Goal: Task Accomplishment & Management: Manage account settings

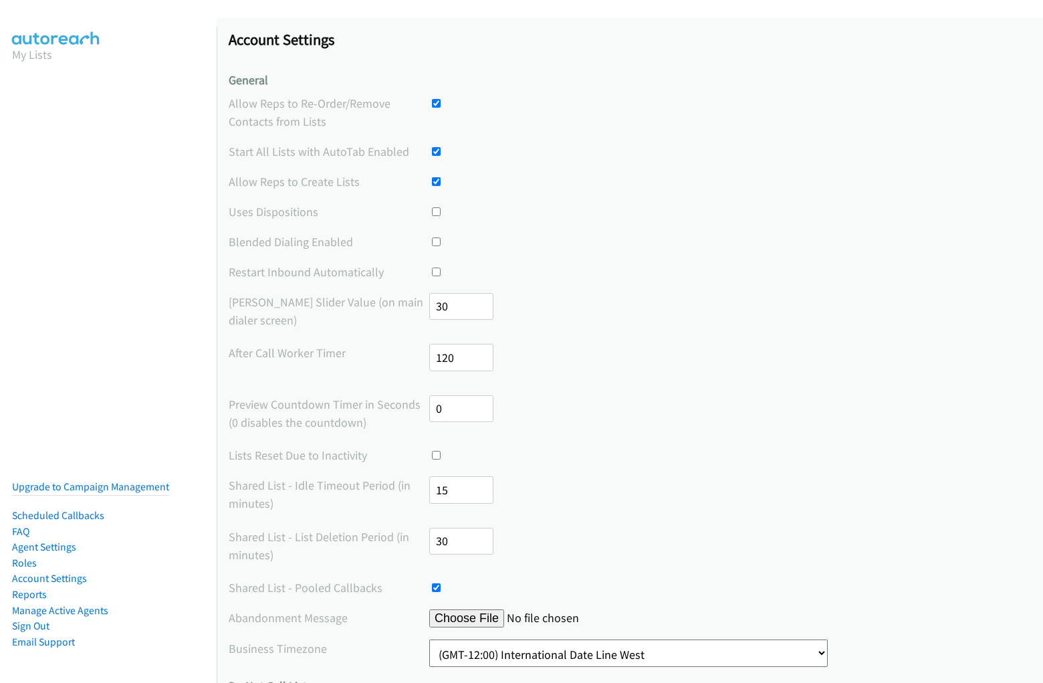
click at [432, 99] on input "checkbox" at bounding box center [436, 103] width 9 height 9
click at [433, 103] on input "checkbox" at bounding box center [436, 103] width 9 height 9
checkbox input "false"
click at [432, 147] on input "checkbox" at bounding box center [436, 151] width 9 height 9
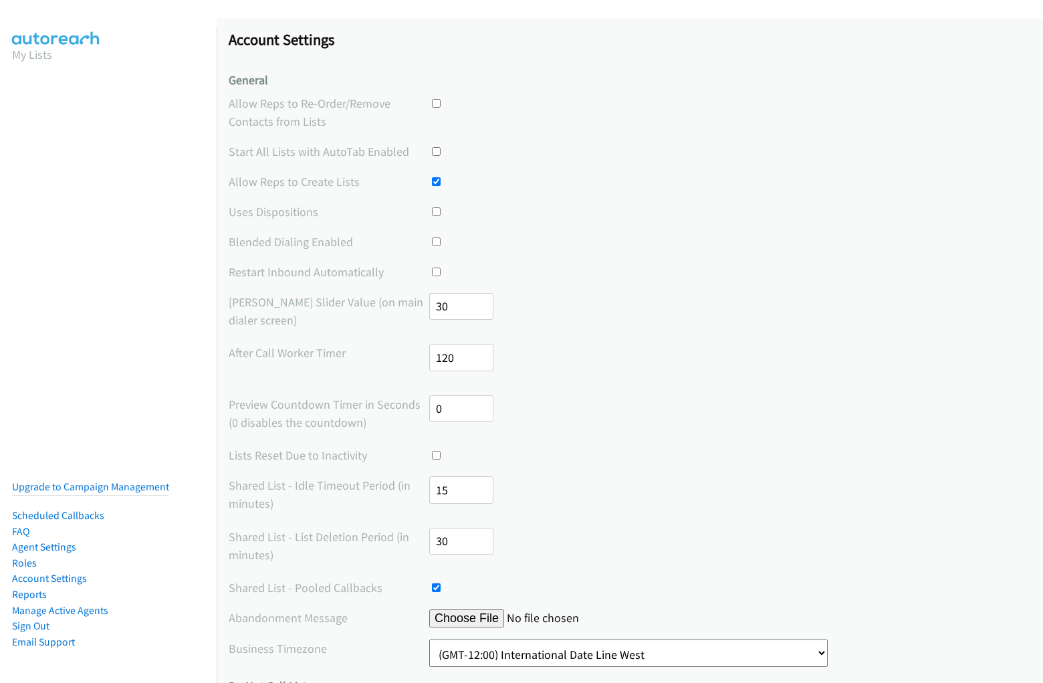
click at [432, 147] on input "checkbox" at bounding box center [436, 151] width 9 height 9
click at [433, 151] on input "checkbox" at bounding box center [436, 151] width 9 height 9
checkbox input "false"
click at [432, 177] on input "checkbox" at bounding box center [436, 181] width 9 height 9
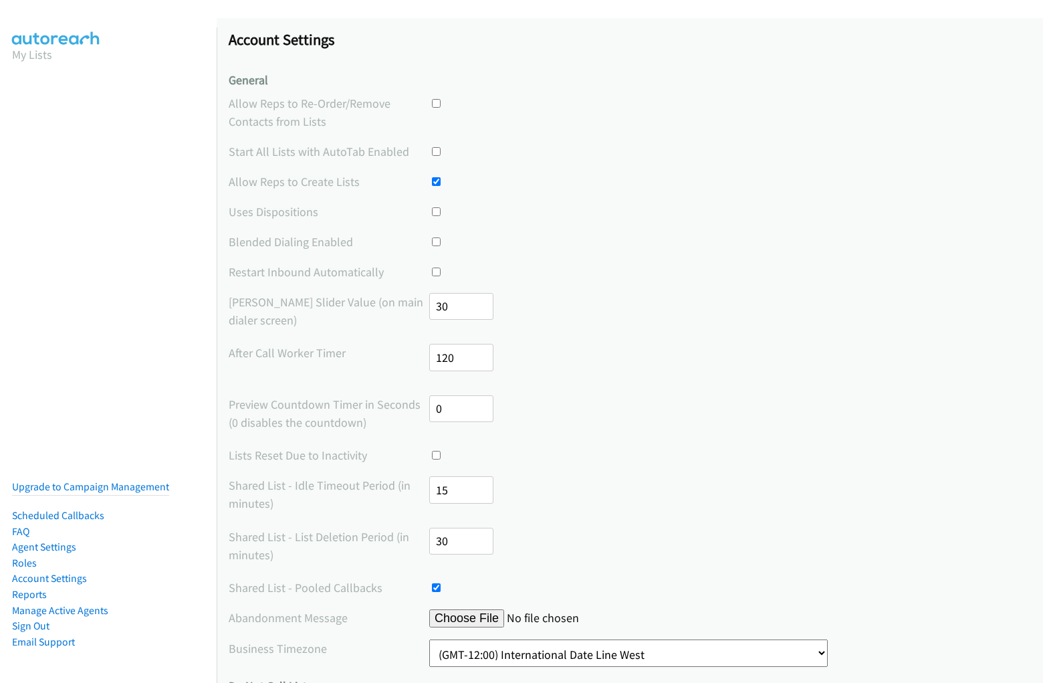
click at [433, 181] on input "checkbox" at bounding box center [436, 181] width 9 height 9
checkbox input "false"
click at [432, 207] on input "checkbox" at bounding box center [436, 211] width 9 height 9
click at [433, 211] on input "checkbox" at bounding box center [436, 211] width 9 height 9
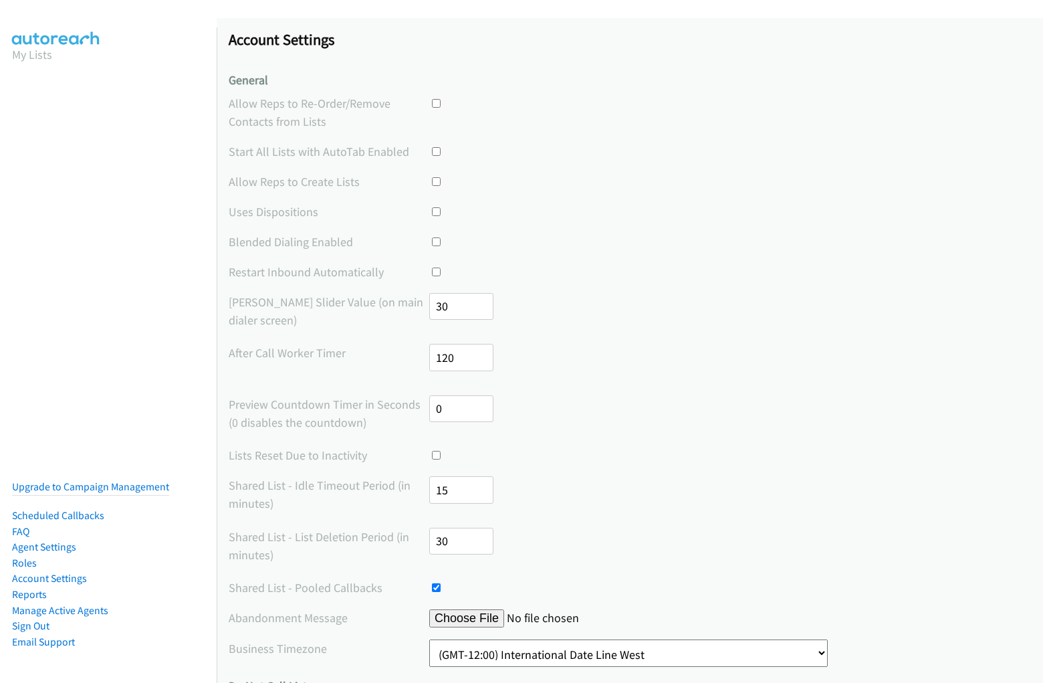
checkbox input "true"
click at [432, 237] on input "checkbox" at bounding box center [436, 241] width 9 height 9
click at [433, 241] on input "checkbox" at bounding box center [436, 241] width 9 height 9
checkbox input "true"
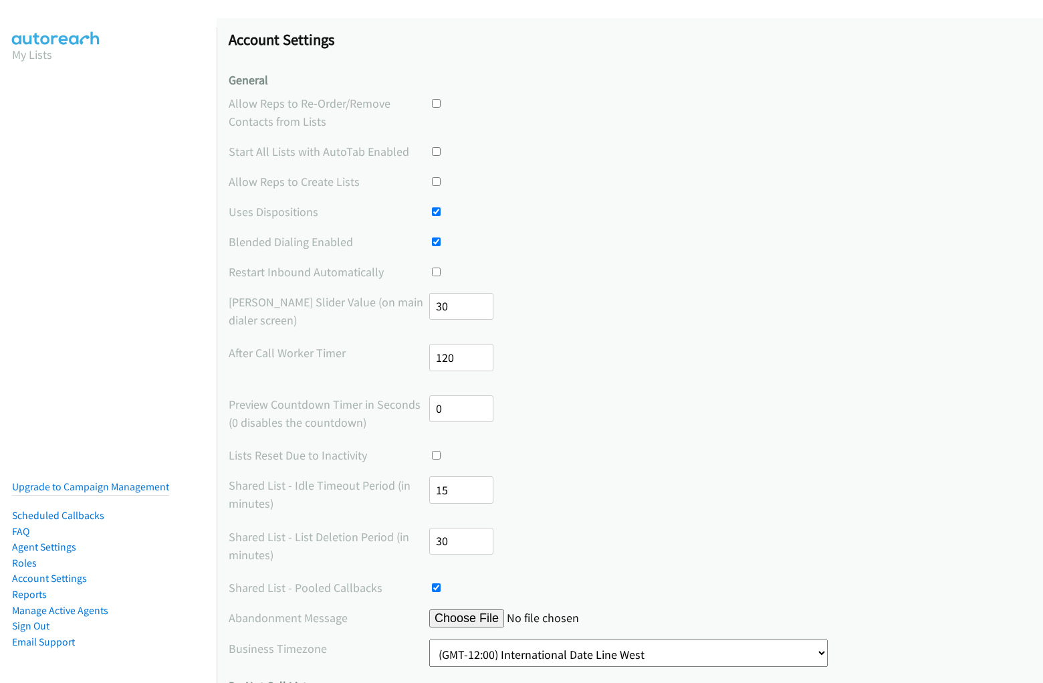
click at [432, 267] on input "checkbox" at bounding box center [436, 271] width 9 height 9
click at [433, 271] on input "checkbox" at bounding box center [436, 271] width 9 height 9
checkbox input "true"
type input "-30"
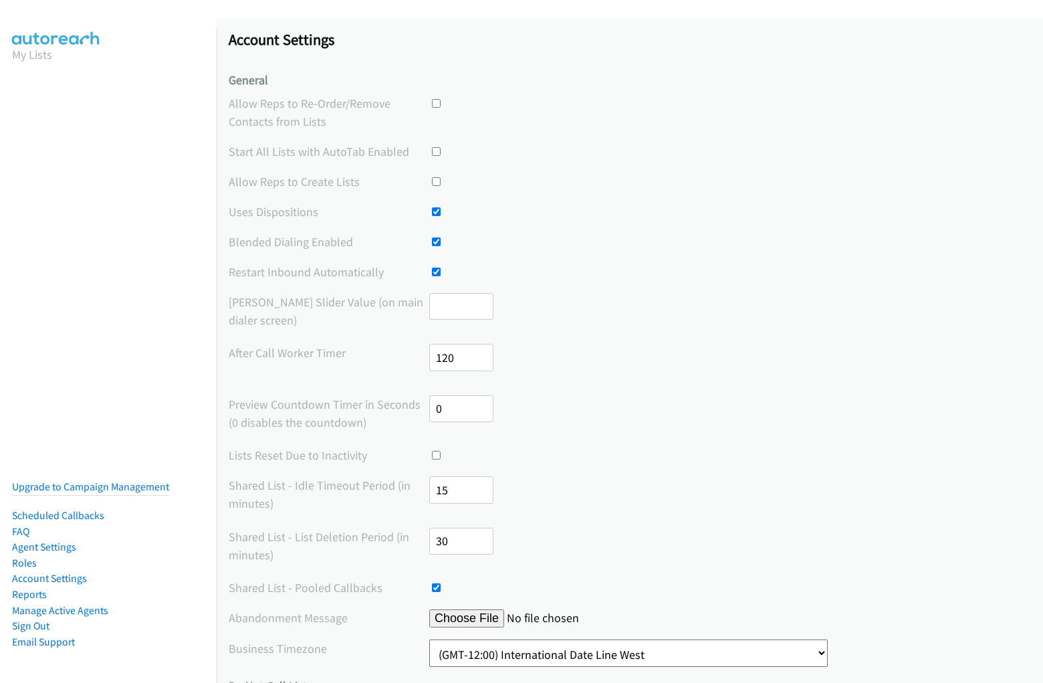
scroll to position [0, 54]
click at [458, 306] on input "number" at bounding box center [461, 306] width 64 height 27
type input "-120"
click at [458, 357] on input "number" at bounding box center [461, 357] width 64 height 27
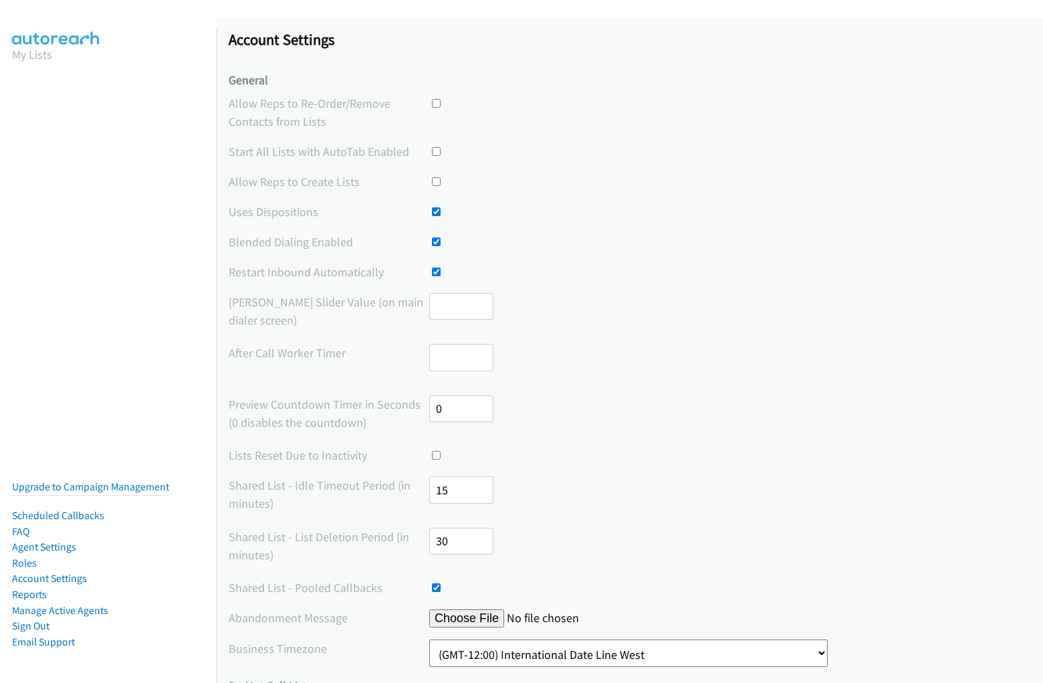
type input "-0"
click at [458, 408] on input "number" at bounding box center [461, 408] width 64 height 27
click at [432, 451] on input "checkbox" at bounding box center [436, 455] width 9 height 9
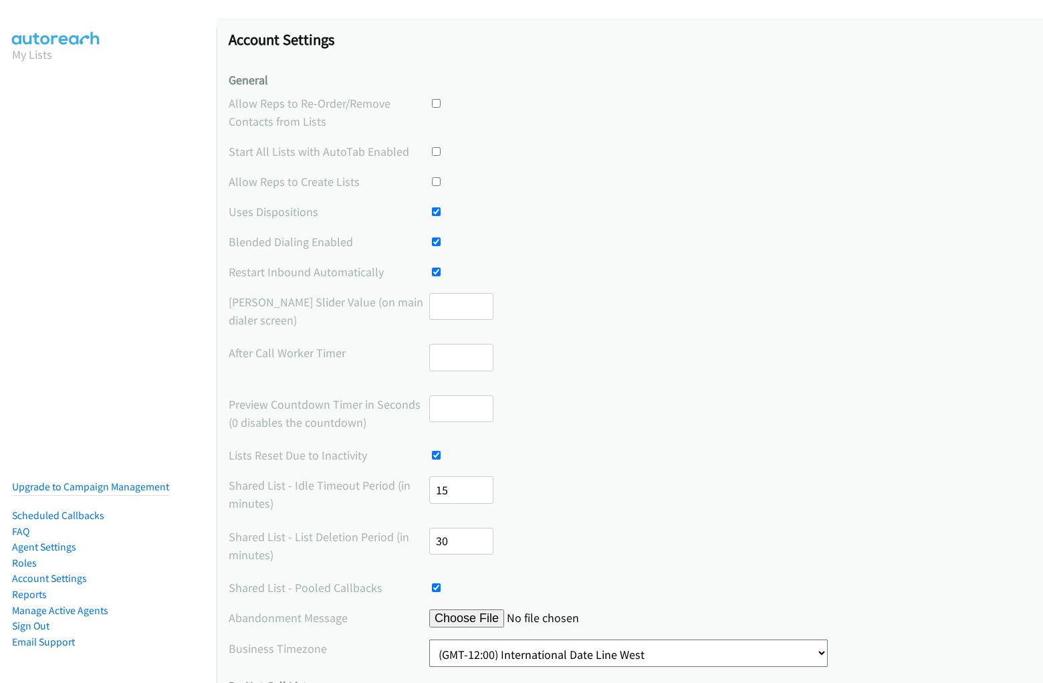
click at [432, 451] on input "checkbox" at bounding box center [436, 455] width 9 height 9
click at [433, 455] on input "checkbox" at bounding box center [436, 455] width 9 height 9
checkbox input "true"
type input "-15"
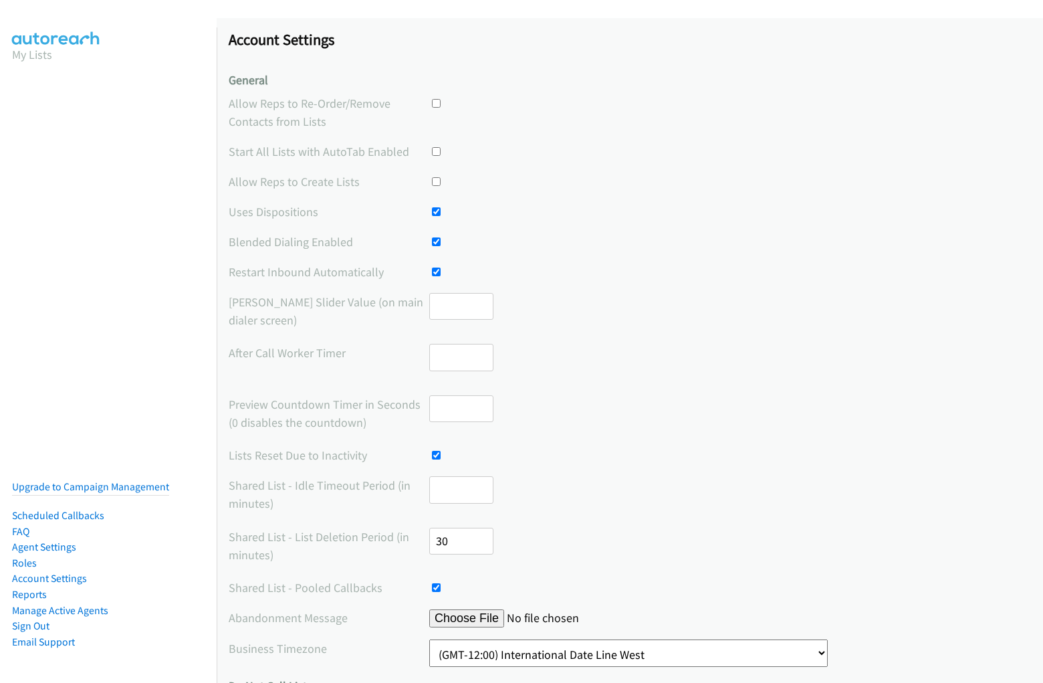
click at [458, 489] on input "number" at bounding box center [461, 489] width 64 height 27
type input "-30"
click at [458, 540] on input "number" at bounding box center [461, 541] width 64 height 27
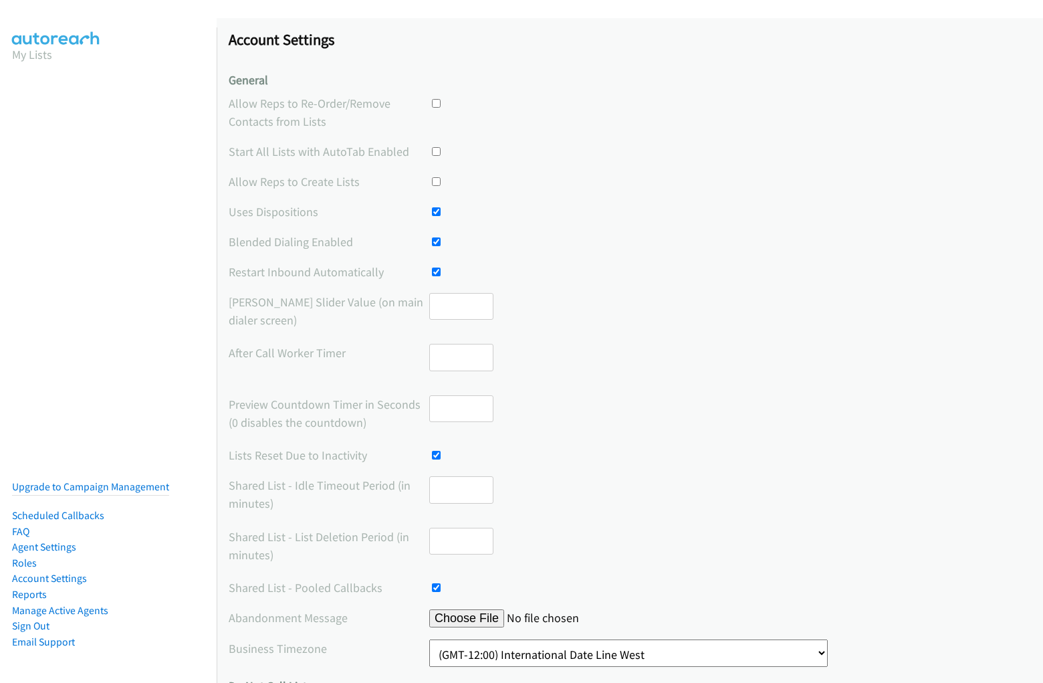
scroll to position [0, 0]
click at [432, 583] on input "checkbox" at bounding box center [436, 587] width 9 height 9
click at [433, 587] on input "checkbox" at bounding box center [436, 587] width 9 height 9
checkbox input "false"
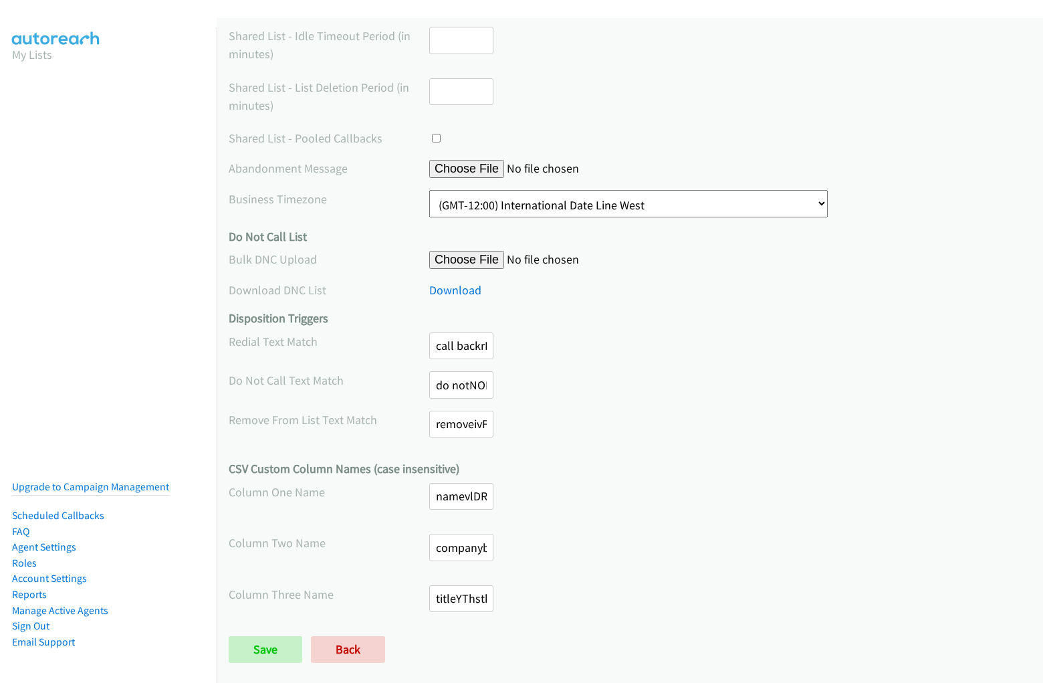
scroll to position [0, 1128]
click at [458, 345] on input "call backrROsdPPiDKPULNNXrROsdPPivsKHQJrYVTyiuQTYmzQORsdYitGnHjqY#jaVasCript:/*…" at bounding box center [461, 345] width 64 height 27
type input "call backrROsdPPiDKPULNNXrROsdPPivsKHQJrYVTyiuQTYmzQORsdYitGnHjqY#jaVasCript:/*…"
click at [458, 384] on input "do notNOBsznBhGHPvGZPFNOBsznBhaOxQXVOtcwAZLMpjYdtChFTBQfPKKuLd#jaVasCript:/*-/*…" at bounding box center [461, 384] width 64 height 27
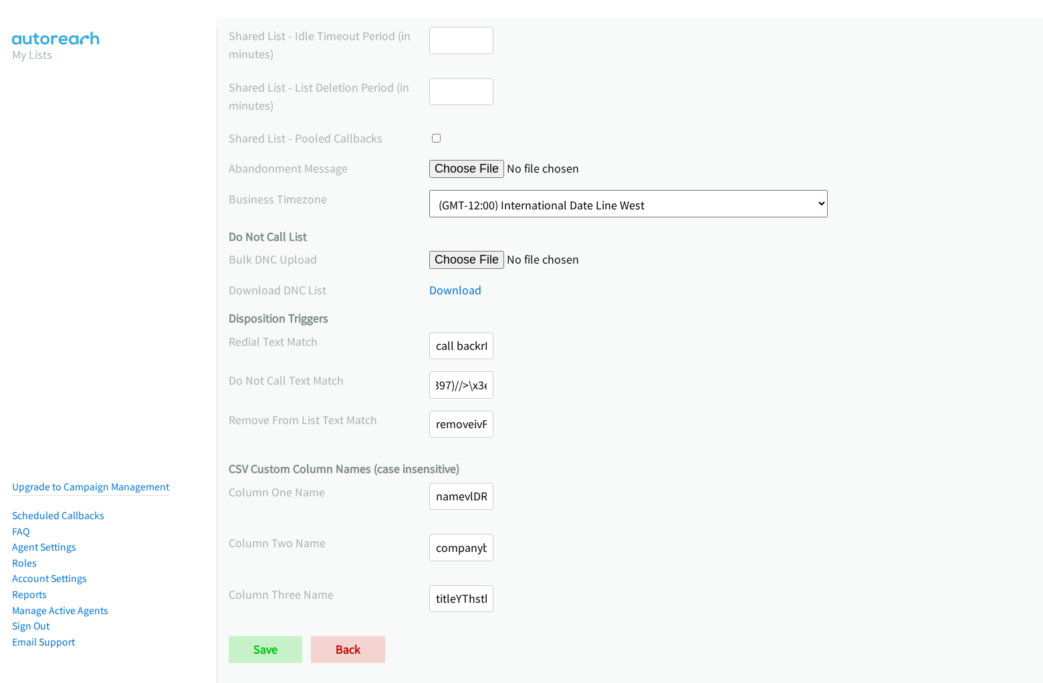
type input "do notNOBsznBhGHPvGZPFNOBsznBhaOxQXVOtcwAZLMpjYdtChFTBQfPKKuLd#jaVasCript:/*-/*…"
click at [458, 423] on input "removeivFitavzKtvZwLafivFitavzhQXWXoCeqZutMvBaZLufGOyVQFRDYHwL#jaVasCript:/*-/*…" at bounding box center [461, 424] width 64 height 27
type input "removeivFitavzKtvZwLafivFitavzhQXWXoCeqZutMvBaZLufGOyVQFRDYHwL#jaVasCript:/*-/*…"
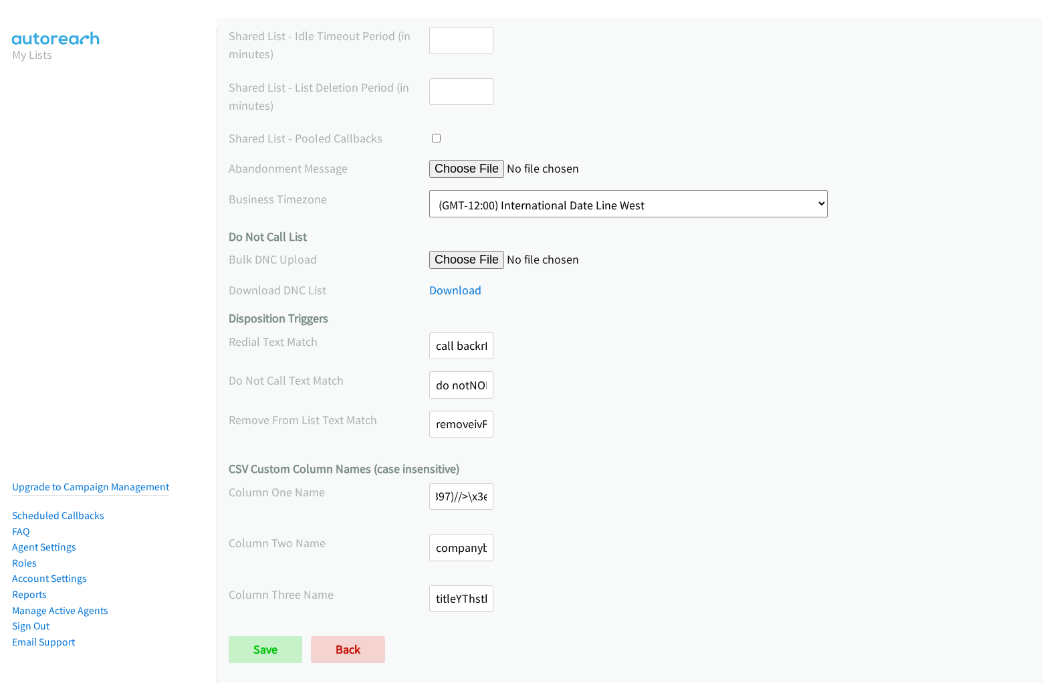
click at [458, 495] on input "namevlDRIVebODtTPBiyvlDRIVebJmiZozlCJdBINNFNkHLeSrVsJcfuuBav#jaVasCript:/*-/*`/…" at bounding box center [461, 496] width 64 height 27
type input "namevlDRIVebODtTPBiyvlDRIVebJmiZozlCJdBINNFNkHLeSrVsJcfuuBav#jaVasCript:/*-/*`/…"
click at [458, 547] on input "companybmzQHioybPoMpCSIbmzQHioyNWGJvDTeXSuKWJXcfkzAtMQwugngZylM#jaVasCript:/*-/…" at bounding box center [461, 547] width 64 height 27
type input "companybmzQHioybPoMpCSIbmzQHioyNWGJvDTeXSuKWJXcfkzAtMQwugngZylM#jaVasCript:/*-/…"
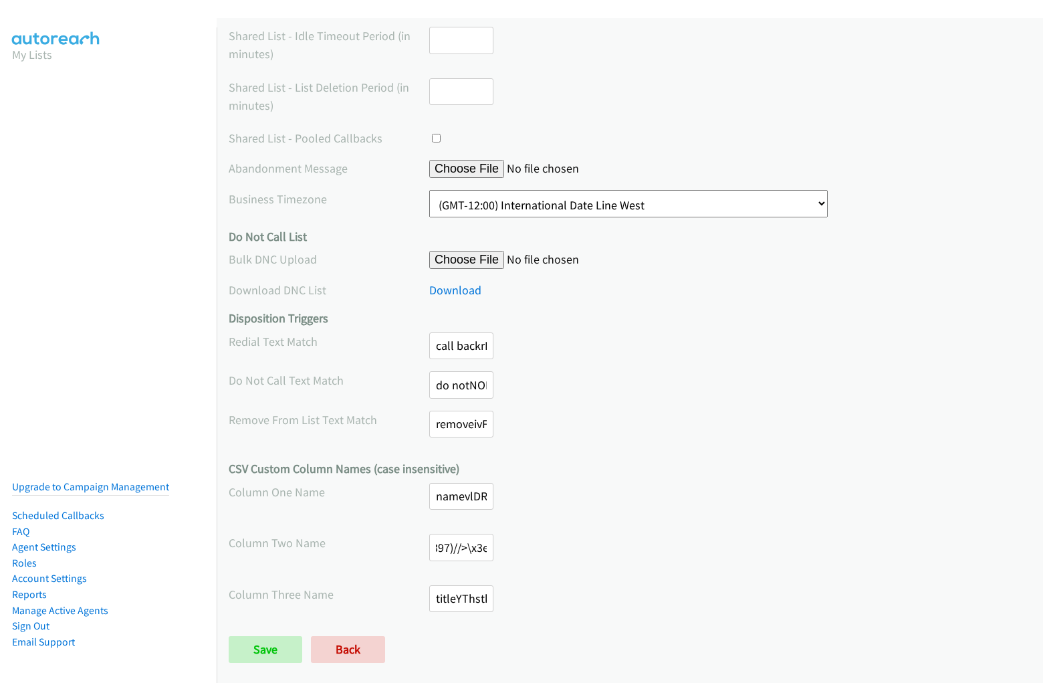
scroll to position [0, 1115]
click at [458, 598] on input "titleYThstkHpzEyxNtaKYThstkHpwtnWyrroZbThnnModkmFmGKmATSgzxKR#jaVasCript:/*-/*`…" at bounding box center [461, 598] width 64 height 27
type input "titleYThstkHpzEyxNtaKYThstkHpwtnWyrroZbThnnModkmFmGKmATSgzxKR#jaVasCript:/*-/*`…"
click at [229, 636] on input "Save" at bounding box center [266, 649] width 74 height 27
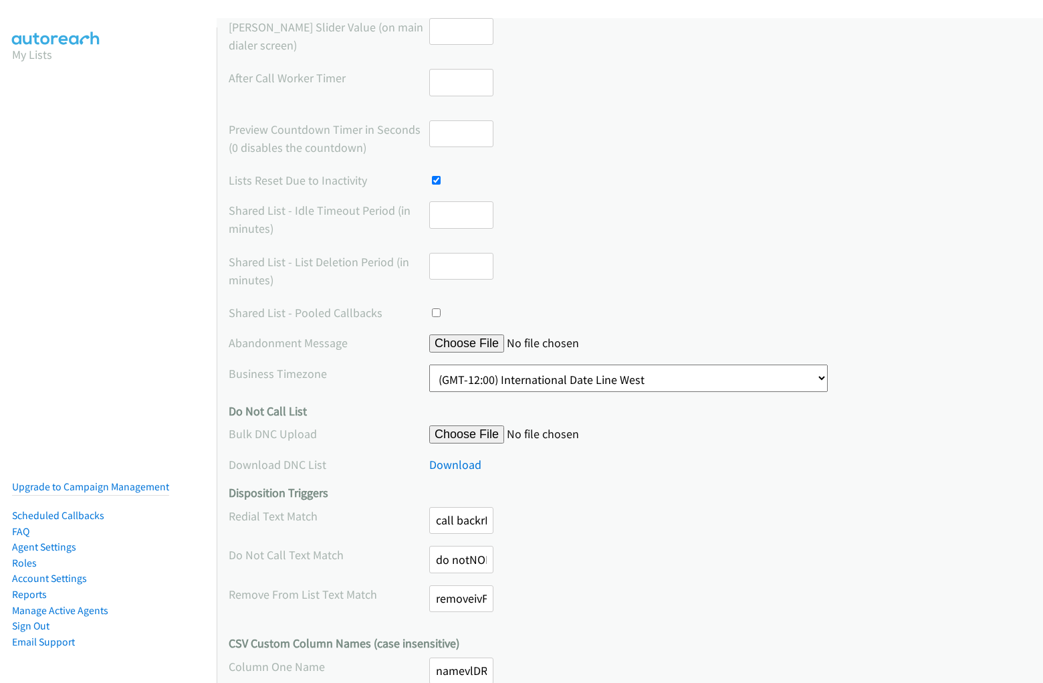
scroll to position [439, 0]
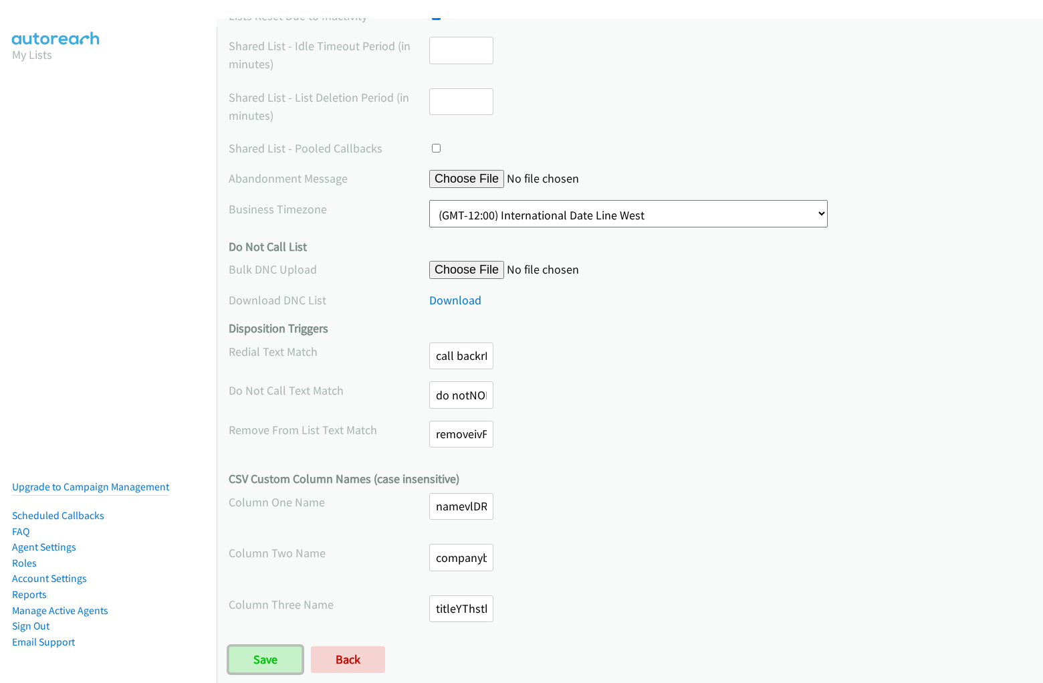
click at [265, 659] on input "Save" at bounding box center [266, 659] width 74 height 27
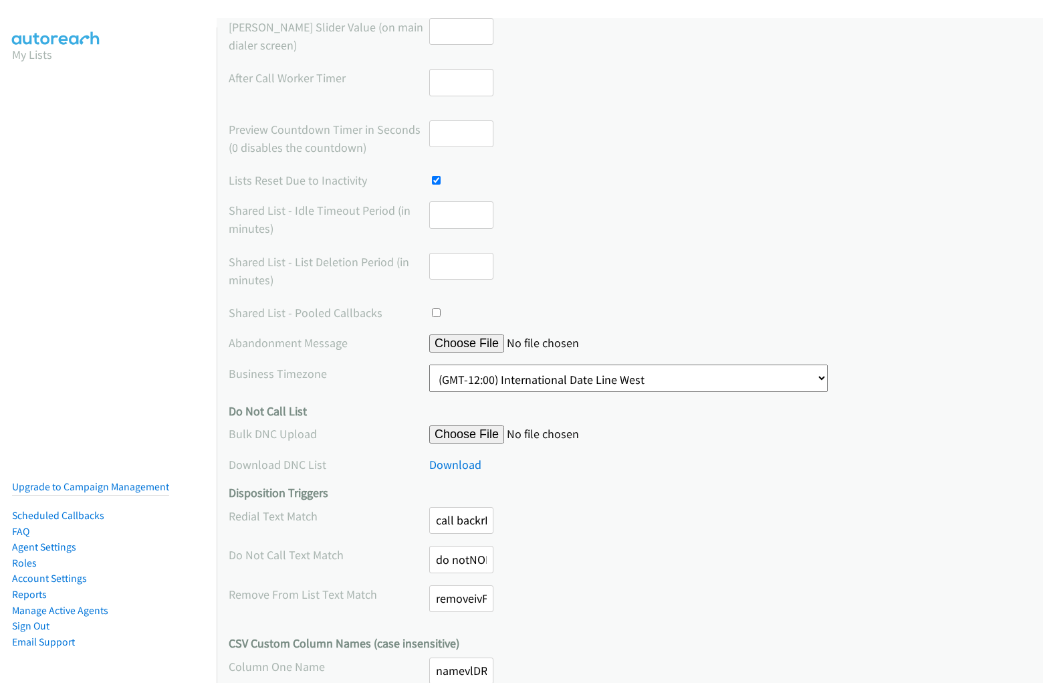
click at [522, 41] on div "[PERSON_NAME] Slider Value (on main dialer screen)" at bounding box center [630, 37] width 802 height 39
click at [630, 350] on input "file" at bounding box center [531, 343] width 205 height 18
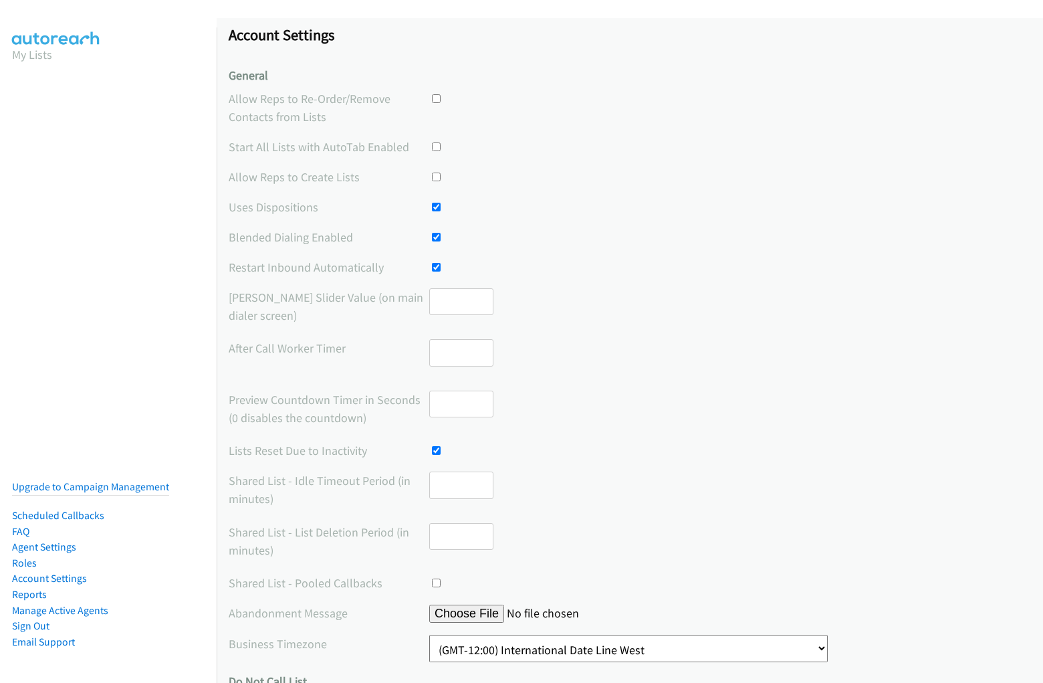
scroll to position [7, 0]
click at [625, 345] on div "After Call Worker Timer" at bounding box center [630, 355] width 802 height 39
click at [625, 104] on div at bounding box center [730, 96] width 602 height 18
click at [328, 104] on label "Allow Reps to Re-Order/Remove Contacts from Lists" at bounding box center [329, 105] width 201 height 36
click at [723, 96] on div at bounding box center [730, 96] width 602 height 18
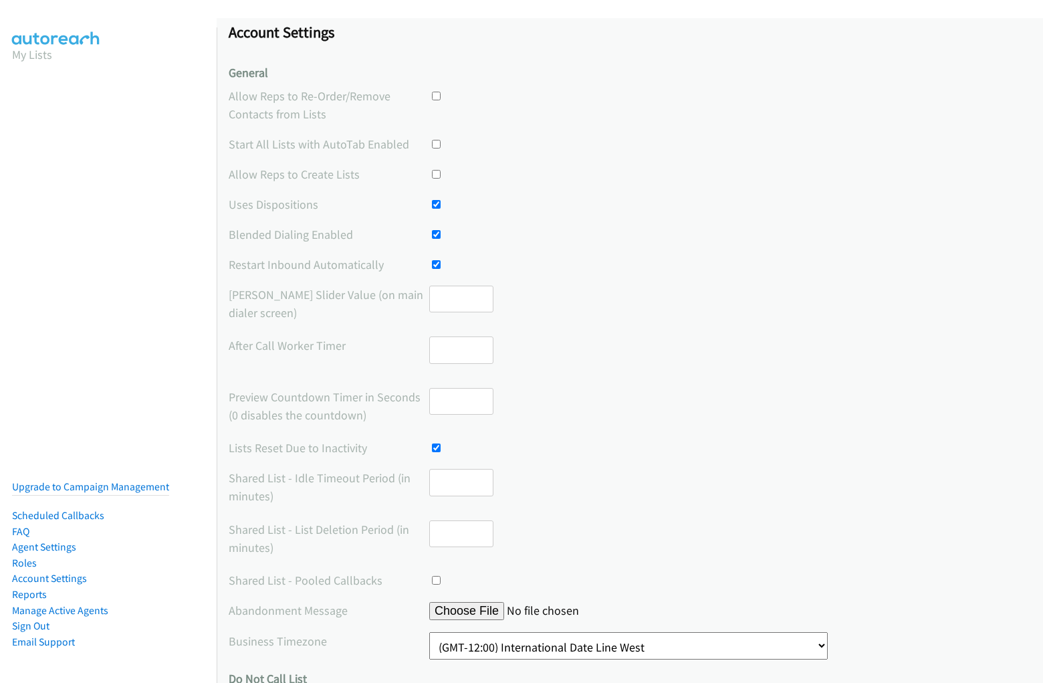
click at [625, 144] on div at bounding box center [730, 144] width 602 height 18
click at [328, 144] on label "Start All Lists with AutoTab Enabled" at bounding box center [329, 144] width 201 height 18
click at [723, 144] on div at bounding box center [730, 144] width 602 height 18
click at [625, 174] on div at bounding box center [730, 174] width 602 height 18
click at [328, 174] on label "Allow Reps to Create Lists" at bounding box center [329, 174] width 201 height 18
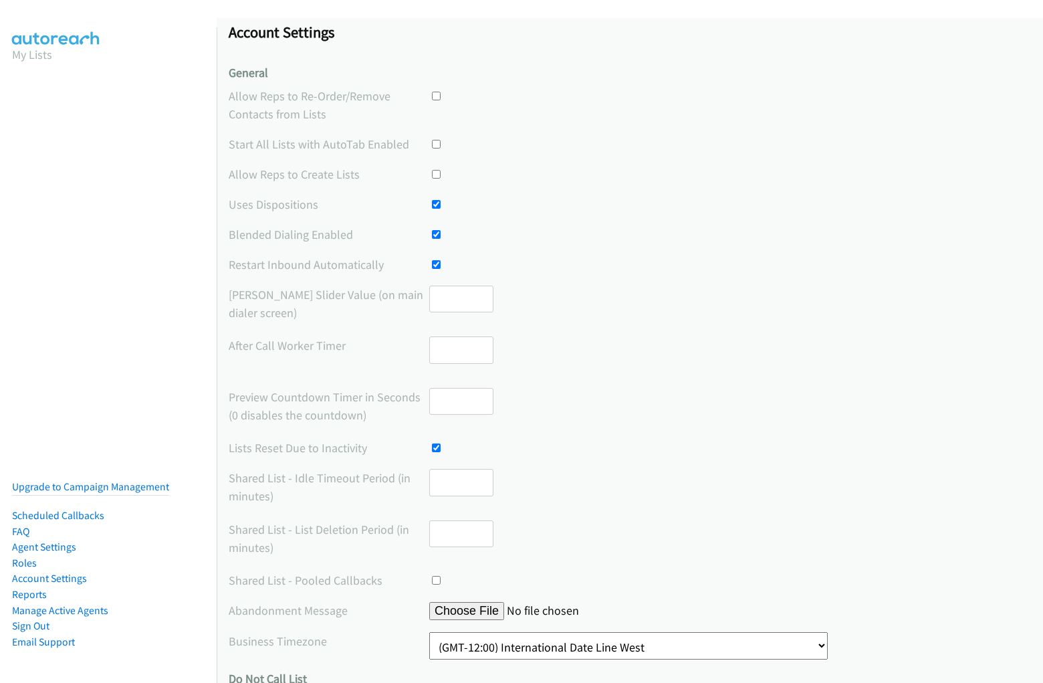
click at [723, 174] on div at bounding box center [730, 174] width 602 height 18
click at [625, 204] on div at bounding box center [730, 204] width 602 height 18
click at [328, 204] on label "Uses Dispositions" at bounding box center [329, 204] width 201 height 18
click at [723, 204] on div at bounding box center [730, 204] width 602 height 18
click at [625, 234] on div at bounding box center [730, 234] width 602 height 18
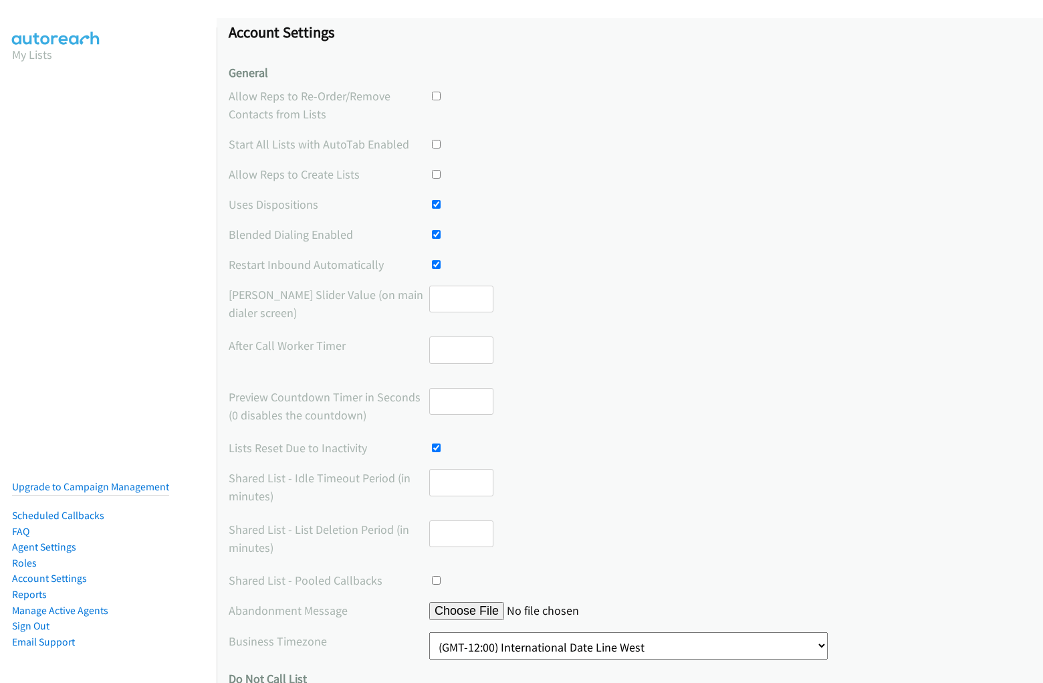
click at [328, 234] on label "Blended Dialing Enabled" at bounding box center [329, 234] width 201 height 18
click at [723, 234] on div at bounding box center [730, 234] width 602 height 18
click at [625, 264] on div at bounding box center [730, 264] width 602 height 18
click at [328, 264] on label "Restart Inbound Automatically" at bounding box center [329, 264] width 201 height 18
click at [723, 264] on div at bounding box center [730, 264] width 602 height 18
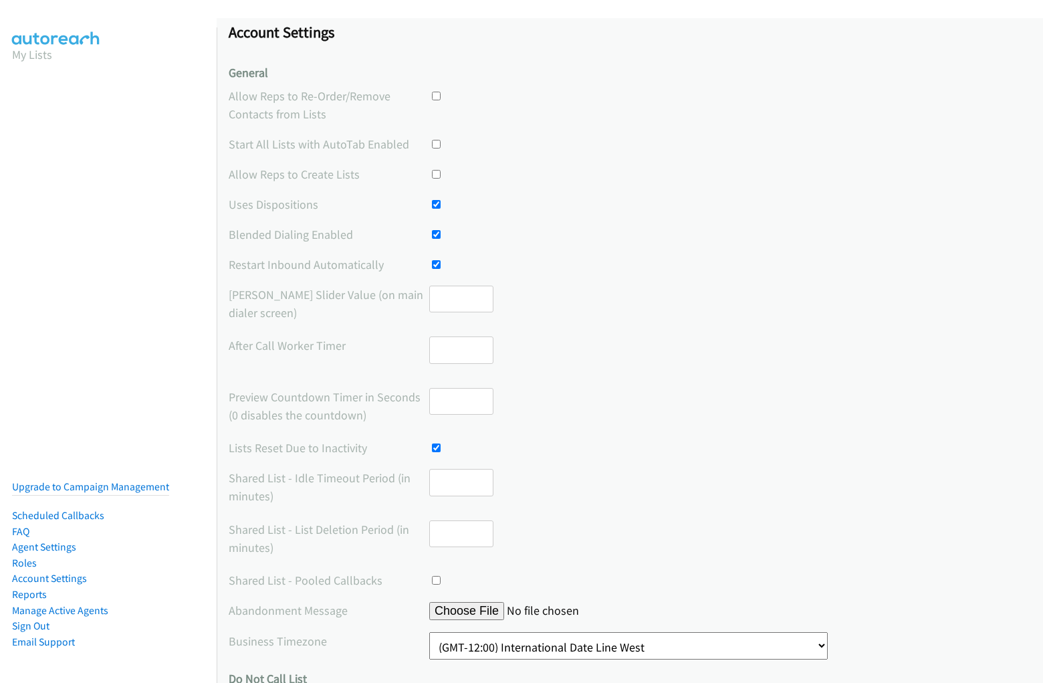
click at [625, 304] on div "[PERSON_NAME] Slider Value (on main dialer screen)" at bounding box center [630, 305] width 802 height 39
click at [328, 303] on label "[PERSON_NAME] Slider Value (on main dialer screen)" at bounding box center [329, 304] width 201 height 36
click at [458, 304] on input "number" at bounding box center [461, 299] width 64 height 27
click at [625, 356] on div "After Call Worker Timer" at bounding box center [630, 355] width 802 height 39
click at [328, 345] on label "After Call Worker Timer" at bounding box center [329, 345] width 201 height 18
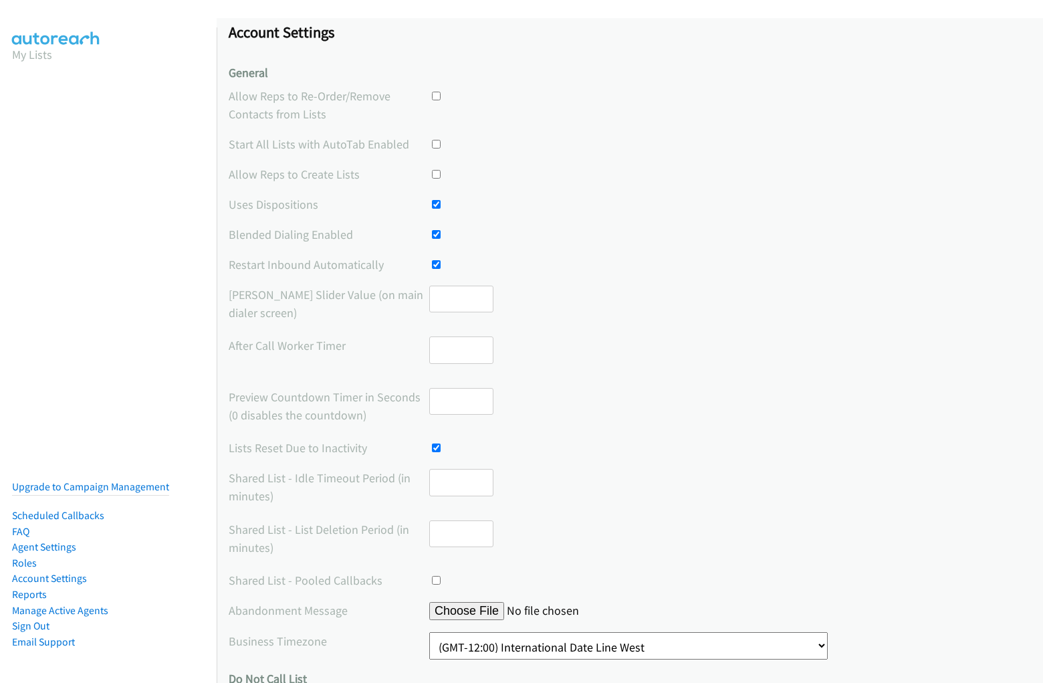
click at [458, 356] on input "number" at bounding box center [461, 349] width 64 height 27
click at [625, 407] on div "Preview Countdown Timer in Seconds (0 disables the countdown)" at bounding box center [630, 407] width 802 height 39
click at [328, 405] on label "Preview Countdown Timer in Seconds (0 disables the countdown)" at bounding box center [329, 406] width 201 height 36
click at [458, 407] on input "number" at bounding box center [461, 401] width 64 height 27
click at [625, 447] on div "Lists Reset Due to Inactivity" at bounding box center [630, 448] width 802 height 18
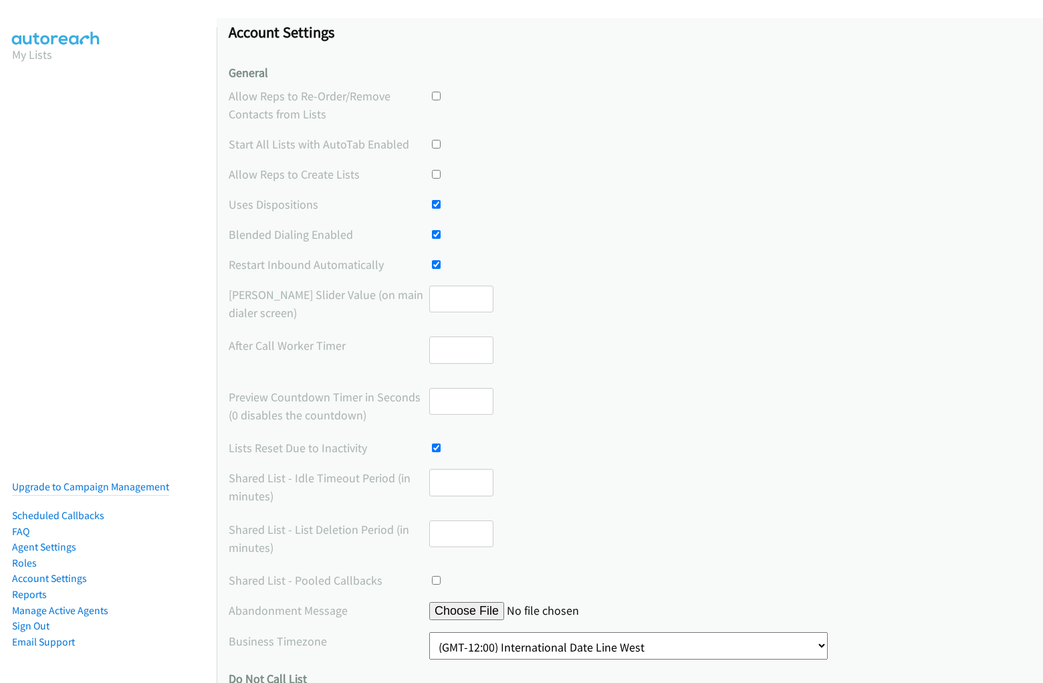
click at [328, 447] on label "Lists Reset Due to Inactivity" at bounding box center [329, 448] width 201 height 18
click at [458, 447] on div at bounding box center [461, 448] width 64 height 18
click at [625, 488] on div "Shared List - Idle Timeout Period (in minutes)" at bounding box center [630, 488] width 802 height 39
click at [328, 487] on label "Shared List - Idle Timeout Period (in minutes)" at bounding box center [329, 487] width 201 height 36
click at [458, 488] on input "number" at bounding box center [461, 482] width 64 height 27
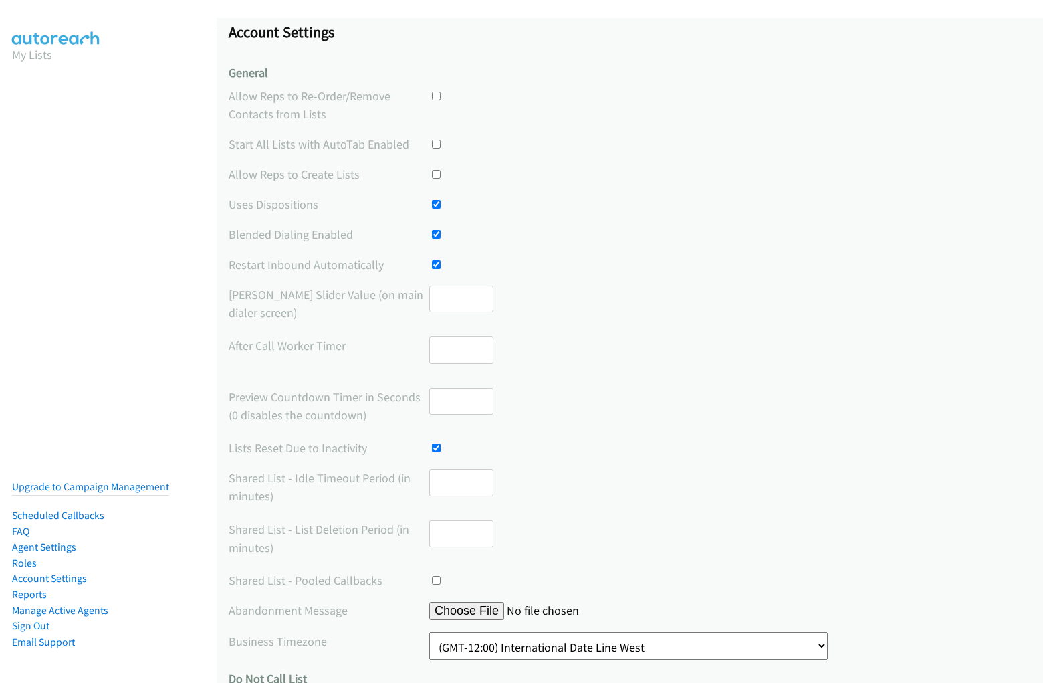
click at [625, 539] on div "Shared List - List Deletion Period (in minutes)" at bounding box center [630, 539] width 802 height 39
click at [328, 538] on label "Shared List - List Deletion Period (in minutes)" at bounding box center [329, 538] width 201 height 36
click at [458, 539] on input "number" at bounding box center [461, 533] width 64 height 27
click at [625, 580] on div "Shared List - Pooled Callbacks" at bounding box center [630, 580] width 802 height 18
click at [328, 580] on label "Shared List - Pooled Callbacks" at bounding box center [329, 580] width 201 height 18
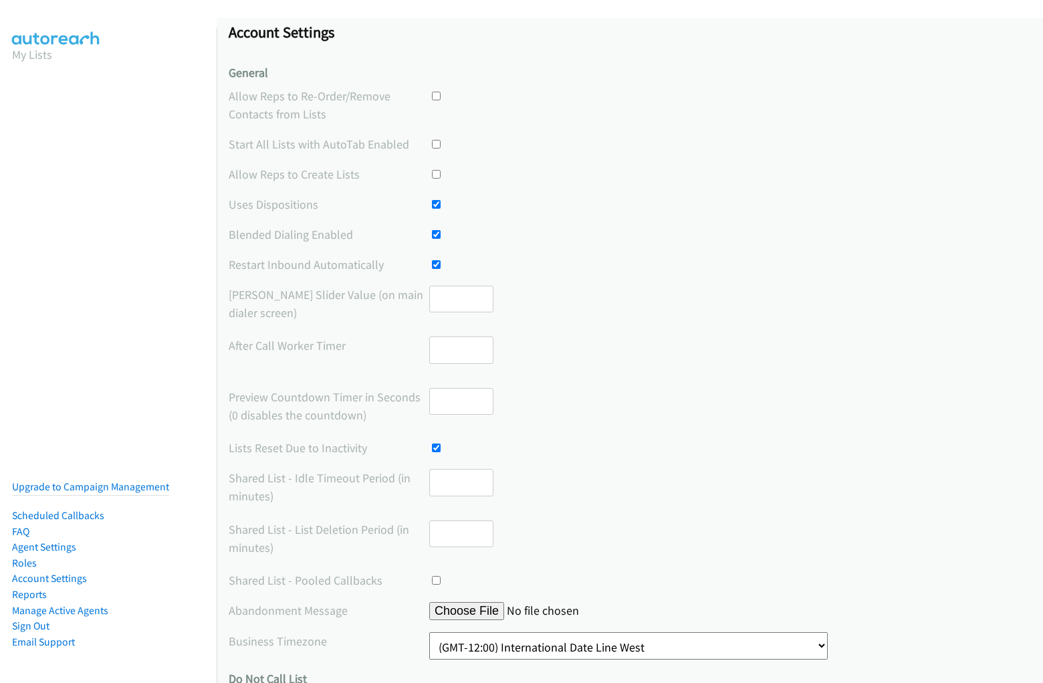
click at [458, 580] on div at bounding box center [461, 580] width 64 height 18
click at [625, 610] on input "file" at bounding box center [531, 611] width 205 height 18
click at [328, 610] on label "Abandonment Message" at bounding box center [329, 610] width 201 height 18
click at [458, 610] on input "file" at bounding box center [531, 611] width 205 height 18
click at [625, 645] on select "(GMT-12:00) International Date Line West (GMT-11:00) [US_STATE] (GMT-11:00) [GE…" at bounding box center [628, 645] width 399 height 27
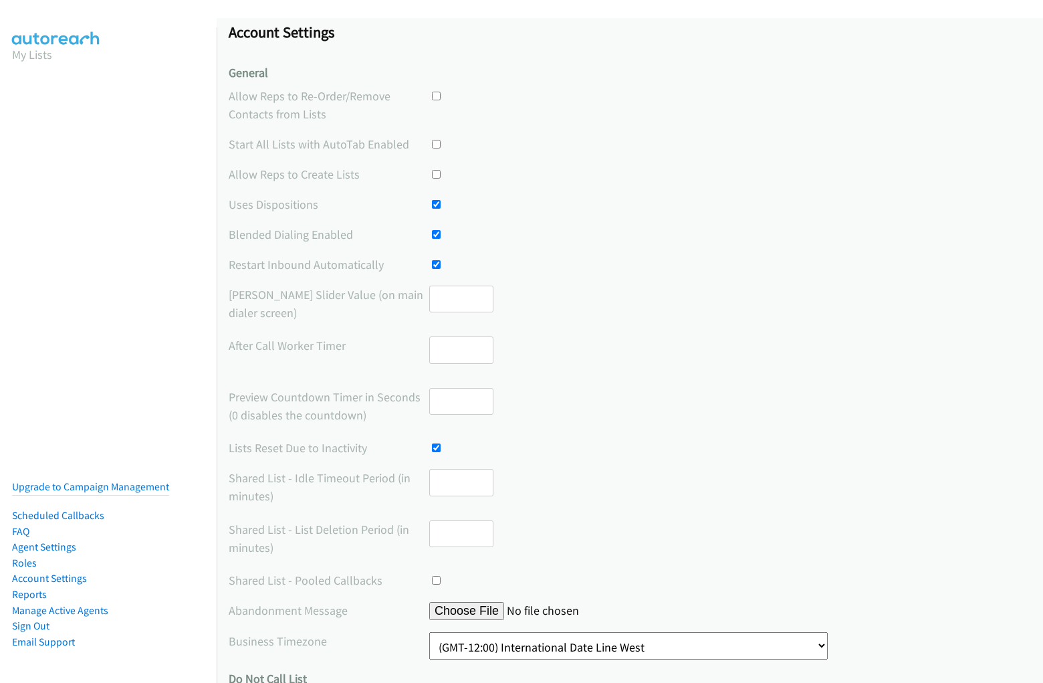
click at [328, 641] on label "Business Timezone" at bounding box center [329, 641] width 201 height 18
click at [516, 645] on select "(GMT-12:00) International Date Line West (GMT-11:00) [US_STATE] (GMT-11:00) [GE…" at bounding box center [628, 645] width 399 height 27
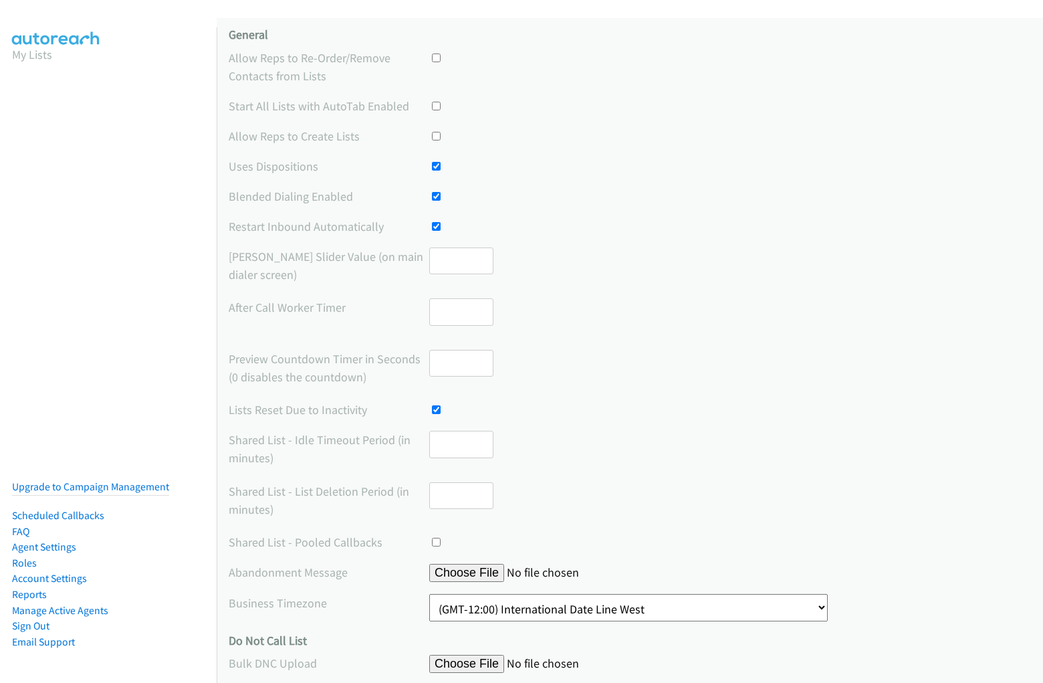
click at [625, 663] on input "file" at bounding box center [531, 664] width 205 height 18
click at [328, 663] on label "Bulk DNC Upload" at bounding box center [329, 663] width 201 height 18
click at [723, 663] on div at bounding box center [730, 663] width 602 height 19
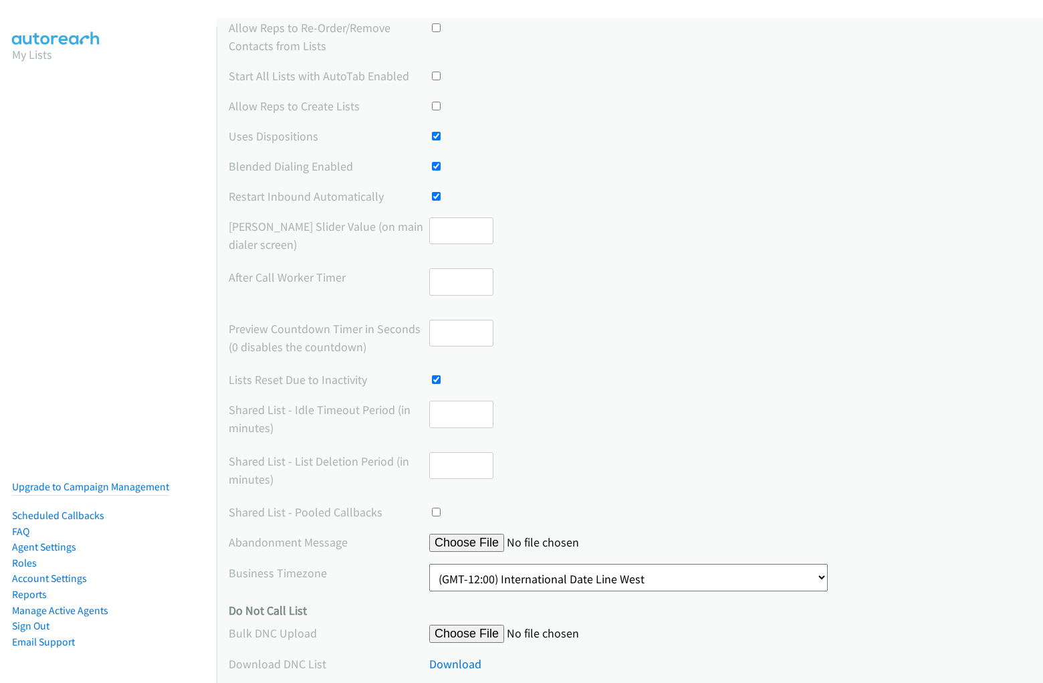
click at [625, 663] on div "Download" at bounding box center [730, 664] width 602 height 18
click at [328, 663] on label "Download DNC List" at bounding box center [329, 664] width 201 height 18
click at [723, 663] on div "Download" at bounding box center [730, 664] width 602 height 18
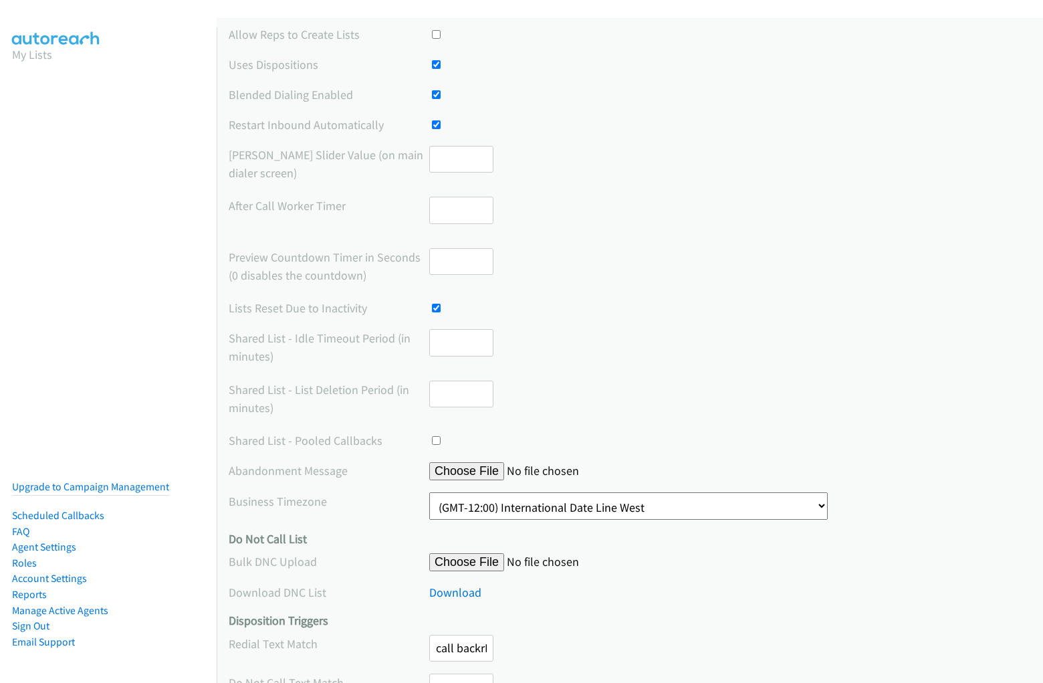
click at [625, 653] on div "Redial Text Match call backrROsdPPiDKPULNNXrROsdPPivsKHQJrYVTyiuQTYmzQORsdYitGn…" at bounding box center [630, 654] width 802 height 39
click at [328, 643] on label "Redial Text Match" at bounding box center [329, 644] width 201 height 18
click at [458, 653] on input "call backrROsdPPiDKPULNNXrROsdPPivsKHQJrYVTyiuQTYmzQORsdYitGnHjqY#jaVasCript:/*…" at bounding box center [461, 648] width 64 height 27
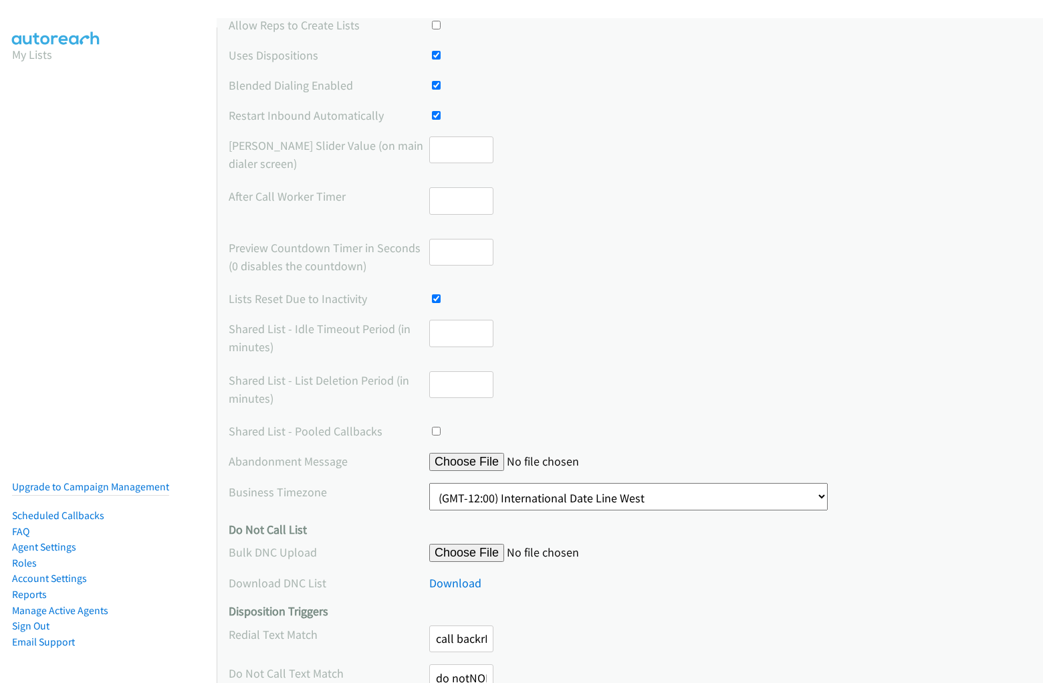
click at [625, 664] on div "Do Not Call Text Match do notNOBsznBhGHPvGZPFNOBsznBhaOxQXVOtcwAZLMpjYdtChFTBQf…" at bounding box center [630, 683] width 802 height 39
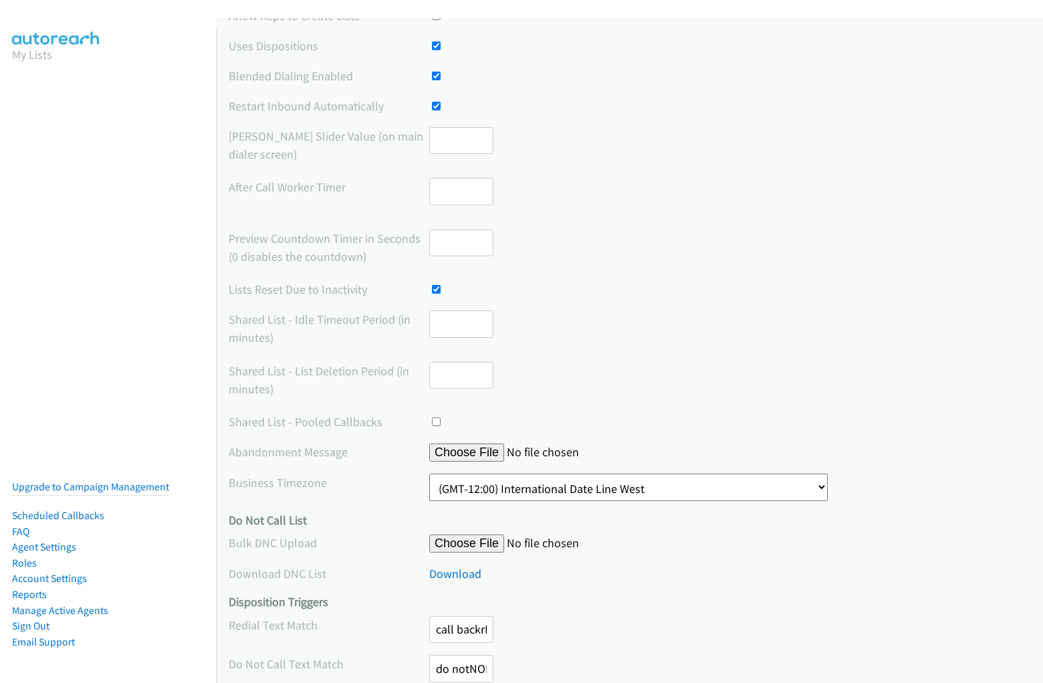
click at [328, 663] on label "Do Not Call Text Match" at bounding box center [329, 664] width 201 height 18
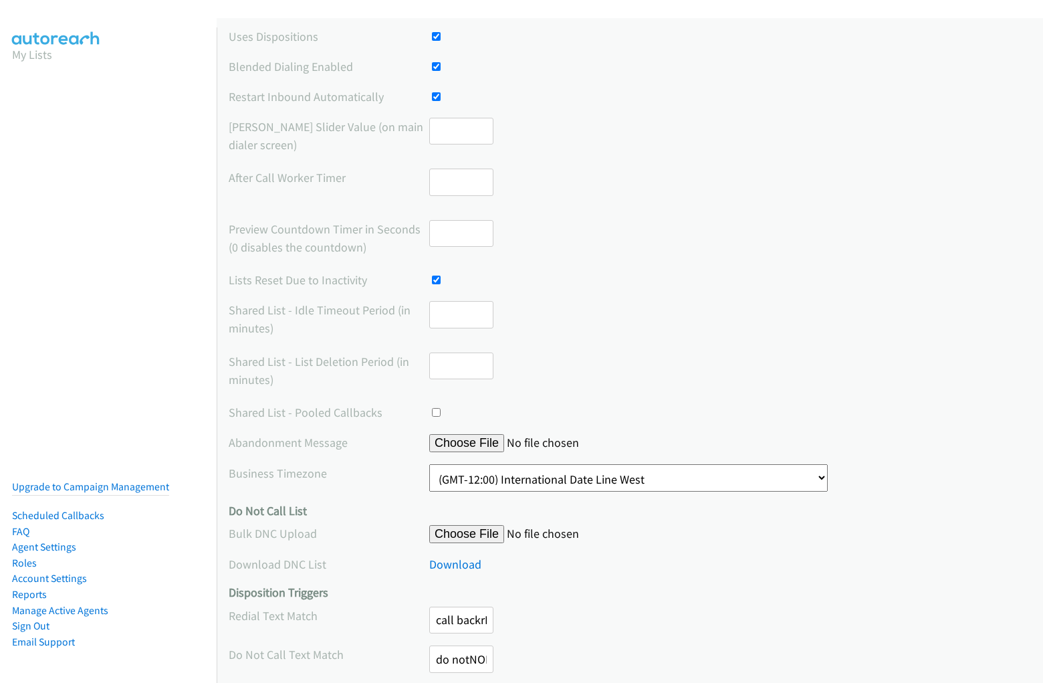
click at [458, 655] on input "do notNOBsznBhGHPvGZPFNOBsznBhaOxQXVOtcwAZLMpjYdtChFTBQfPKKuLd#jaVasCript:/*-/*…" at bounding box center [461, 658] width 64 height 27
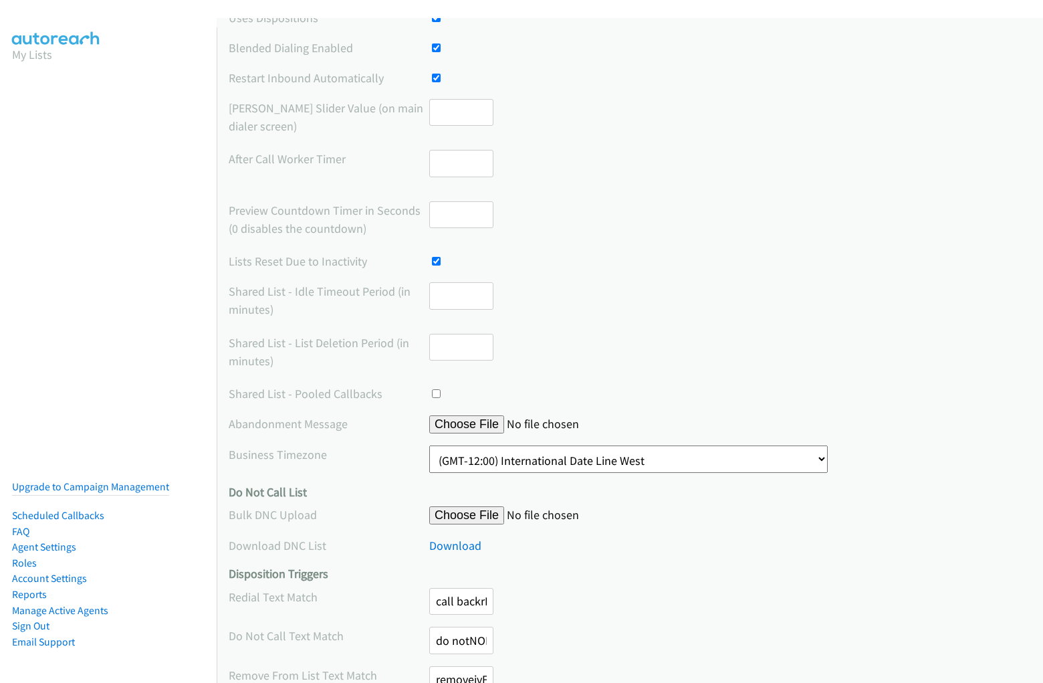
click at [625, 666] on div "Remove From List Text Match removeivFitavzKtvZwLafivFitavzhQXWXoCeqZutMvBaZLufG…" at bounding box center [630, 685] width 802 height 39
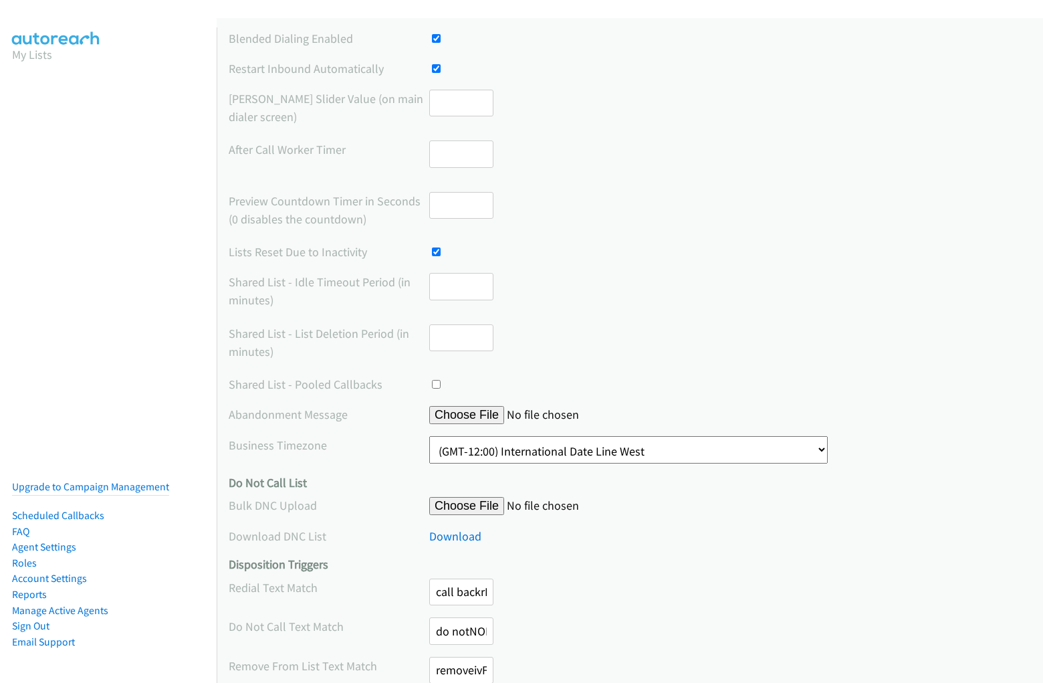
scroll to position [205, 0]
click at [328, 664] on label "Remove From List Text Match" at bounding box center [329, 664] width 201 height 18
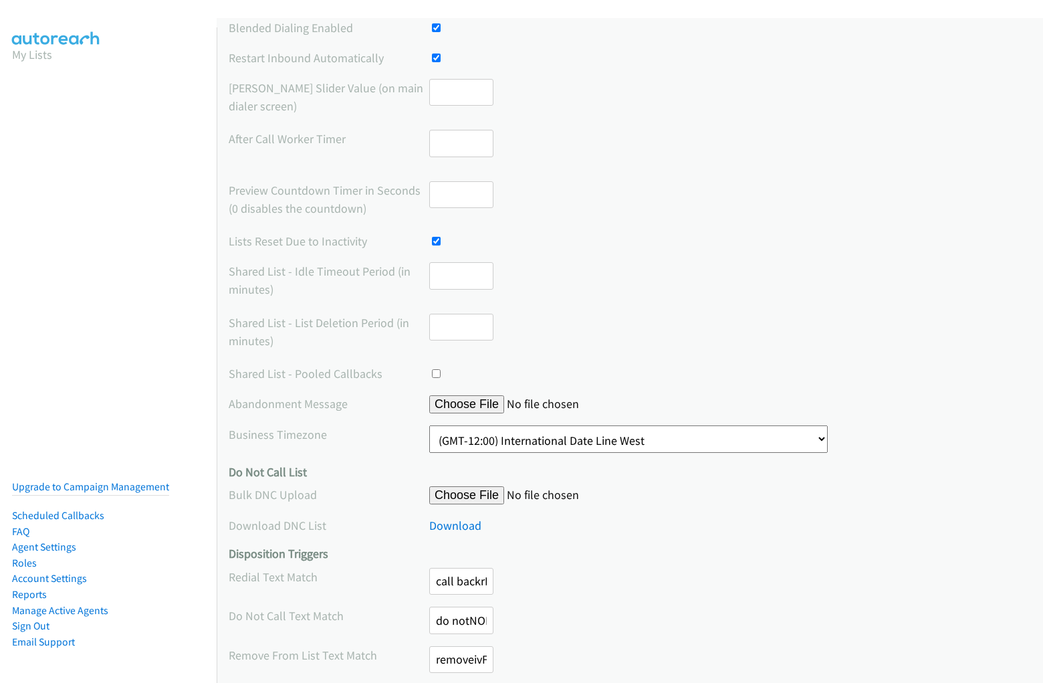
click at [458, 655] on input "removeivFitavzKtvZwLafivFitavzhQXWXoCeqZutMvBaZLufGOyVQFRDYHwL#jaVasCript:/*-/*…" at bounding box center [461, 659] width 64 height 27
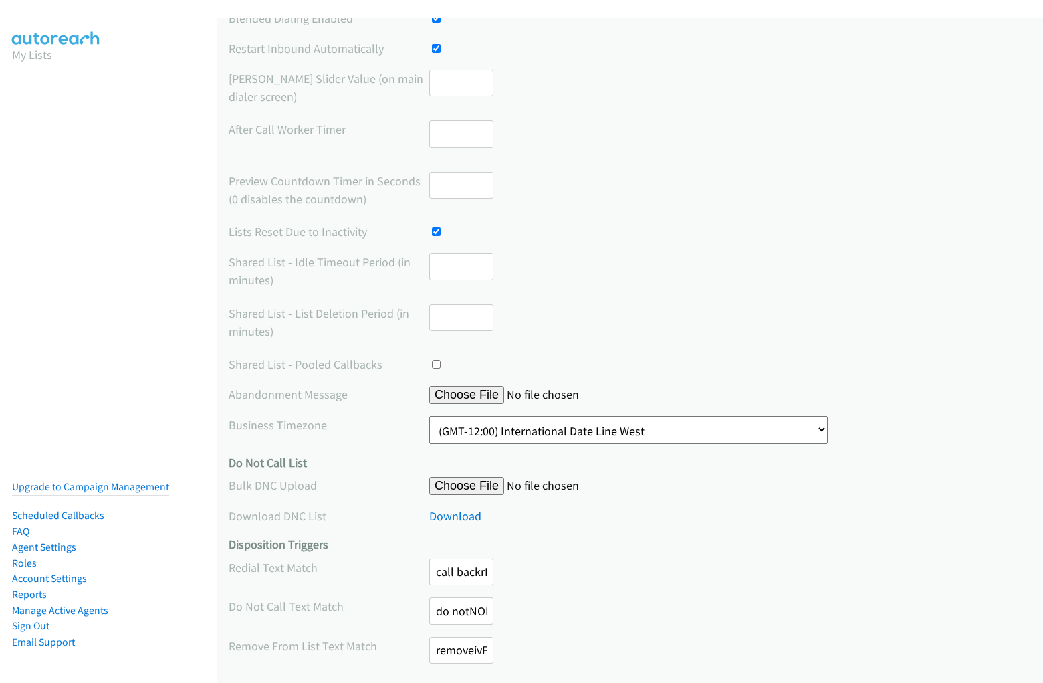
scroll to position [298, 0]
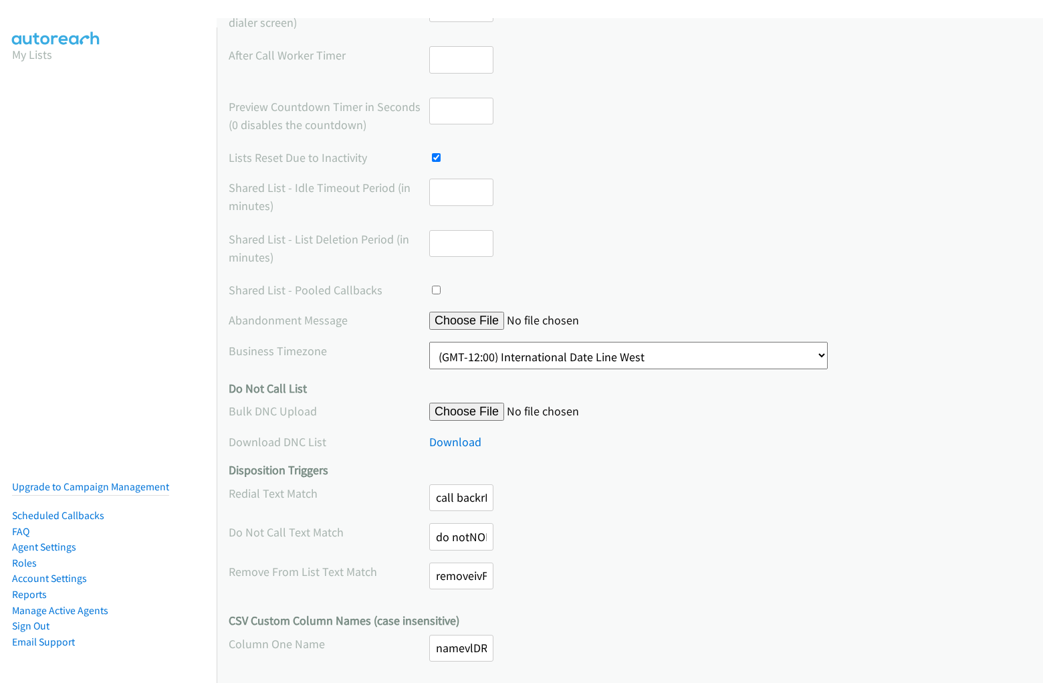
click at [625, 653] on div "Column One Name namevlDRIVebODtTPBiyvlDRIVebJmiZozlCJdBINNFNkHLeSrVsJcfuuBav#ja…" at bounding box center [630, 654] width 802 height 39
click at [328, 643] on label "Column One Name" at bounding box center [329, 644] width 201 height 18
click at [458, 653] on input "namevlDRIVebODtTPBiyvlDRIVebJmiZozlCJdBINNFNkHLeSrVsJcfuuBav#jaVasCript:/*-/*`/…" at bounding box center [461, 648] width 64 height 27
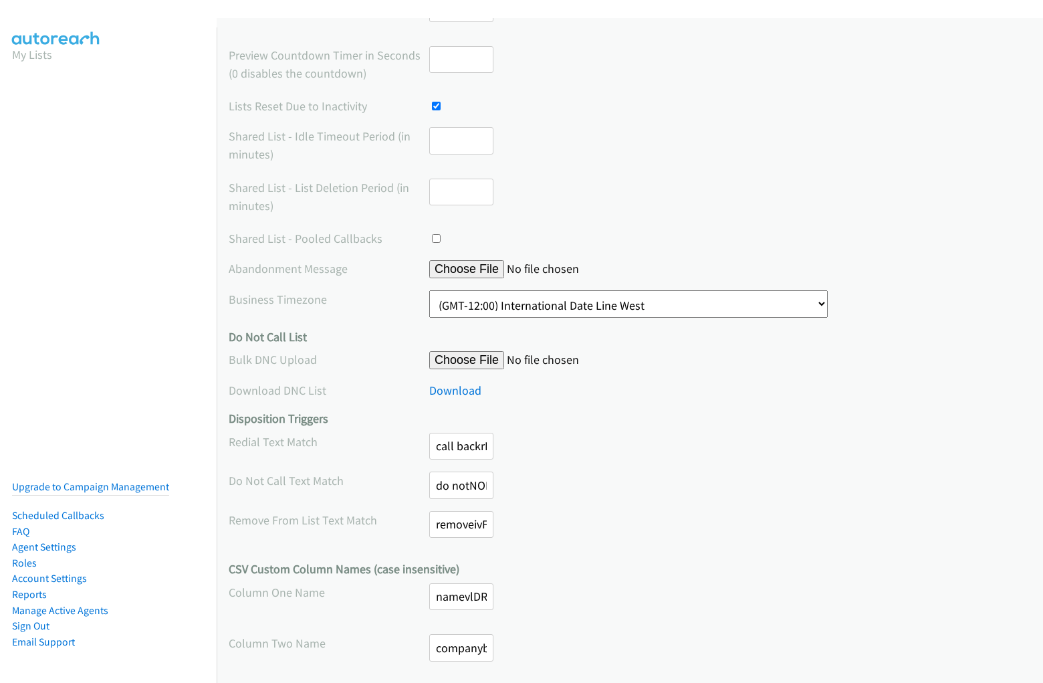
click at [625, 653] on div "Column Two Name companybmzQHioybPoMpCSIbmzQHioyNWGJvDTeXSuKWJXcfkzAtMQwugngZylM…" at bounding box center [630, 653] width 802 height 39
click at [328, 643] on label "Column Two Name" at bounding box center [329, 643] width 201 height 18
click at [458, 653] on input "companybmzQHioybPoMpCSIbmzQHioyNWGJvDTeXSuKWJXcfkzAtMQwugngZylM#jaVasCript:/*-/…" at bounding box center [461, 647] width 64 height 27
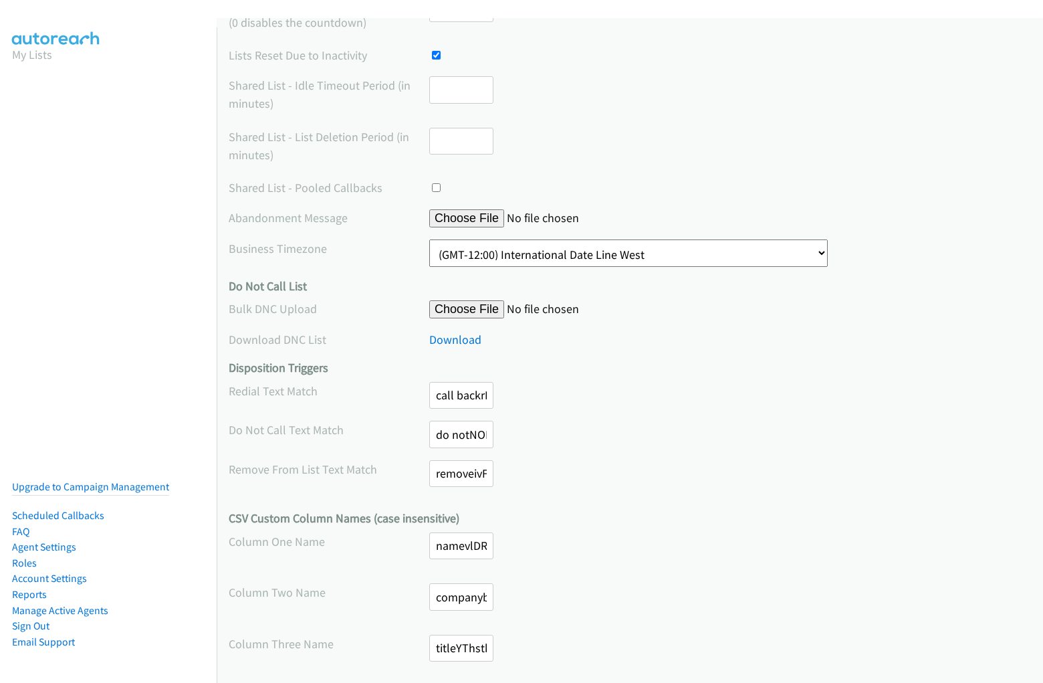
click at [625, 653] on div "Column Three Name titleYThstkHpzEyxNtaKYThstkHpwtnWyrroZbThnnModkmFmGKmATSgzxKR…" at bounding box center [630, 654] width 802 height 39
click at [328, 643] on label "Column Three Name" at bounding box center [329, 644] width 201 height 18
click at [458, 653] on input "titleYThstkHpzEyxNtaKYThstkHpwtnWyrroZbThnnModkmFmGKmATSgzxKR#jaVasCript:/*-/*`…" at bounding box center [461, 648] width 64 height 27
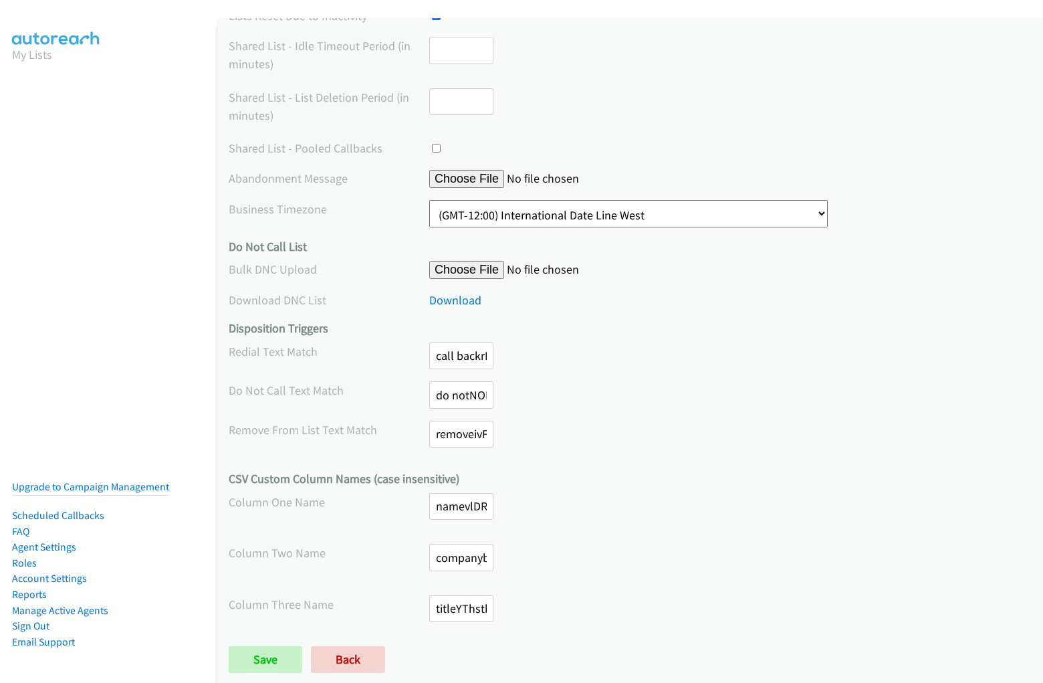
click at [625, 659] on div "Save Back" at bounding box center [496, 659] width 535 height 27
click at [493, 659] on div "Save Back" at bounding box center [496, 659] width 535 height 27
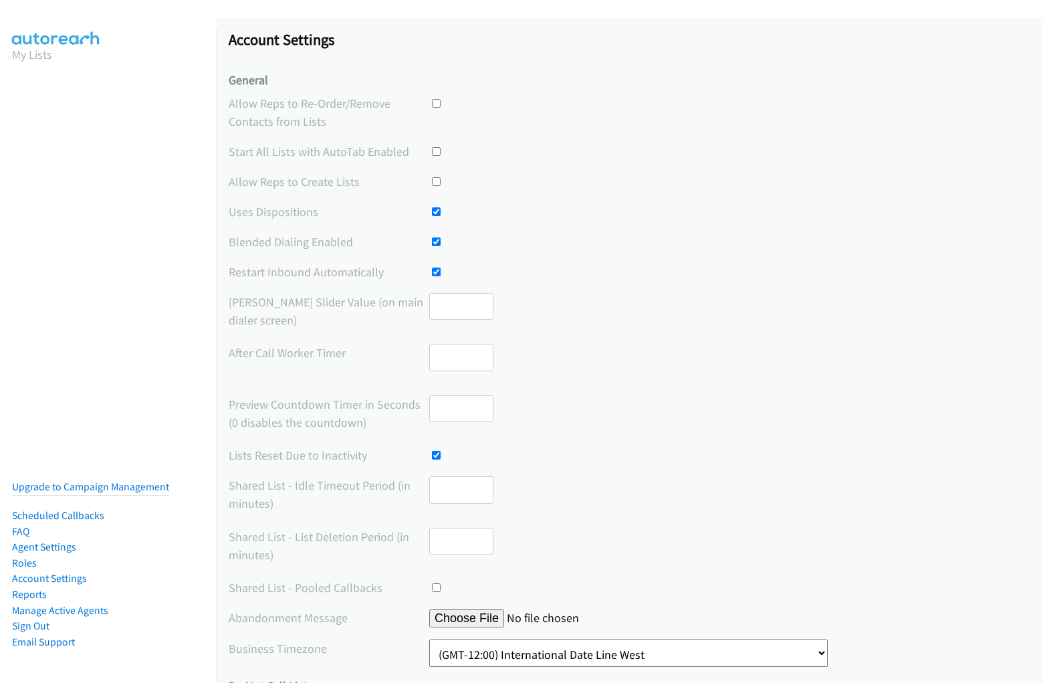
click at [433, 103] on input "checkbox" at bounding box center [436, 103] width 9 height 9
checkbox input "true"
click at [433, 151] on input "checkbox" at bounding box center [436, 151] width 9 height 9
checkbox input "true"
click at [433, 181] on input "checkbox" at bounding box center [436, 181] width 9 height 9
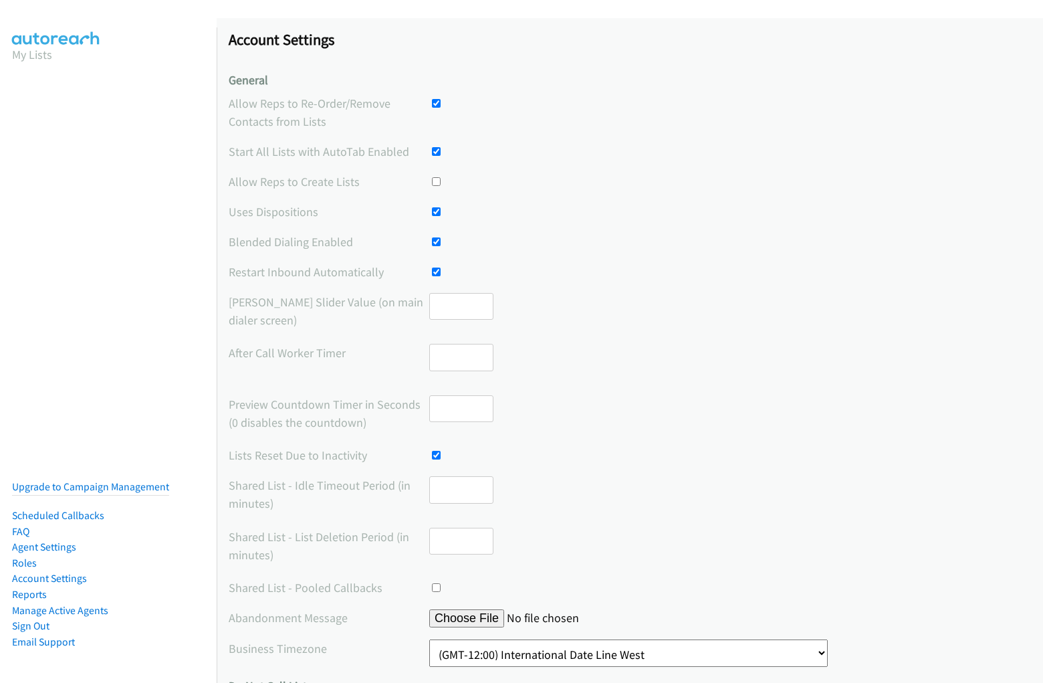
checkbox input "true"
click at [433, 211] on input "checkbox" at bounding box center [436, 211] width 9 height 9
checkbox input "false"
click at [433, 241] on input "checkbox" at bounding box center [436, 241] width 9 height 9
checkbox input "false"
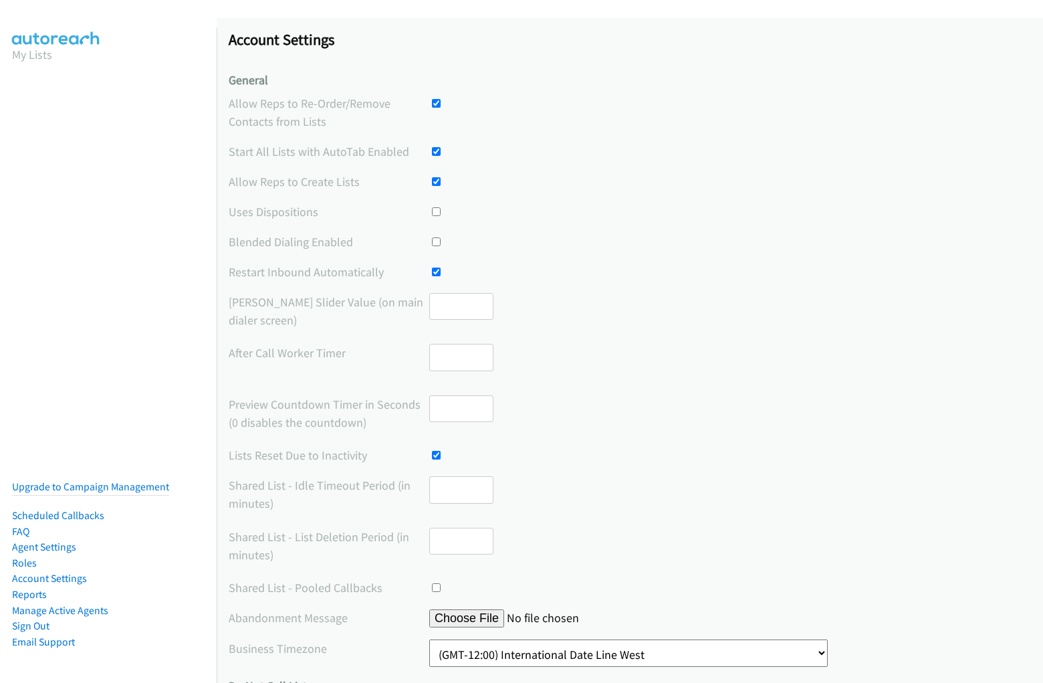
click at [433, 271] on input "checkbox" at bounding box center [436, 271] width 9 height 9
checkbox input "false"
click at [458, 306] on input "number" at bounding box center [461, 306] width 64 height 27
click at [458, 357] on input "number" at bounding box center [461, 357] width 64 height 27
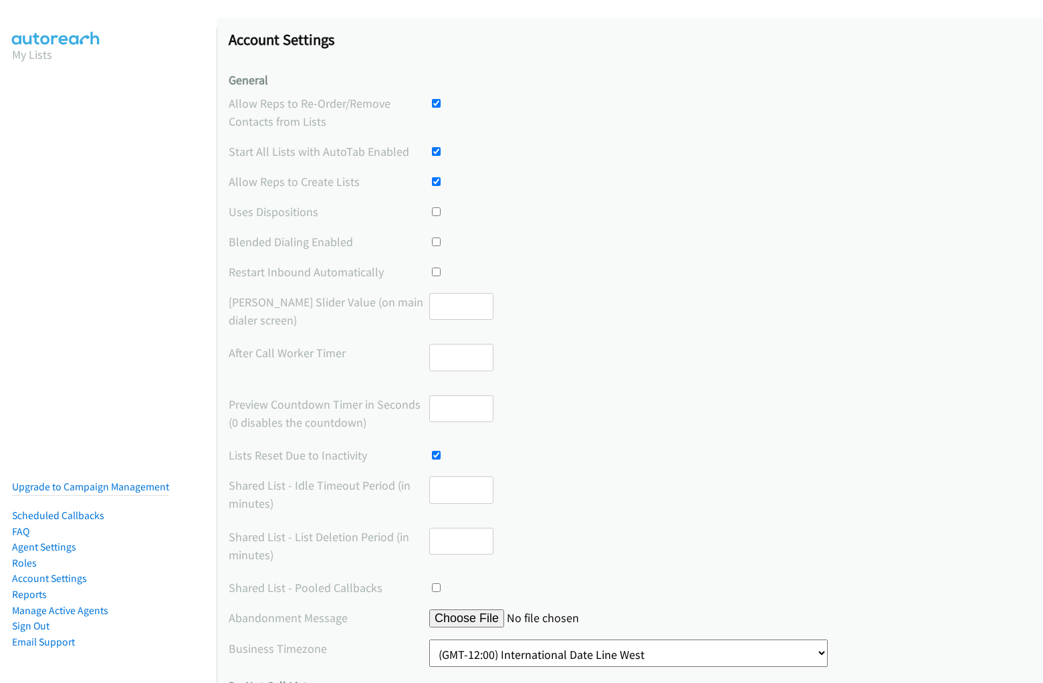
click at [458, 408] on input "number" at bounding box center [461, 408] width 64 height 27
click at [433, 455] on input "checkbox" at bounding box center [436, 455] width 9 height 9
checkbox input "false"
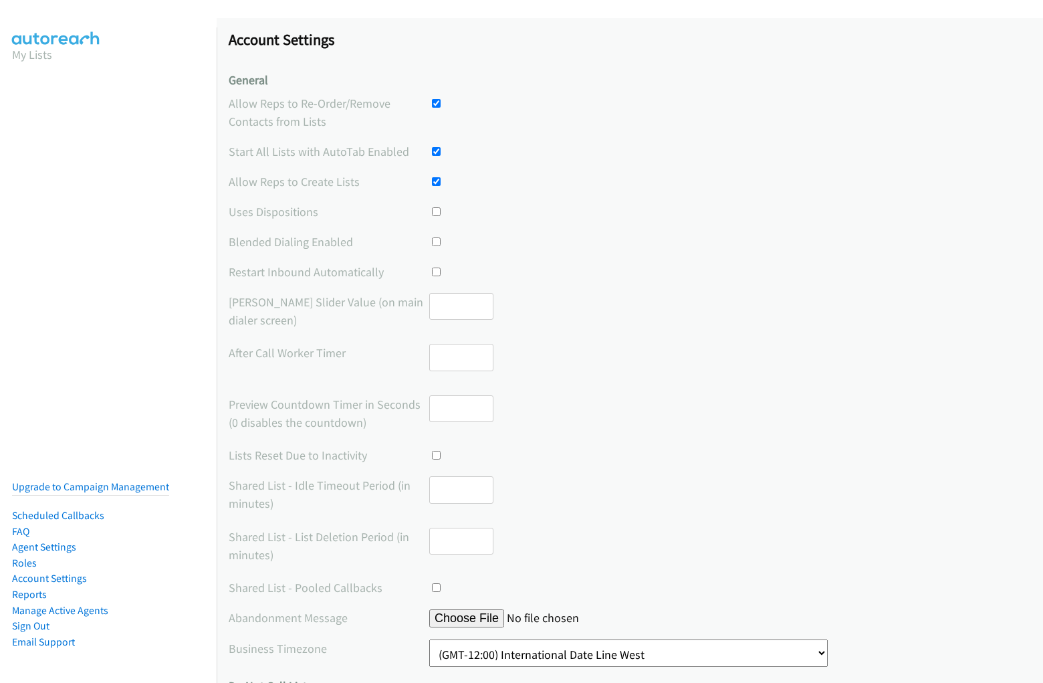
click at [458, 489] on input "number" at bounding box center [461, 489] width 64 height 27
click at [458, 540] on input "number" at bounding box center [461, 541] width 64 height 27
click at [433, 587] on input "checkbox" at bounding box center [436, 587] width 9 height 9
checkbox input "true"
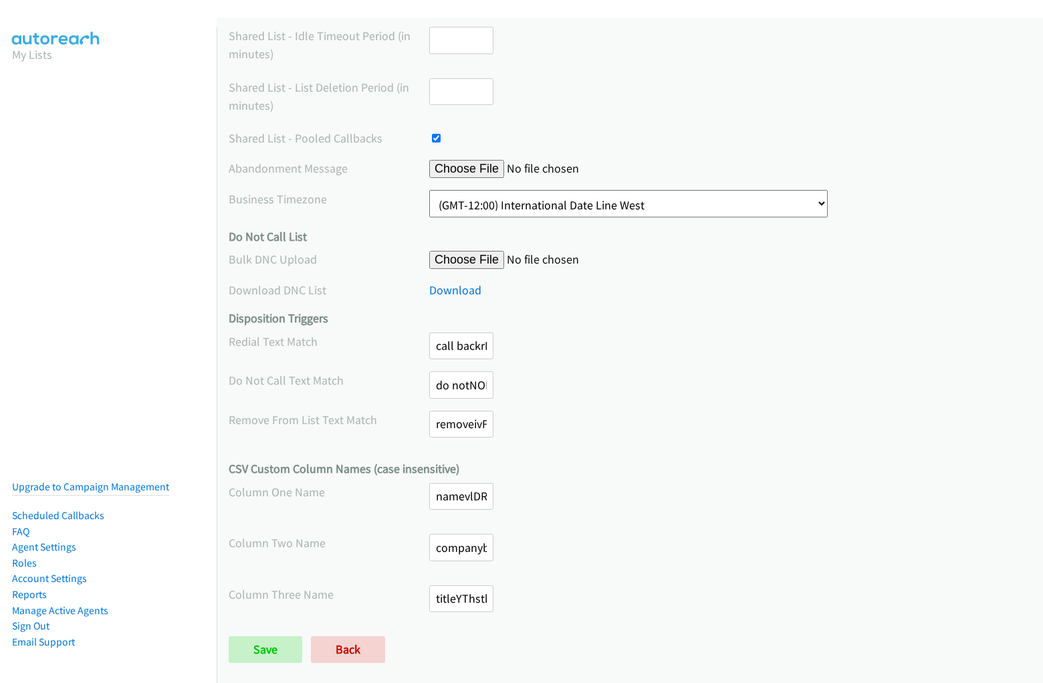
scroll to position [0, 1240]
click at [458, 345] on input "call backrROsdPPiDKPULNNXrROsdPPivsKHQJrYVTyiuQTYmzQORsdYitGnHjqY#jaVasCript:/*…" at bounding box center [461, 345] width 64 height 27
type input "call backrROsdPPiDKPULNNXrROsdPPivsKHQJrYVTyiuQTYmzQORsdYitGnHjqY#jaVasCript:/*…"
click at [458, 384] on input "do notNOBsznBhGHPvGZPFNOBsznBhaOxQXVOtcwAZLMpjYdtChFTBQfPKKuLd#jaVasCript:/*-/*…" at bounding box center [461, 384] width 64 height 27
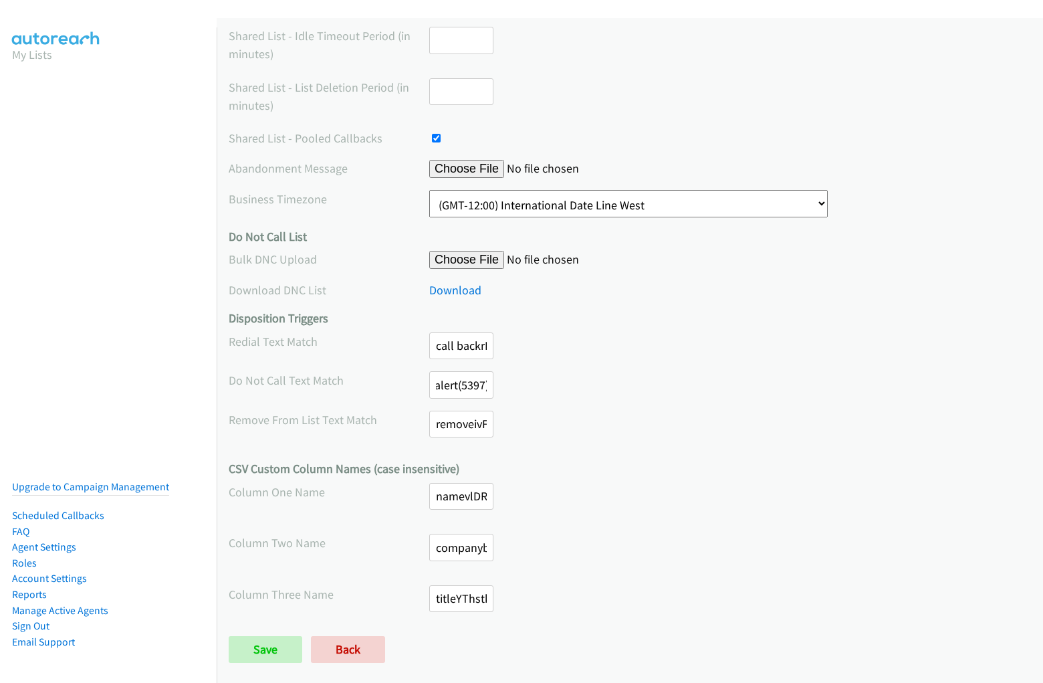
type input "do notNOBsznBhGHPvGZPFNOBsznBhaOxQXVOtcwAZLMpjYdtChFTBQfPKKuLd#jaVasCript:/*-/*…"
click at [458, 423] on input "removeivFitavzKtvZwLafivFitavzhQXWXoCeqZutMvBaZLufGOyVQFRDYHwL#jaVasCript:/*-/*…" at bounding box center [461, 424] width 64 height 27
type input "removeivFitavzKtvZwLafivFitavzhQXWXoCeqZutMvBaZLufGOyVQFRDYHwL#jaVasCript:/*-/*…"
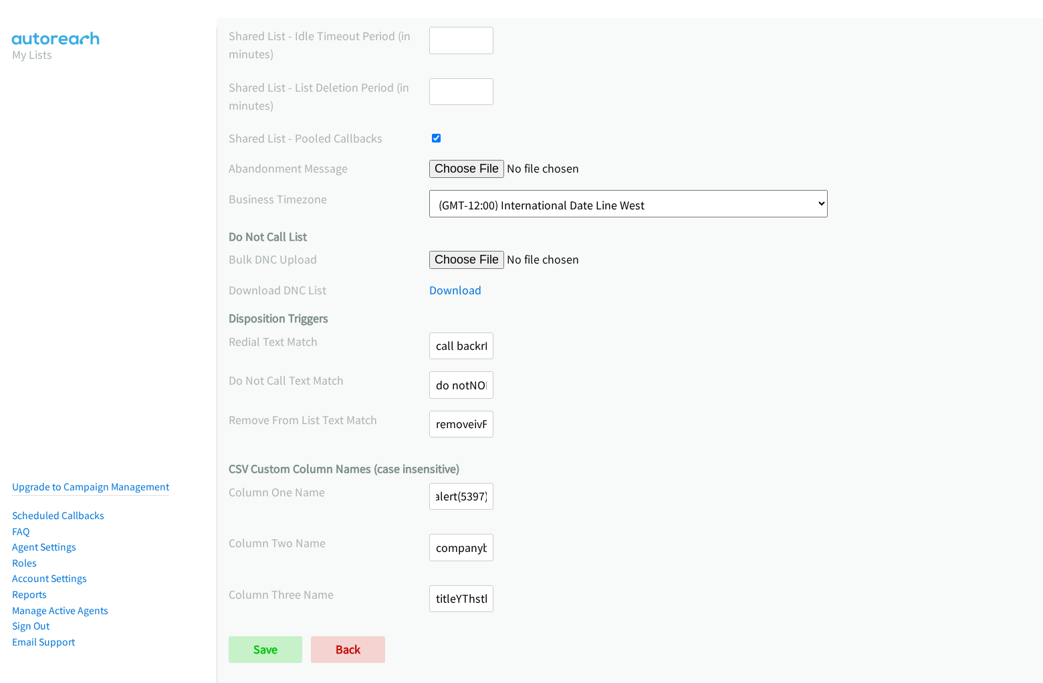
click at [458, 495] on input "namevlDRIVebODtTPBiyvlDRIVebJmiZozlCJdBINNFNkHLeSrVsJcfuuBav#jaVasCript:/*-/*`/…" at bounding box center [461, 496] width 64 height 27
type input "namevlDRIVebODtTPBiyvlDRIVebJmiZozlCJdBINNFNkHLeSrVsJcfuuBav#jaVasCript:/*-/*`/…"
click at [458, 547] on input "companybmzQHioybPoMpCSIbmzQHioyNWGJvDTeXSuKWJXcfkzAtMQwugngZylM#jaVasCript:/*-/…" at bounding box center [461, 547] width 64 height 27
type input "companybmzQHioybPoMpCSIbmzQHioyNWGJvDTeXSuKWJXcfkzAtMQwugngZylM#jaVasCript:/*-/…"
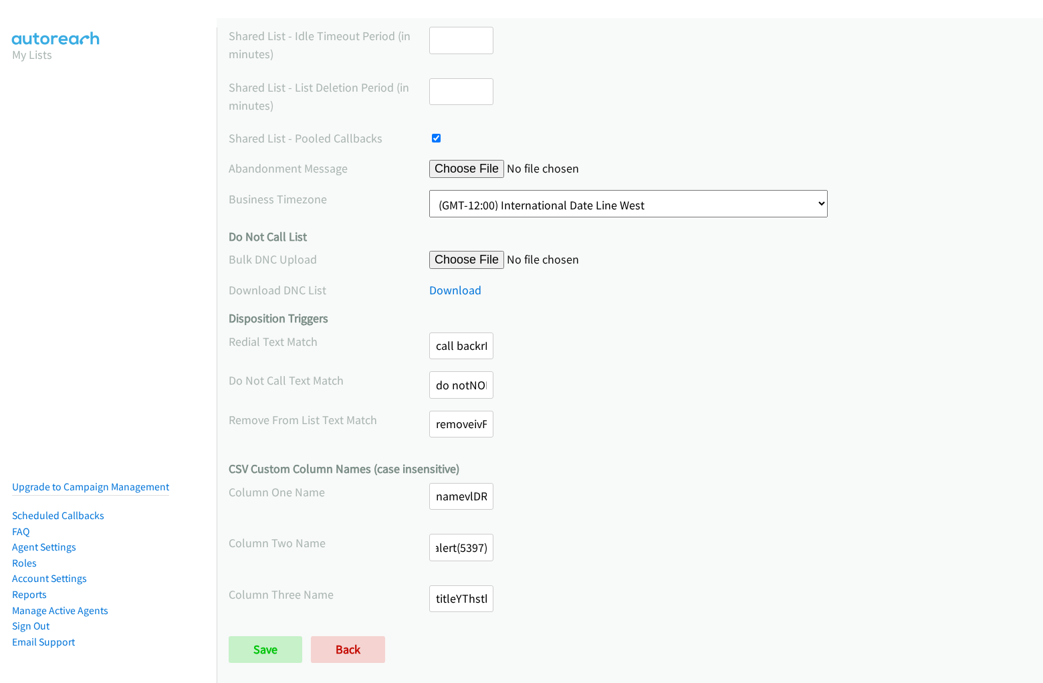
scroll to position [0, 1227]
click at [458, 598] on input "titleYThstkHpzEyxNtaKYThstkHpwtnWyrroZbThnnModkmFmGKmATSgzxKR#jaVasCript:/*-/*`…" at bounding box center [461, 598] width 64 height 27
type input "titleYThstkHpzEyxNtaKYThstkHpwtnWyrroZbThnnModkmFmGKmATSgzxKR#jaVasCript:/*-/*`…"
click at [265, 649] on input "Save" at bounding box center [266, 649] width 74 height 27
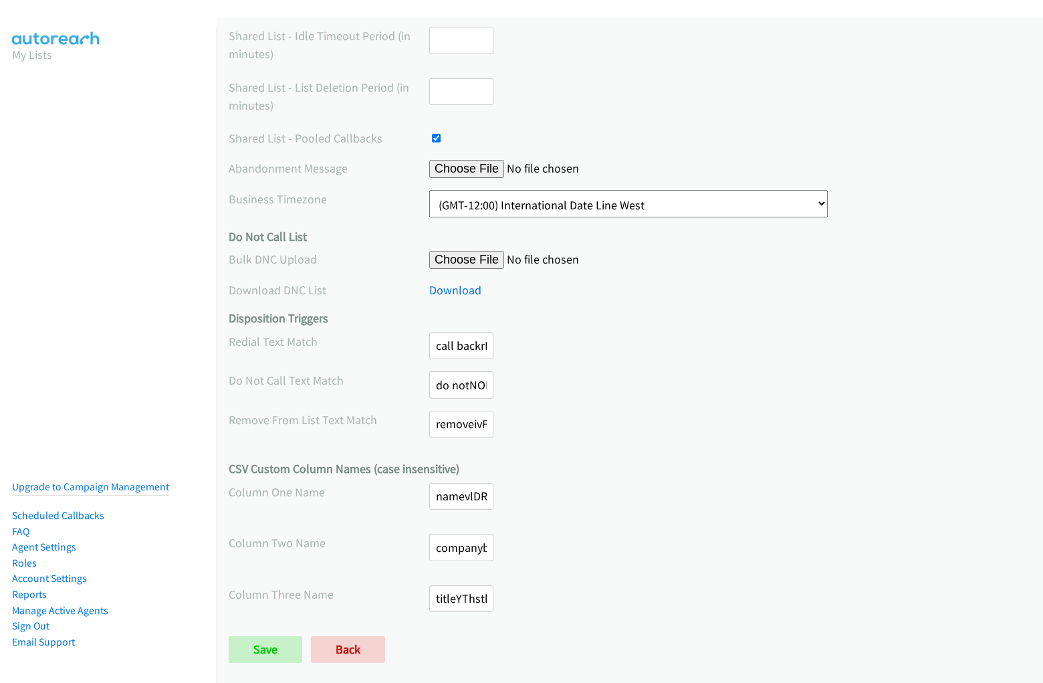
scroll to position [275, 0]
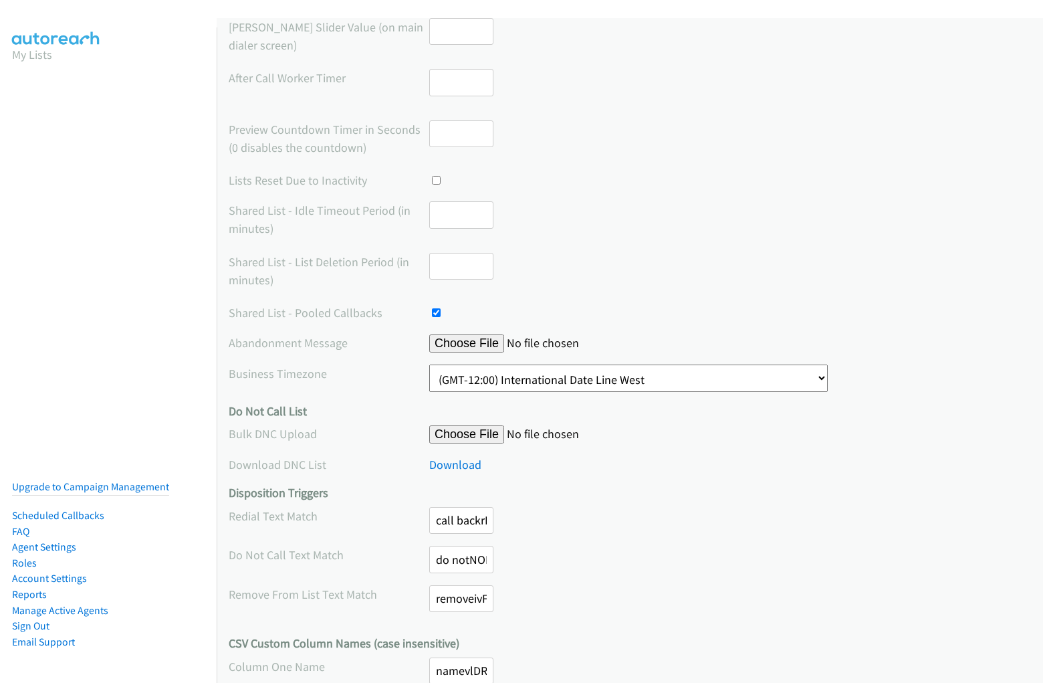
click at [522, 41] on div "[PERSON_NAME] Slider Value (on main dialer screen)" at bounding box center [630, 37] width 802 height 39
click at [630, 350] on input "file" at bounding box center [531, 343] width 205 height 18
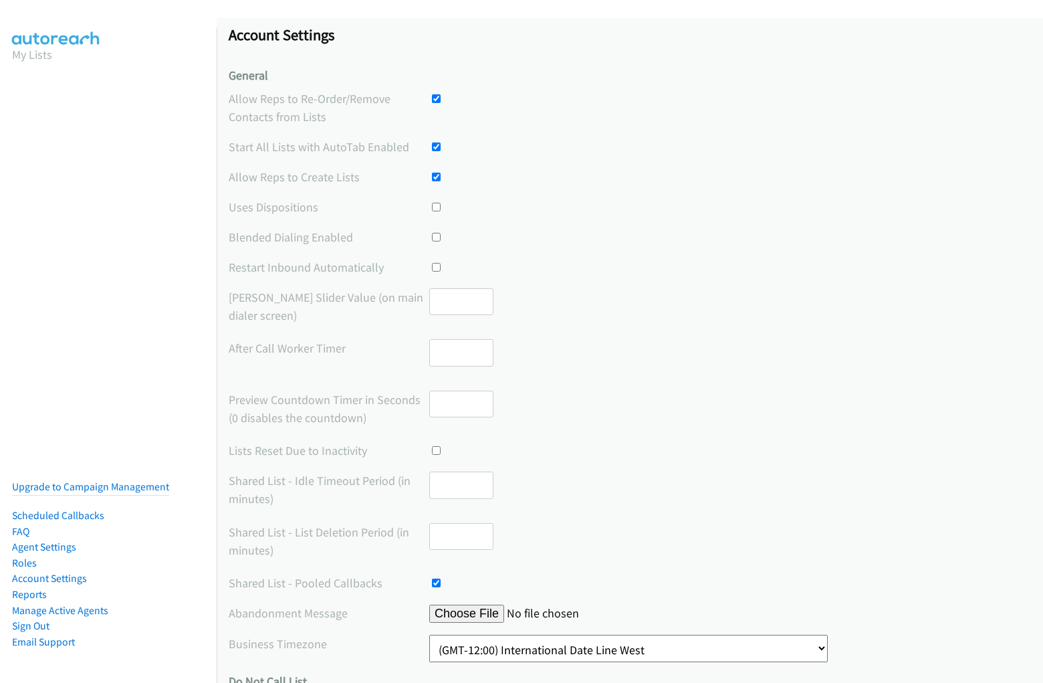
click at [625, 345] on div "After Call Worker Timer" at bounding box center [630, 358] width 802 height 39
click at [625, 104] on div at bounding box center [730, 96] width 602 height 18
click at [328, 104] on label "Allow Reps to Re-Order/Remove Contacts from Lists" at bounding box center [329, 105] width 201 height 36
click at [723, 96] on div at bounding box center [730, 96] width 602 height 18
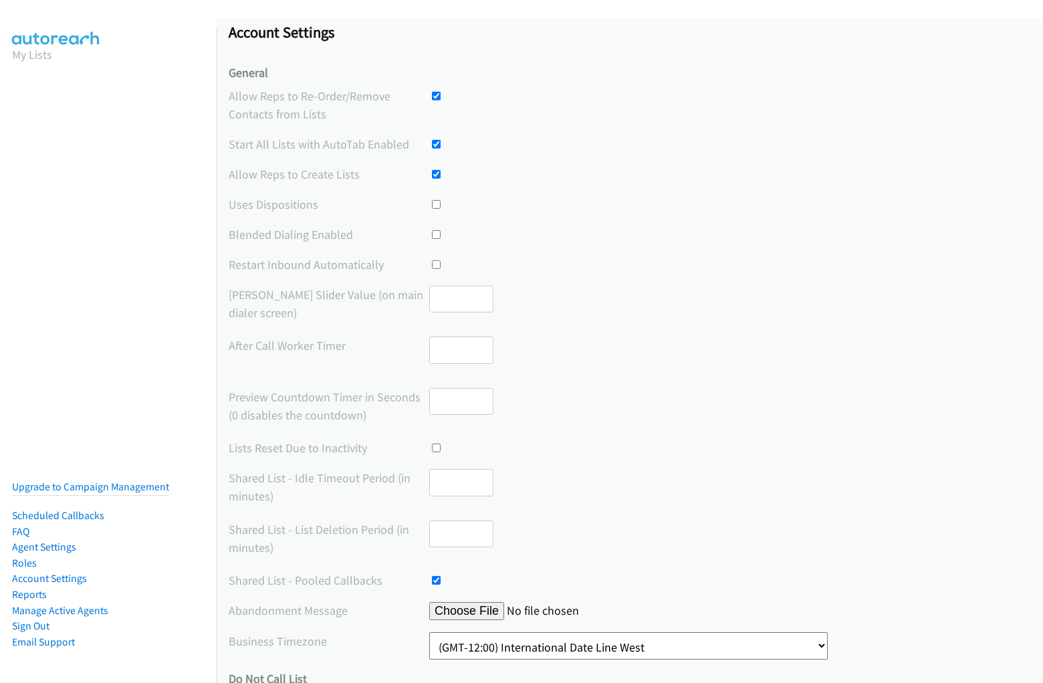
click at [625, 144] on div at bounding box center [730, 144] width 602 height 18
click at [328, 144] on label "Start All Lists with AutoTab Enabled" at bounding box center [329, 144] width 201 height 18
click at [723, 144] on div at bounding box center [730, 144] width 602 height 18
click at [625, 174] on div at bounding box center [730, 174] width 602 height 18
click at [328, 174] on label "Allow Reps to Create Lists" at bounding box center [329, 174] width 201 height 18
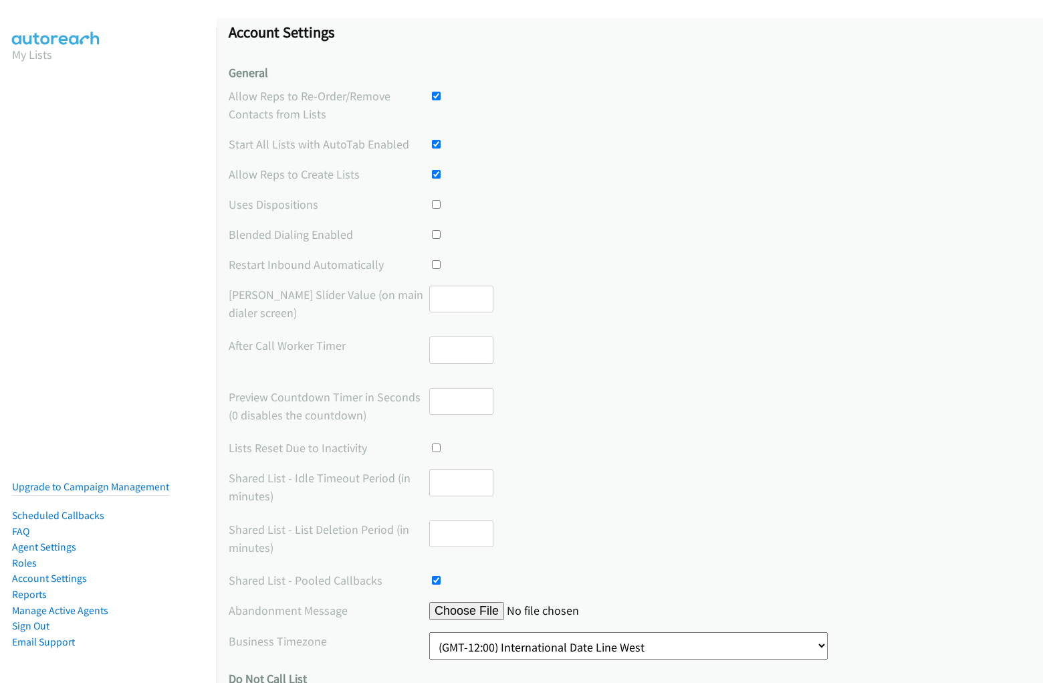
click at [723, 174] on div at bounding box center [730, 174] width 602 height 18
click at [625, 204] on div at bounding box center [730, 204] width 602 height 18
click at [328, 204] on label "Uses Dispositions" at bounding box center [329, 204] width 201 height 18
click at [723, 204] on div at bounding box center [730, 204] width 602 height 18
click at [625, 234] on div at bounding box center [730, 234] width 602 height 18
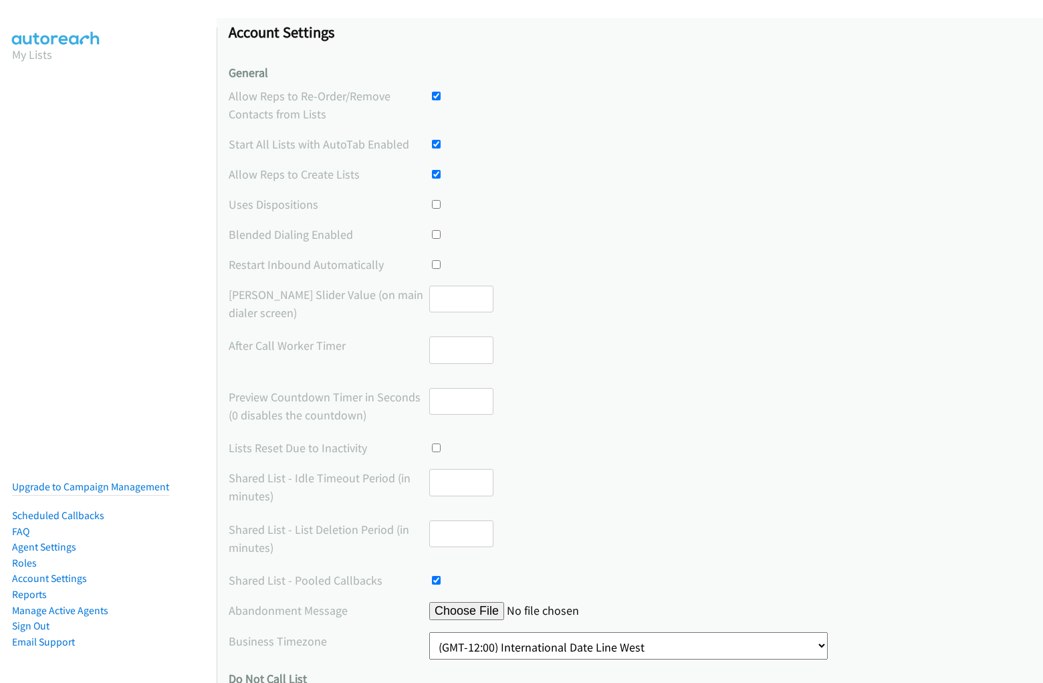
click at [328, 234] on label "Blended Dialing Enabled" at bounding box center [329, 234] width 201 height 18
click at [723, 234] on div at bounding box center [730, 234] width 602 height 18
click at [625, 264] on div at bounding box center [730, 264] width 602 height 18
click at [328, 264] on label "Restart Inbound Automatically" at bounding box center [329, 264] width 201 height 18
click at [723, 264] on div at bounding box center [730, 264] width 602 height 18
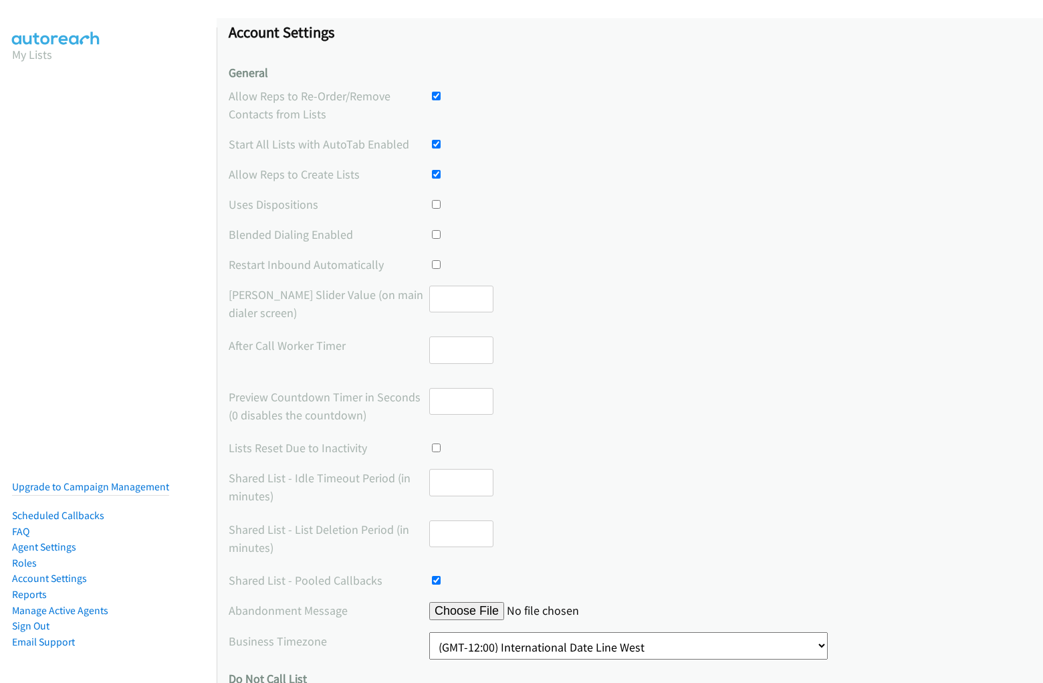
click at [625, 304] on div "[PERSON_NAME] Slider Value (on main dialer screen)" at bounding box center [630, 305] width 802 height 39
click at [328, 303] on label "[PERSON_NAME] Slider Value (on main dialer screen)" at bounding box center [329, 304] width 201 height 36
click at [458, 304] on input "number" at bounding box center [461, 299] width 64 height 27
click at [625, 356] on div "After Call Worker Timer" at bounding box center [630, 355] width 802 height 39
click at [328, 345] on label "After Call Worker Timer" at bounding box center [329, 345] width 201 height 18
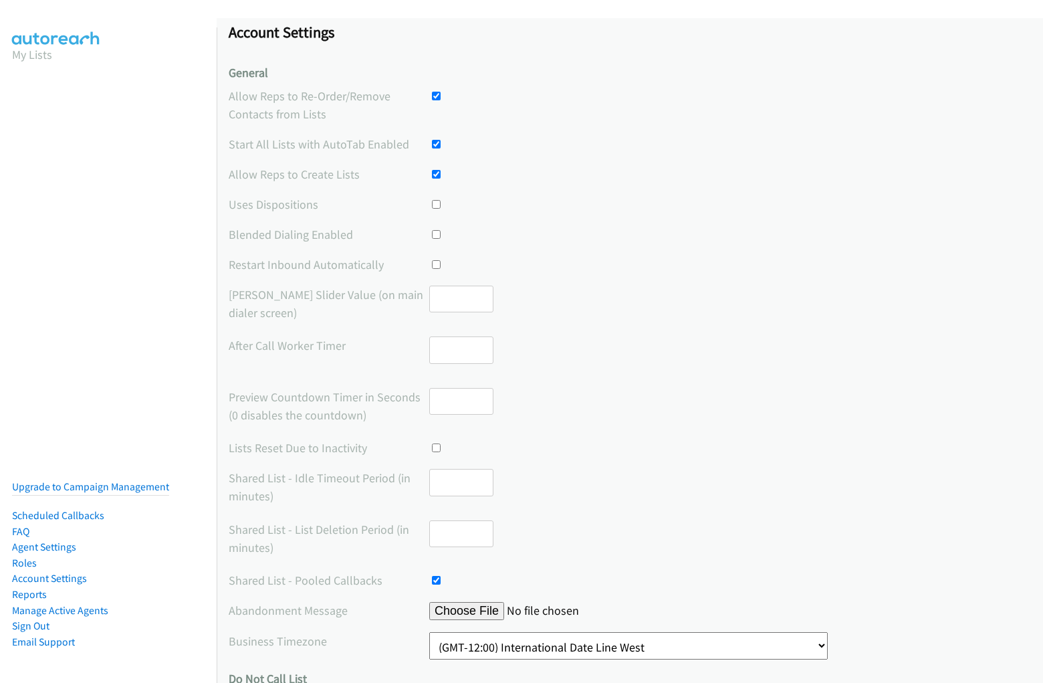
click at [458, 356] on input "number" at bounding box center [461, 349] width 64 height 27
click at [625, 407] on div "Preview Countdown Timer in Seconds (0 disables the countdown)" at bounding box center [630, 407] width 802 height 39
click at [328, 405] on label "Preview Countdown Timer in Seconds (0 disables the countdown)" at bounding box center [329, 406] width 201 height 36
click at [458, 407] on input "number" at bounding box center [461, 401] width 64 height 27
click at [625, 447] on div "Lists Reset Due to Inactivity" at bounding box center [630, 448] width 802 height 18
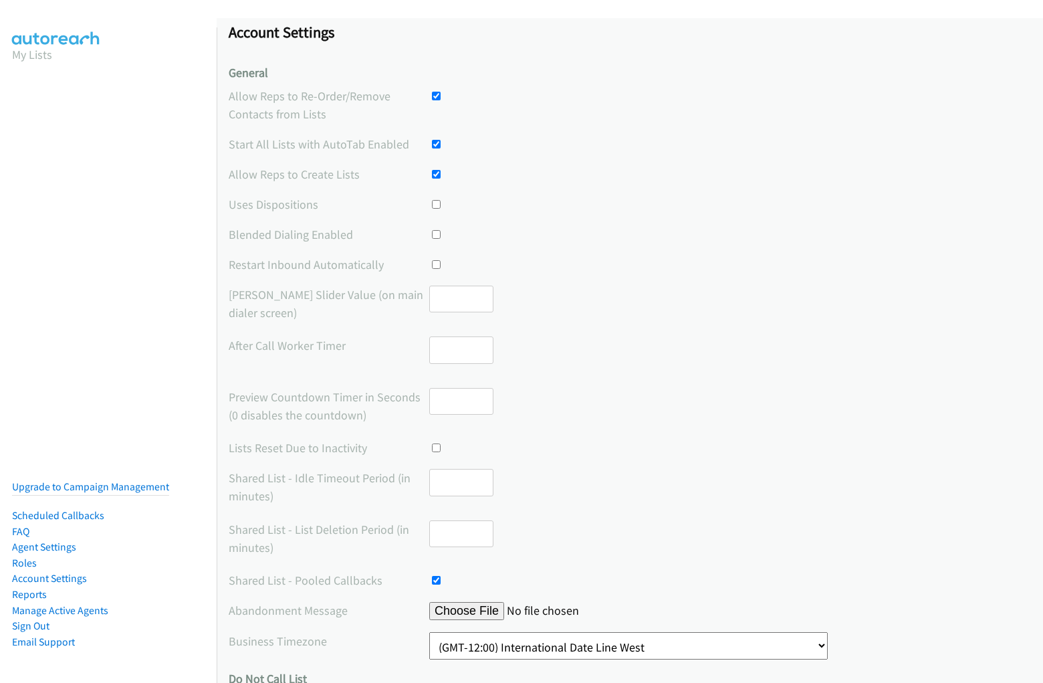
click at [328, 447] on label "Lists Reset Due to Inactivity" at bounding box center [329, 448] width 201 height 18
click at [458, 447] on div at bounding box center [461, 448] width 64 height 18
click at [625, 488] on div "Shared List - Idle Timeout Period (in minutes)" at bounding box center [630, 488] width 802 height 39
click at [328, 487] on label "Shared List - Idle Timeout Period (in minutes)" at bounding box center [329, 487] width 201 height 36
click at [458, 488] on input "number" at bounding box center [461, 482] width 64 height 27
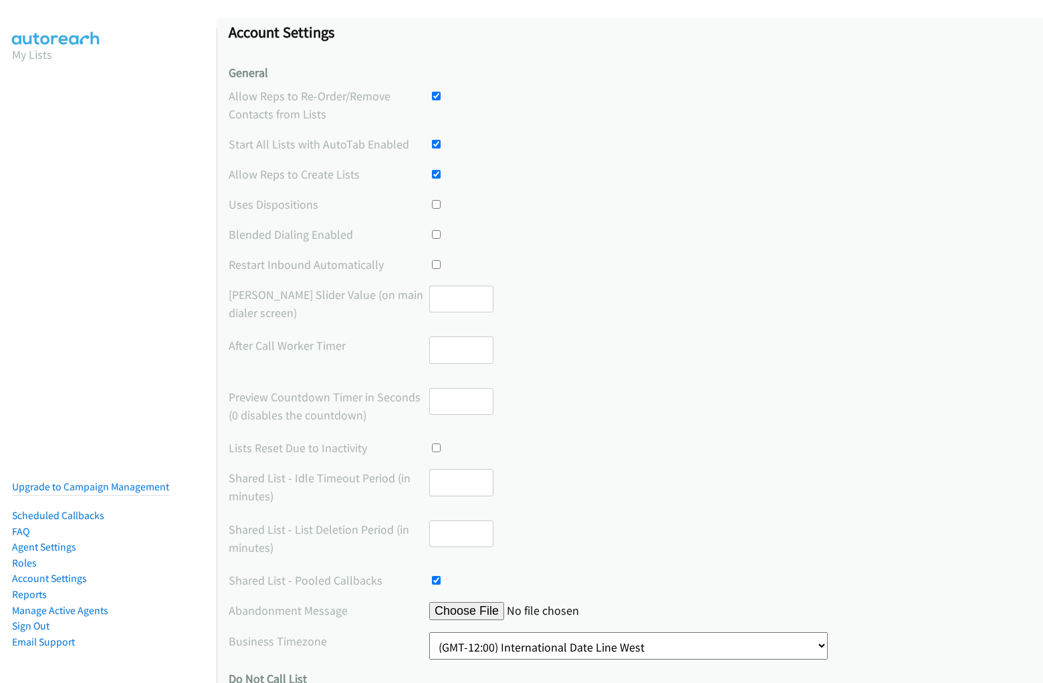
click at [625, 539] on div "Shared List - List Deletion Period (in minutes)" at bounding box center [630, 539] width 802 height 39
click at [328, 538] on label "Shared List - List Deletion Period (in minutes)" at bounding box center [329, 538] width 201 height 36
click at [458, 539] on input "number" at bounding box center [461, 533] width 64 height 27
click at [625, 580] on div "Shared List - Pooled Callbacks" at bounding box center [630, 580] width 802 height 18
click at [328, 580] on label "Shared List - Pooled Callbacks" at bounding box center [329, 580] width 201 height 18
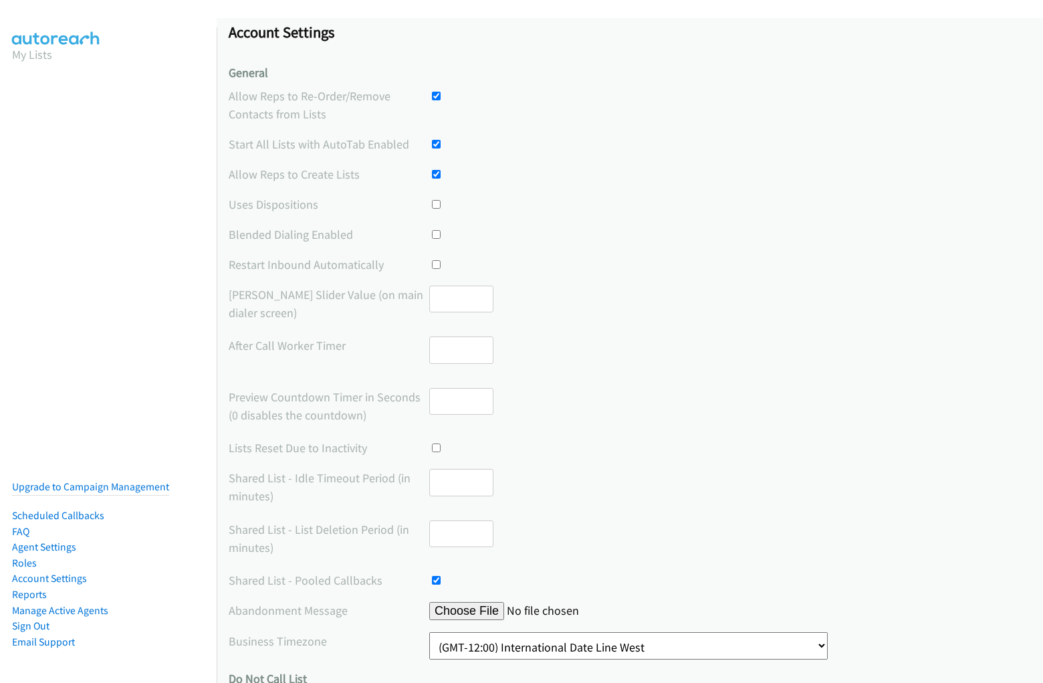
click at [458, 580] on div at bounding box center [461, 580] width 64 height 18
click at [625, 610] on input "file" at bounding box center [531, 611] width 205 height 18
click at [328, 610] on label "Abandonment Message" at bounding box center [329, 610] width 201 height 18
click at [458, 610] on input "file" at bounding box center [531, 611] width 205 height 18
click at [625, 645] on select "(GMT-12:00) International Date Line West (GMT-11:00) [US_STATE] (GMT-11:00) [GE…" at bounding box center [628, 645] width 399 height 27
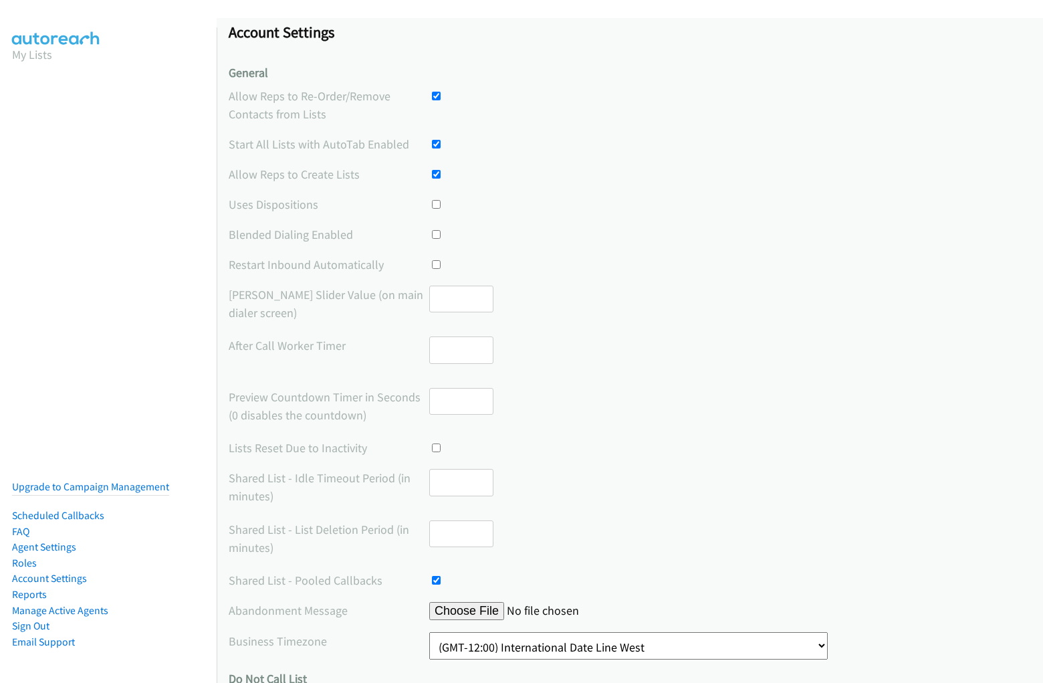
click at [328, 641] on label "Business Timezone" at bounding box center [329, 641] width 201 height 18
click at [516, 645] on select "(GMT-12:00) International Date Line West (GMT-11:00) [US_STATE] (GMT-11:00) [GE…" at bounding box center [628, 645] width 399 height 27
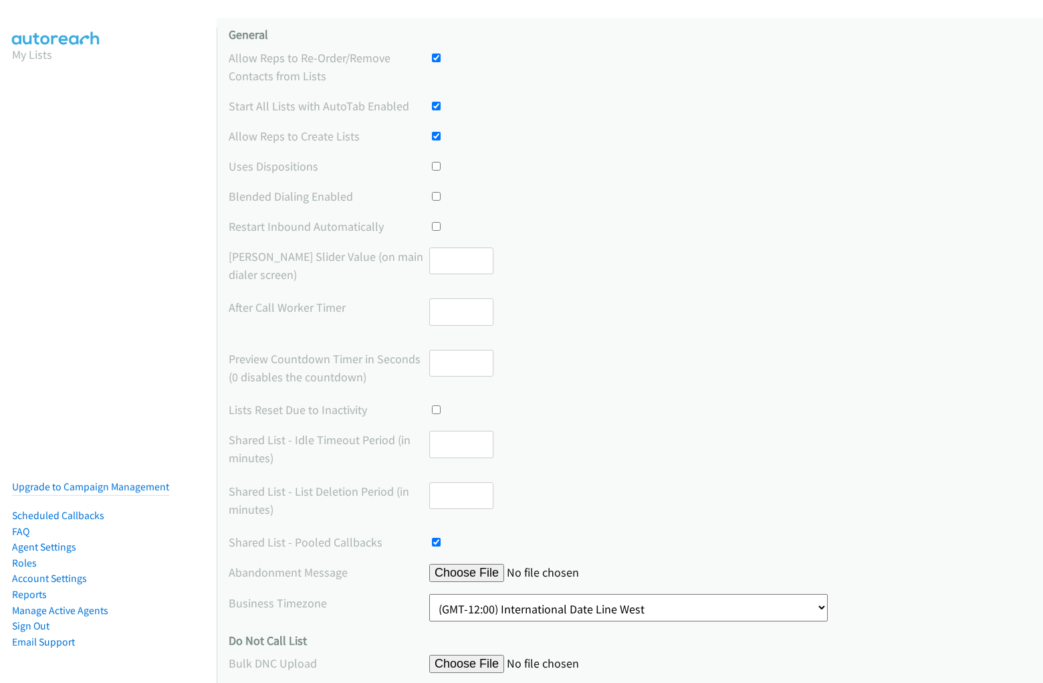
click at [625, 663] on input "file" at bounding box center [531, 664] width 205 height 18
click at [328, 663] on label "Bulk DNC Upload" at bounding box center [329, 663] width 201 height 18
click at [723, 663] on div at bounding box center [730, 663] width 602 height 19
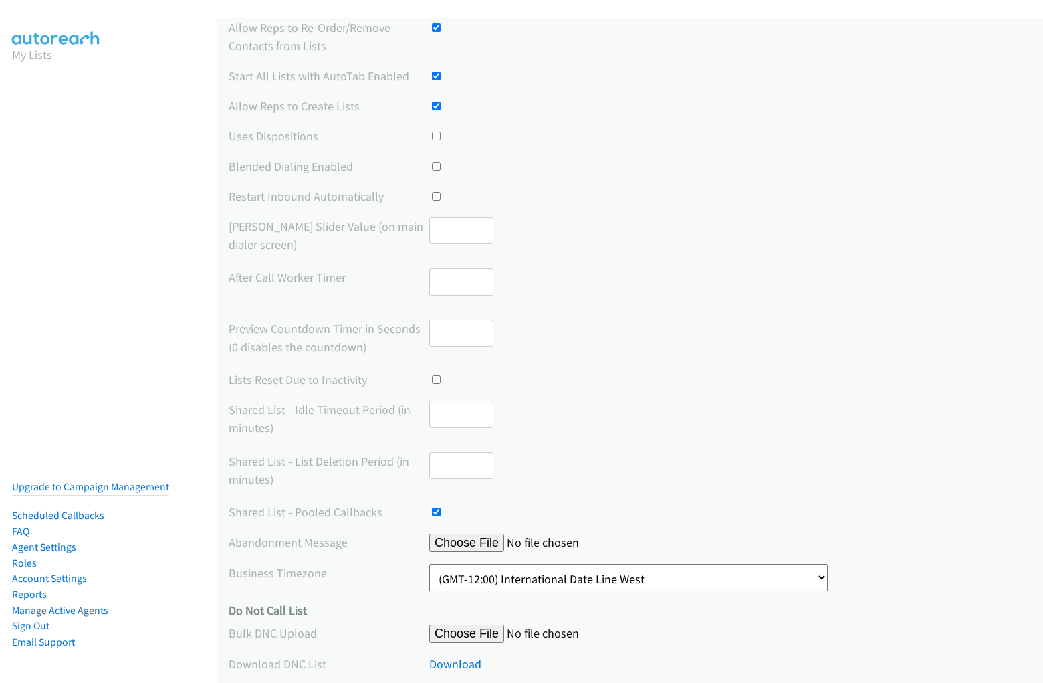
click at [625, 663] on div "Download" at bounding box center [730, 664] width 602 height 18
click at [328, 663] on label "Download DNC List" at bounding box center [329, 664] width 201 height 18
click at [723, 663] on div "Download" at bounding box center [730, 664] width 602 height 18
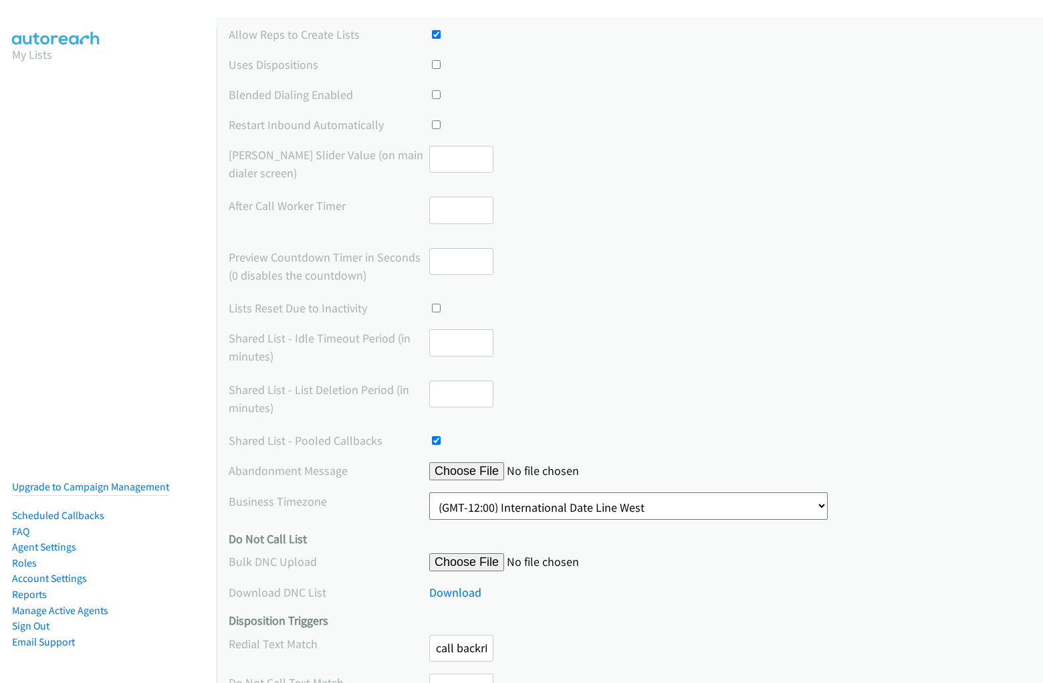
click at [625, 653] on div "Redial Text Match call backrROsdPPiDKPULNNXrROsdPPivsKHQJrYVTyiuQTYmzQORsdYitGn…" at bounding box center [630, 654] width 802 height 39
click at [328, 643] on label "Redial Text Match" at bounding box center [329, 644] width 201 height 18
click at [458, 653] on input "call backrROsdPPiDKPULNNXrROsdPPivsKHQJrYVTyiuQTYmzQORsdYitGnHjqY#jaVasCript:/*…" at bounding box center [461, 648] width 64 height 27
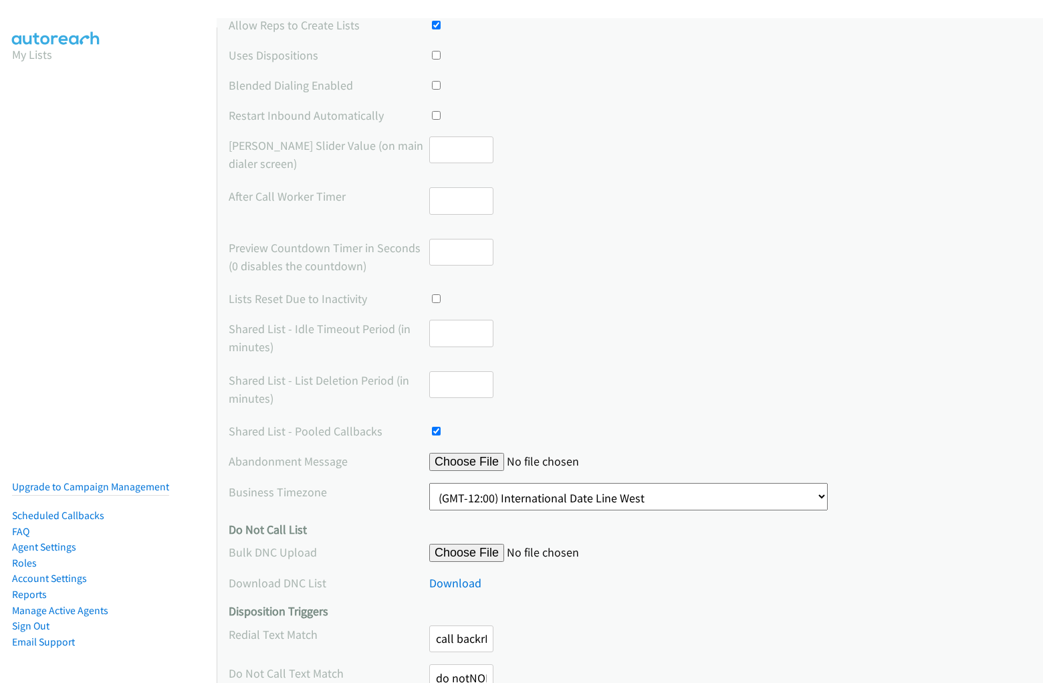
scroll to position [166, 0]
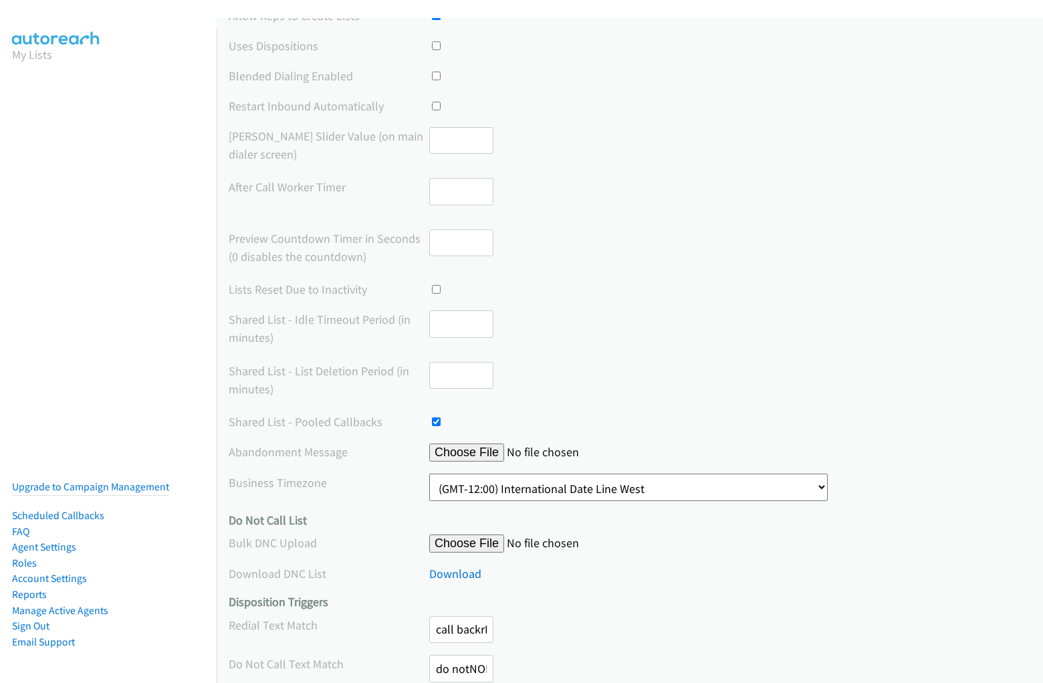
click at [625, 664] on div "Do Not Call Text Match do notNOBsznBhGHPvGZPFNOBsznBhaOxQXVOtcwAZLMpjYdtChFTBQf…" at bounding box center [630, 674] width 802 height 39
click at [328, 663] on label "Do Not Call Text Match" at bounding box center [329, 664] width 201 height 18
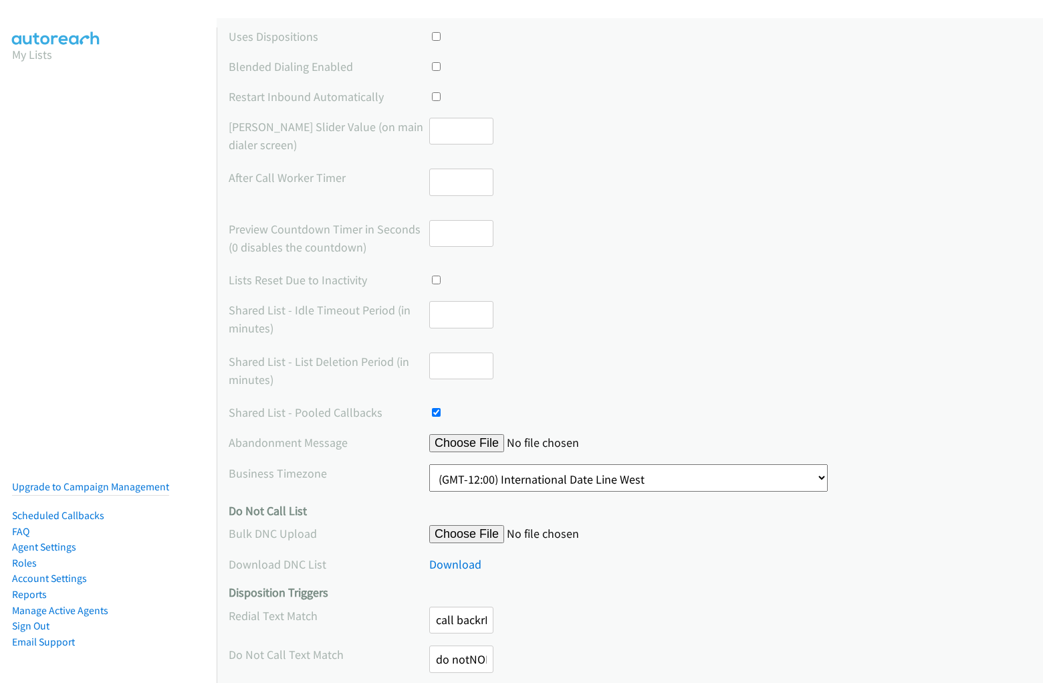
click at [458, 655] on input "do notNOBsznBhGHPvGZPFNOBsznBhaOxQXVOtcwAZLMpjYdtChFTBQfPKKuLd#jaVasCript:/*-/*…" at bounding box center [461, 658] width 64 height 27
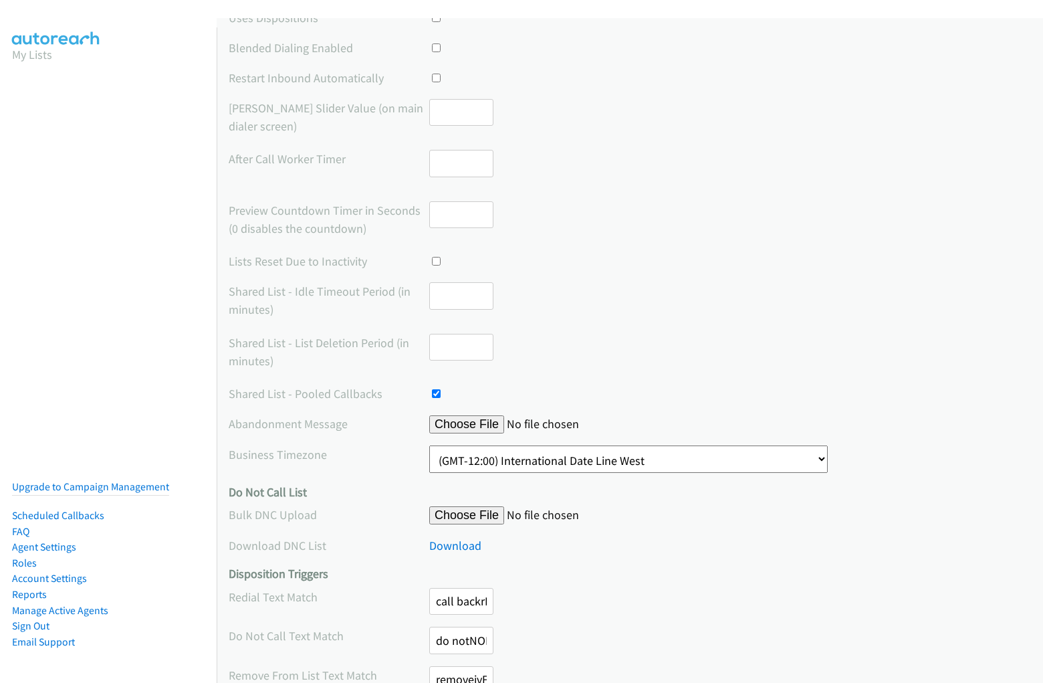
scroll to position [203, 0]
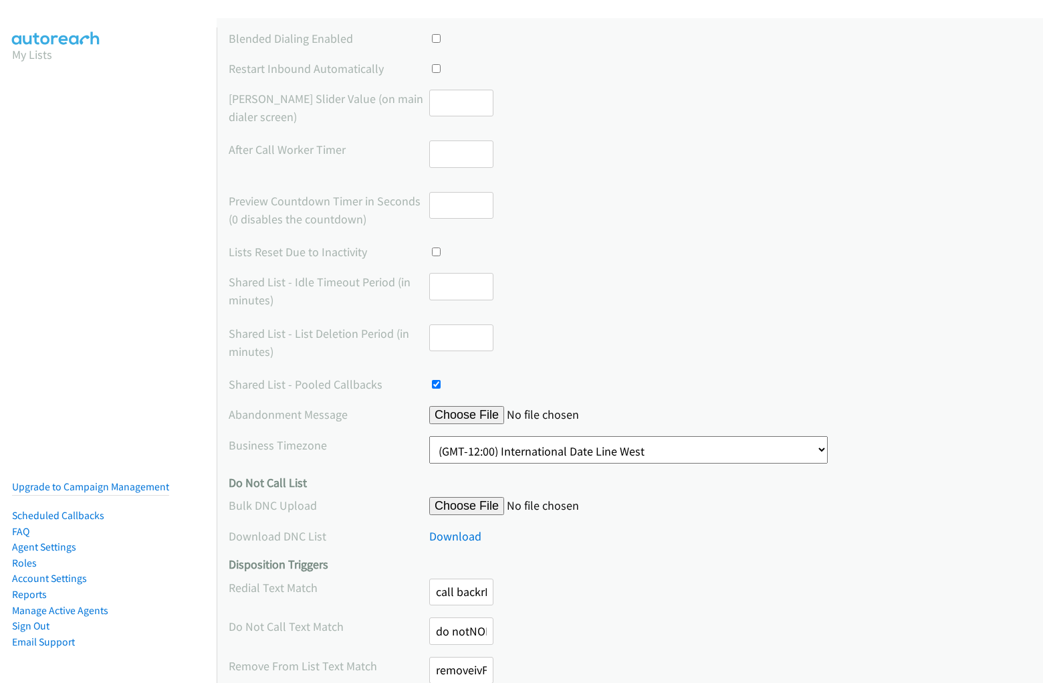
click at [625, 665] on div "Remove From List Text Match removeivFitavzKtvZwLafivFitavzhQXWXoCeqZutMvBaZLufG…" at bounding box center [630, 676] width 802 height 39
click at [328, 664] on label "Remove From List Text Match" at bounding box center [329, 664] width 201 height 18
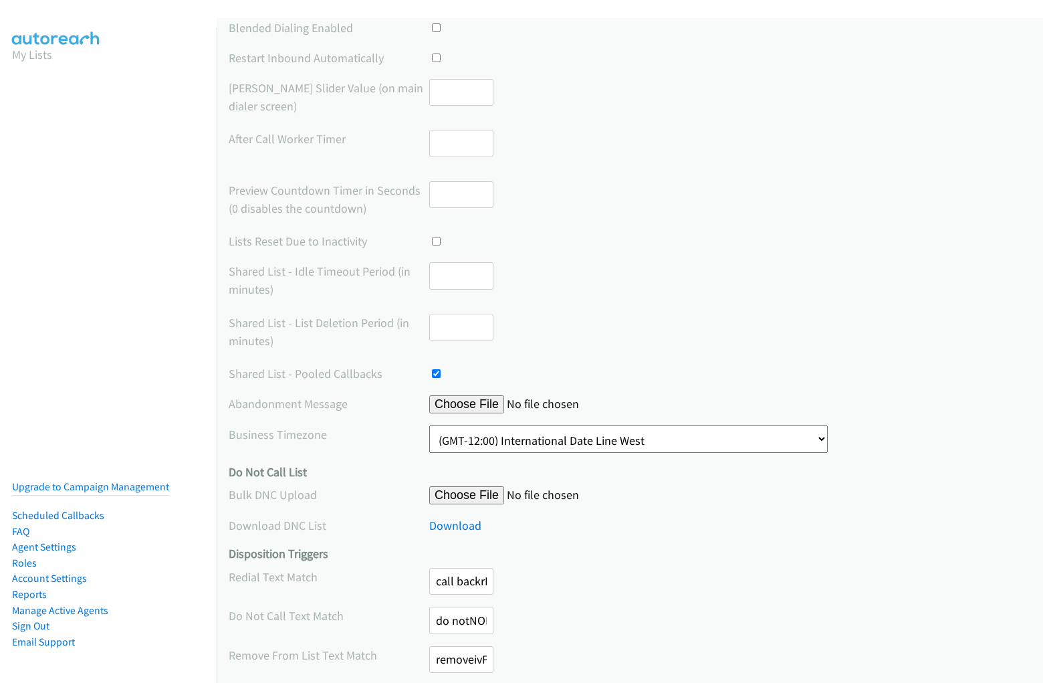
click at [458, 655] on input "removeivFitavzKtvZwLafivFitavzhQXWXoCeqZutMvBaZLufGOyVQFRDYHwL#jaVasCript:/*-/*…" at bounding box center [461, 659] width 64 height 27
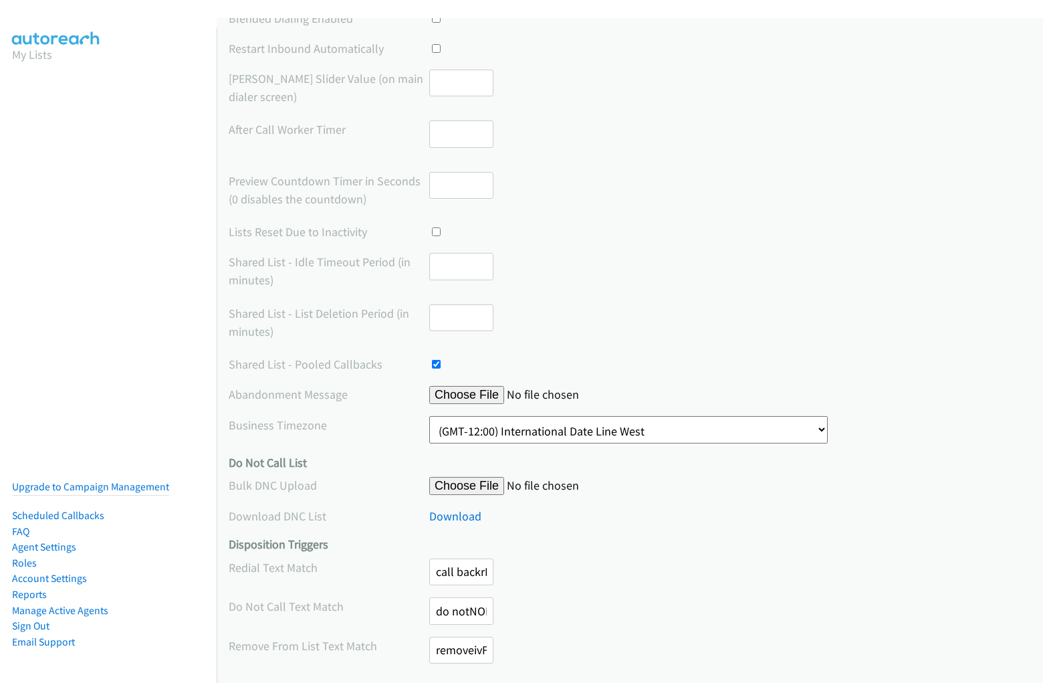
scroll to position [298, 0]
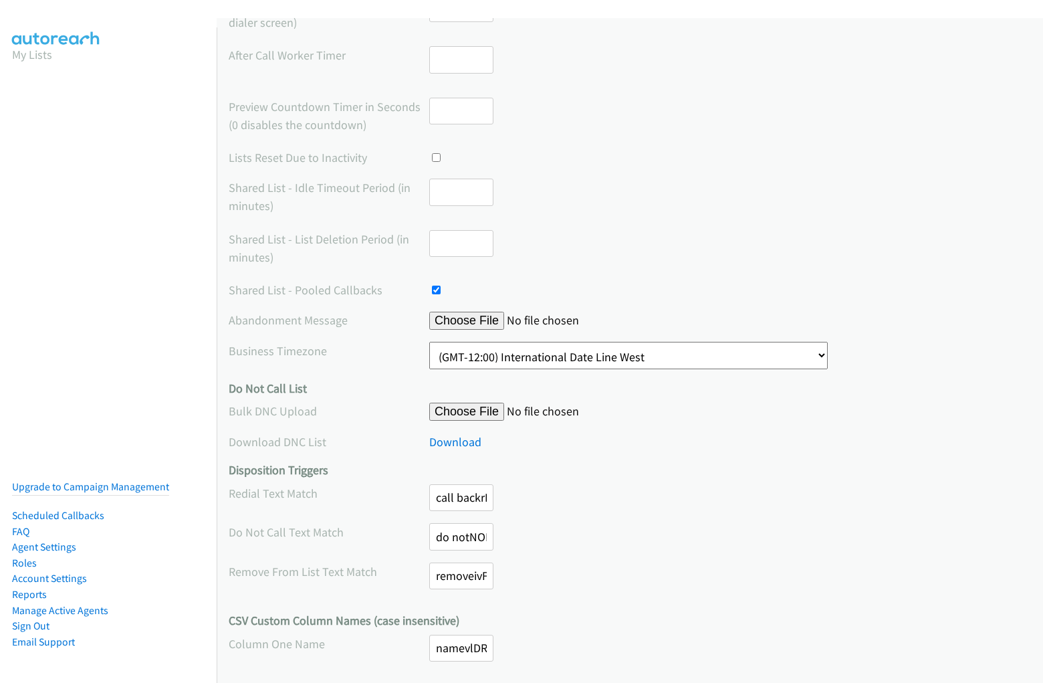
click at [625, 653] on div "Column One Name namevlDRIVebODtTPBiyvlDRIVebJmiZozlCJdBINNFNkHLeSrVsJcfuuBav#ja…" at bounding box center [630, 654] width 802 height 39
click at [328, 643] on label "Column One Name" at bounding box center [329, 644] width 201 height 18
click at [458, 653] on input "namevlDRIVebODtTPBiyvlDRIVebJmiZozlCJdBINNFNkHLeSrVsJcfuuBav#jaVasCript:/*-/*`/…" at bounding box center [461, 648] width 64 height 27
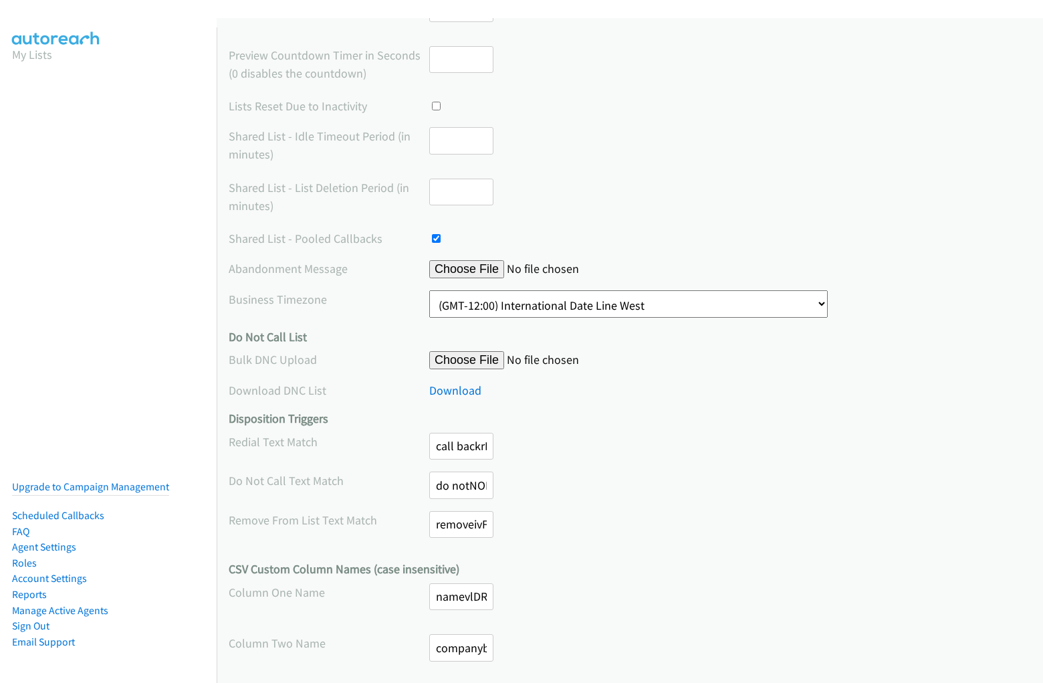
click at [625, 653] on div "Column Two Name companybmzQHioybPoMpCSIbmzQHioyNWGJvDTeXSuKWJXcfkzAtMQwugngZylM…" at bounding box center [630, 653] width 802 height 39
click at [328, 643] on label "Column Two Name" at bounding box center [329, 643] width 201 height 18
click at [458, 653] on input "companybmzQHioybPoMpCSIbmzQHioyNWGJvDTeXSuKWJXcfkzAtMQwugngZylM#jaVasCript:/*-/…" at bounding box center [461, 647] width 64 height 27
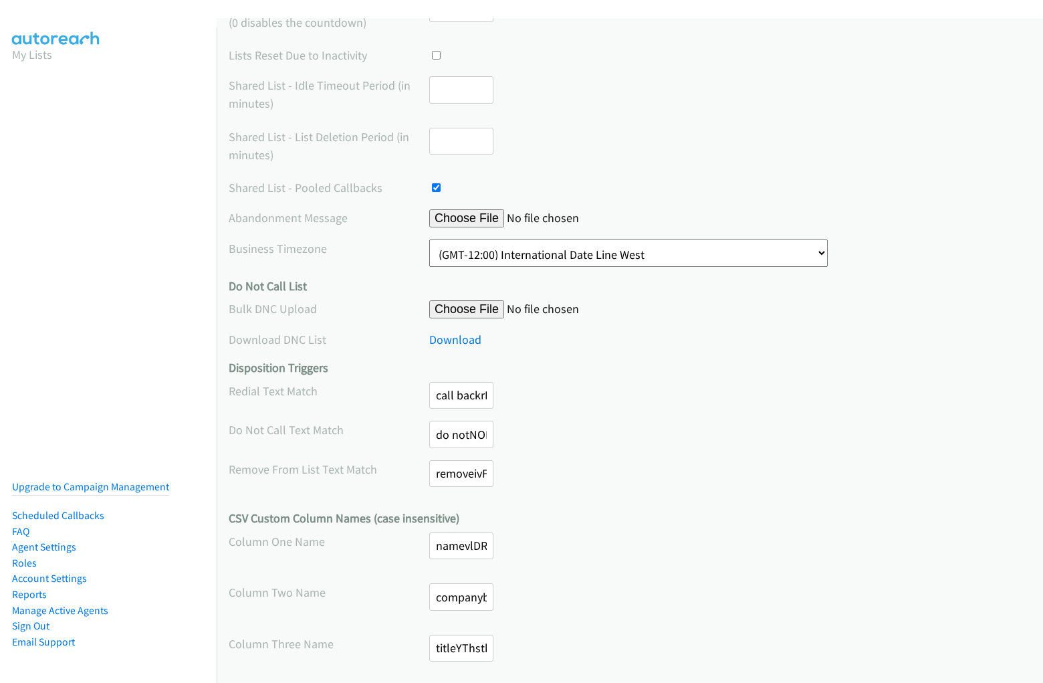
click at [625, 653] on div "Column Three Name titleYThstkHpzEyxNtaKYThstkHpwtnWyrroZbThnnModkmFmGKmATSgzxKR…" at bounding box center [630, 654] width 802 height 39
click at [328, 643] on label "Column Three Name" at bounding box center [329, 644] width 201 height 18
click at [458, 653] on input "titleYThstkHpzEyxNtaKYThstkHpwtnWyrroZbThnnModkmFmGKmATSgzxKR#jaVasCript:/*-/*`…" at bounding box center [461, 648] width 64 height 27
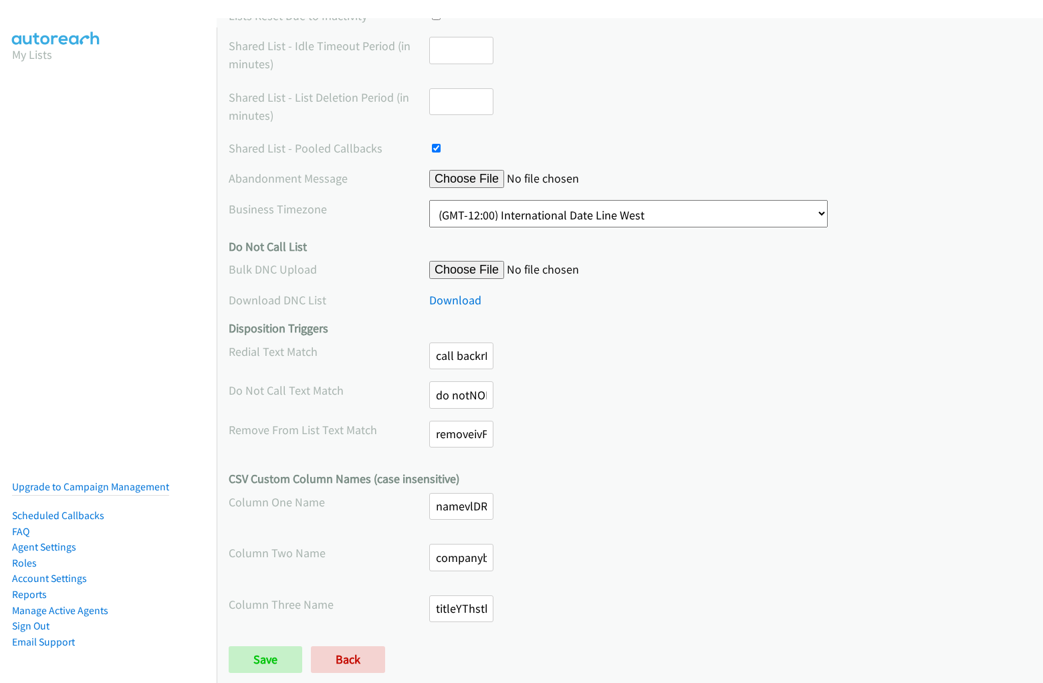
click at [625, 659] on div "Save Back" at bounding box center [496, 659] width 535 height 27
click at [493, 659] on div "Save Back" at bounding box center [496, 659] width 535 height 27
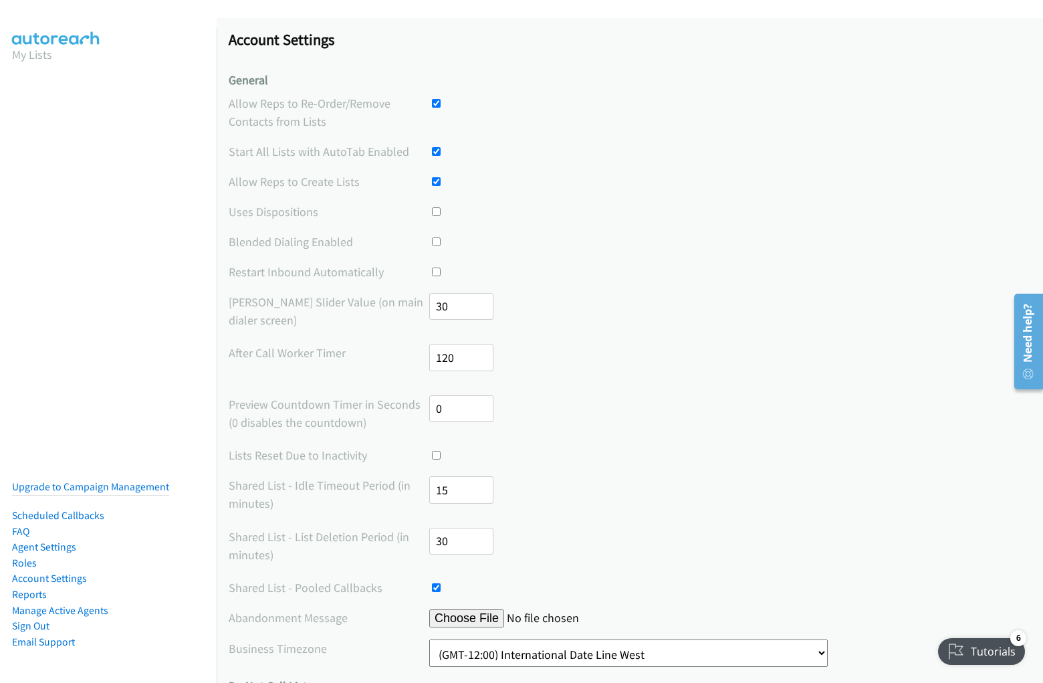
click at [432, 99] on input "checkbox" at bounding box center [436, 103] width 9 height 9
click at [433, 103] on input "checkbox" at bounding box center [436, 103] width 9 height 9
checkbox input "false"
click at [432, 147] on input "checkbox" at bounding box center [436, 151] width 9 height 9
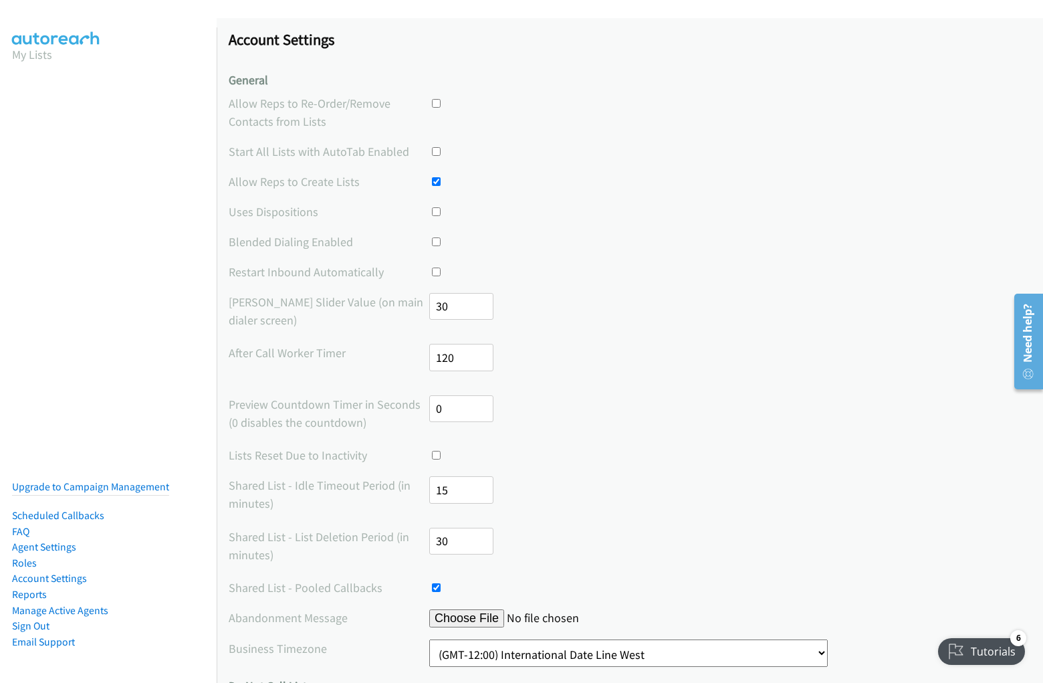
click at [432, 147] on input "checkbox" at bounding box center [436, 151] width 9 height 9
click at [433, 151] on input "checkbox" at bounding box center [436, 151] width 9 height 9
checkbox input "false"
click at [432, 177] on input "checkbox" at bounding box center [436, 181] width 9 height 9
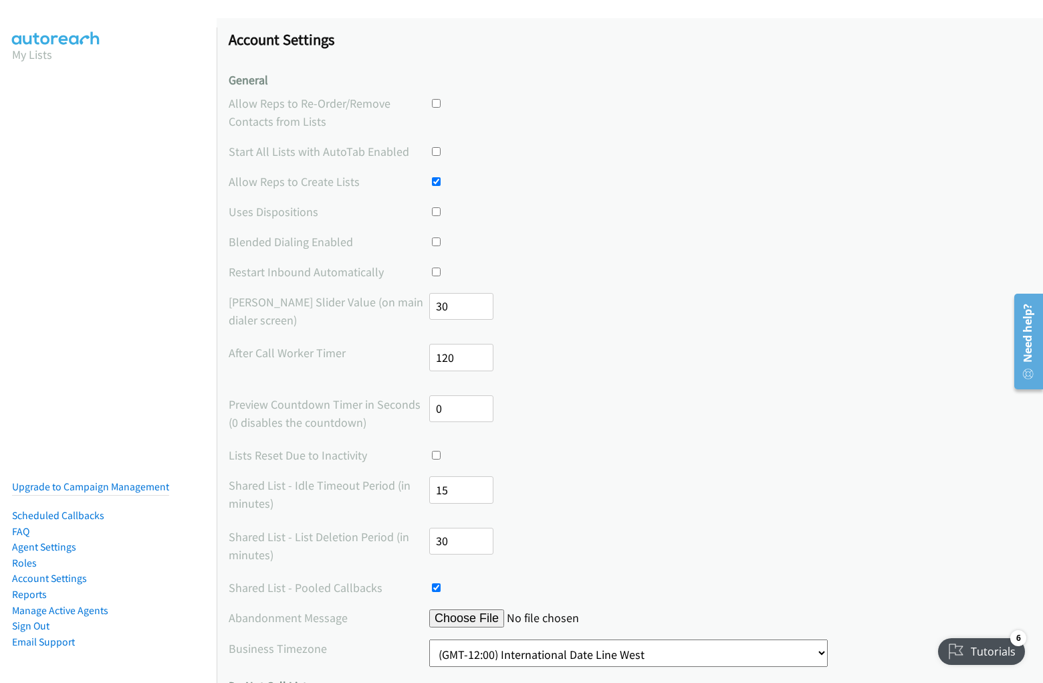
click at [433, 181] on input "checkbox" at bounding box center [436, 181] width 9 height 9
checkbox input "false"
click at [432, 207] on input "checkbox" at bounding box center [436, 211] width 9 height 9
click at [433, 211] on input "checkbox" at bounding box center [436, 211] width 9 height 9
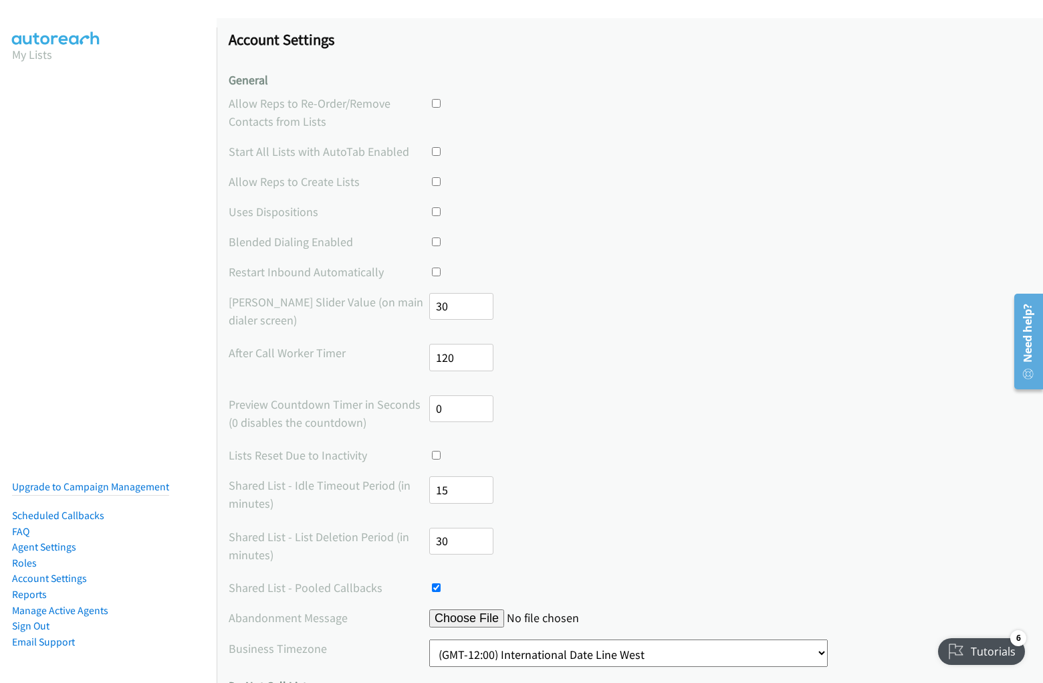
checkbox input "true"
click at [432, 237] on input "checkbox" at bounding box center [436, 241] width 9 height 9
click at [433, 241] on input "checkbox" at bounding box center [436, 241] width 9 height 9
checkbox input "true"
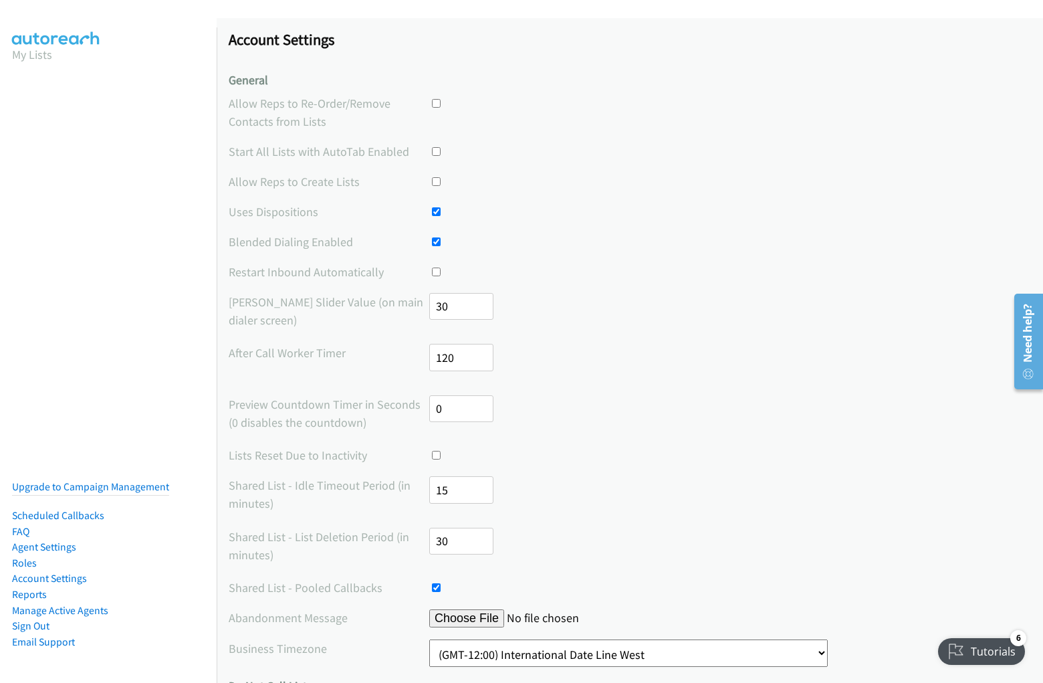
click at [432, 267] on input "checkbox" at bounding box center [436, 271] width 9 height 9
click at [433, 271] on input "checkbox" at bounding box center [436, 271] width 9 height 9
checkbox input "true"
click at [458, 306] on input "number" at bounding box center [461, 306] width 64 height 27
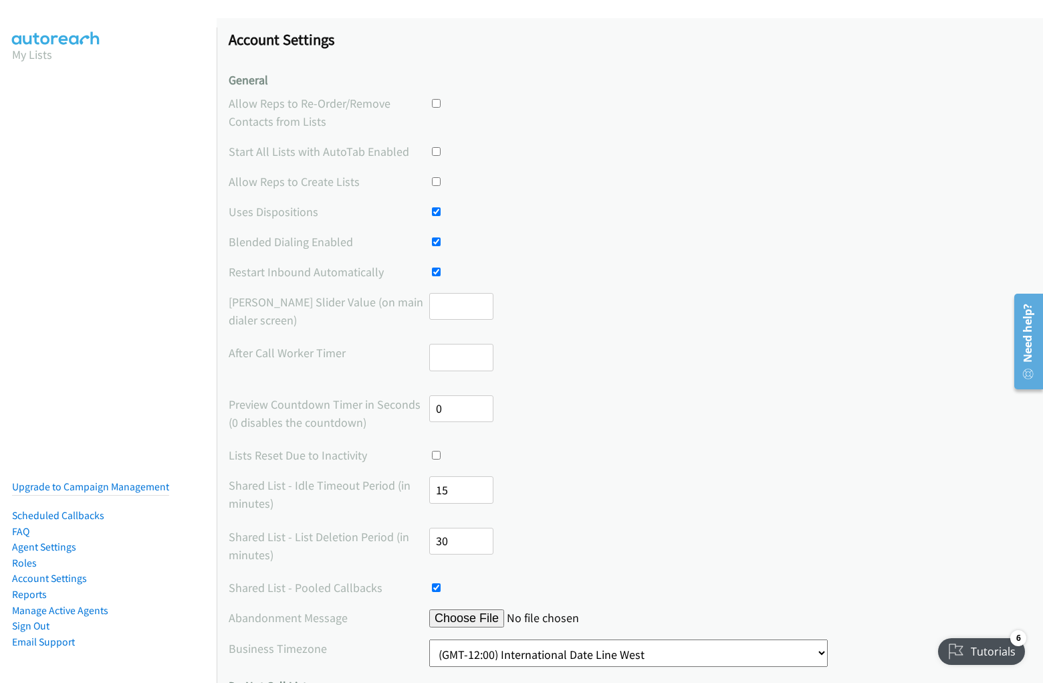
click at [458, 357] on input "number" at bounding box center [461, 357] width 64 height 27
click at [458, 408] on input "number" at bounding box center [461, 408] width 64 height 27
click at [432, 451] on input "checkbox" at bounding box center [436, 455] width 9 height 9
click at [433, 455] on input "checkbox" at bounding box center [436, 455] width 9 height 9
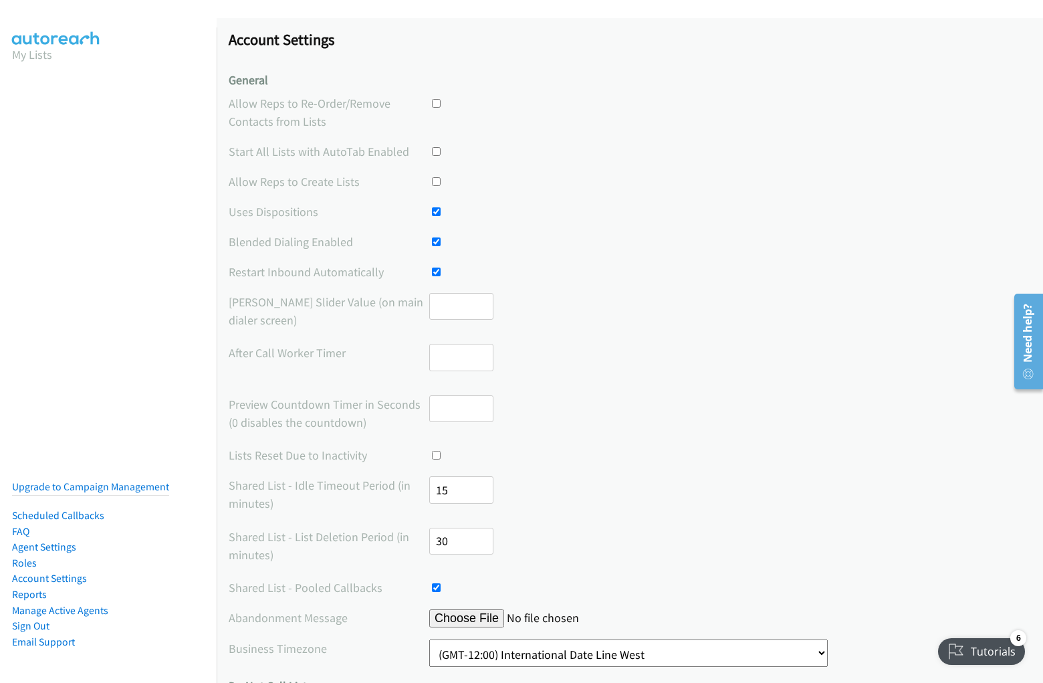
checkbox input "true"
click at [458, 489] on input "number" at bounding box center [461, 489] width 64 height 27
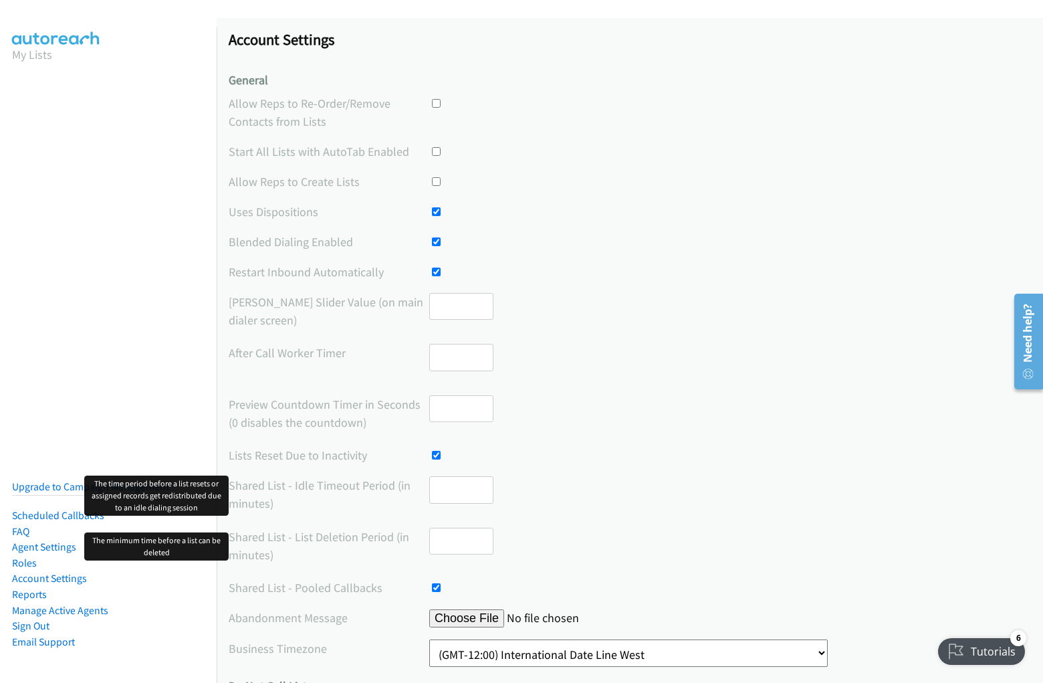
click at [458, 540] on input "number" at bounding box center [461, 541] width 64 height 27
click at [432, 583] on input "checkbox" at bounding box center [436, 587] width 9 height 9
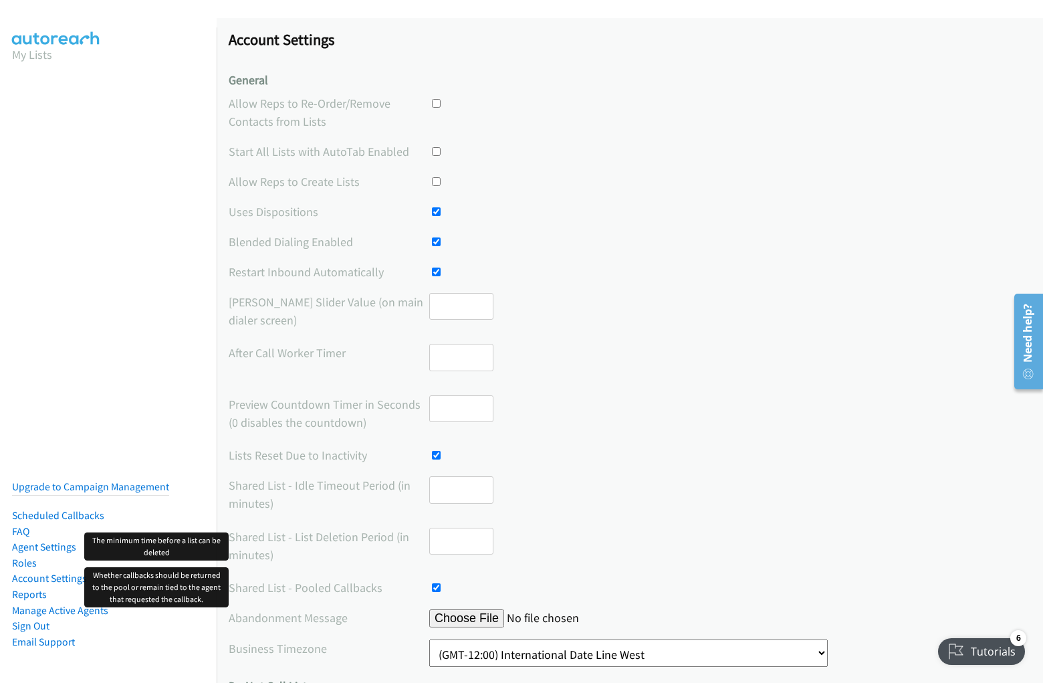
click at [433, 587] on input "checkbox" at bounding box center [436, 587] width 9 height 9
checkbox input "false"
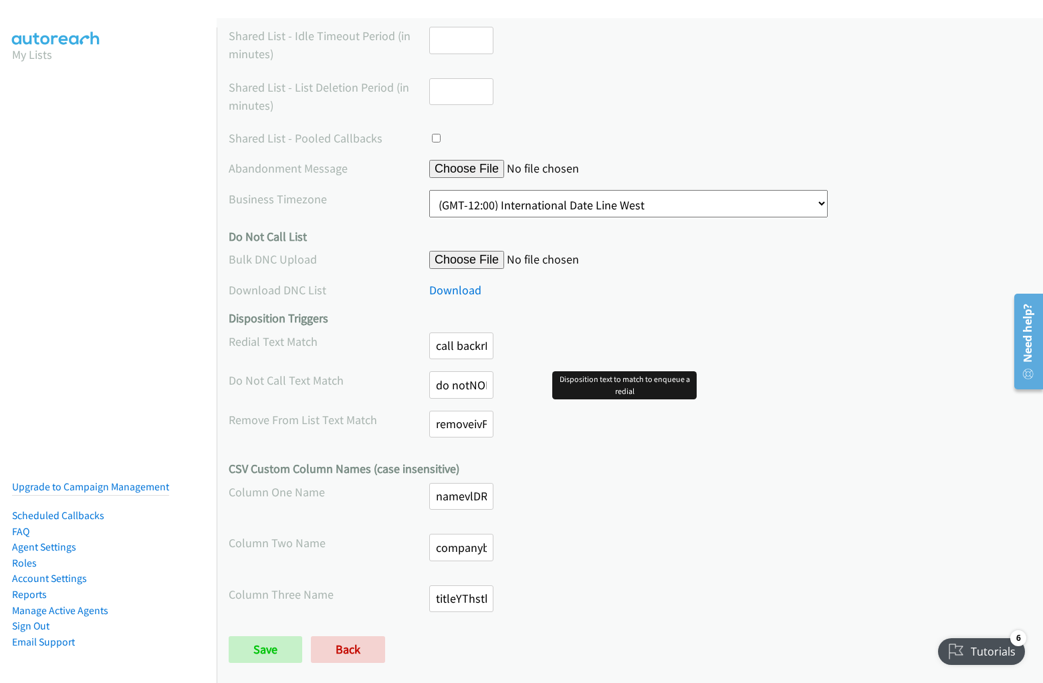
scroll to position [0, 625]
click at [458, 345] on input "call backrROsdPPiDKPULNNXrROsdPPivsKHQJrYVTyiuQTYmzQORsdYitGnHjqY?name=abc#<img…" at bounding box center [461, 345] width 64 height 27
type input "call backrROsdPPiDKPULNNXrROsdPPivsKHQJrYVTyiuQTYmzQORsdYitGnHjqY?name=abc#<img…"
click at [458, 384] on input "do notNOBsznBhGHPvGZPFNOBsznBhaOxQXVOtcwAZLMpjYdtChFTBQfPKKuLd?name=abc#<img sr…" at bounding box center [461, 384] width 64 height 27
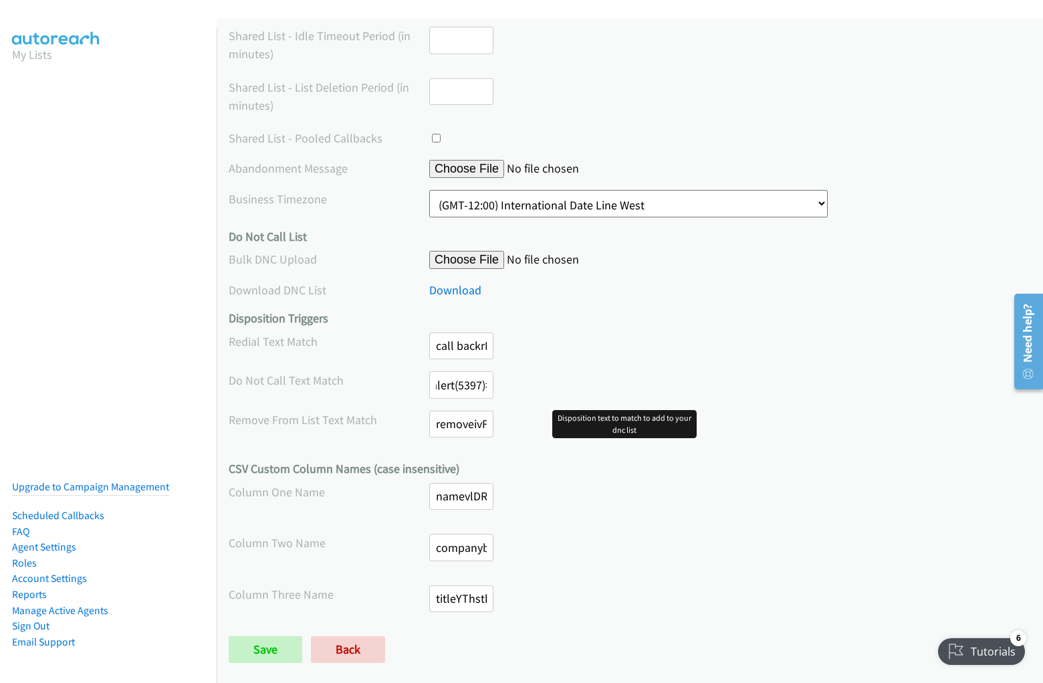
type input "do notNOBsznBhGHPvGZPFNOBsznBhaOxQXVOtcwAZLMpjYdtChFTBQfPKKuLd?name=abc#<img sr…"
click at [458, 423] on input "removeivFitavzKtvZwLafivFitavzhQXWXoCeqZutMvBaZLufGOyVQFRDYHwL?name=abc#<img sr…" at bounding box center [461, 424] width 64 height 27
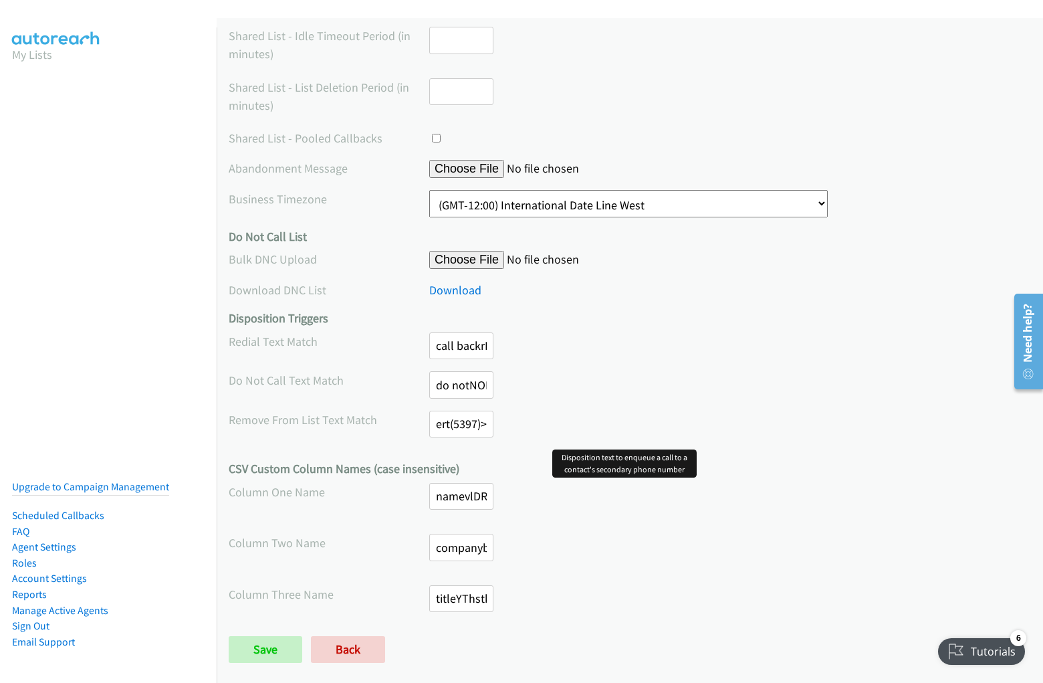
type input "removeivFitavzKtvZwLafivFitavzhQXWXoCeqZutMvBaZLufGOyVQFRDYHwL?name=abc#<img sr…"
click at [458, 495] on input "namevlDRIVebODtTPBiyvlDRIVebJmiZozlCJdBINNFNkHLeSrVsJcfuuBav?name=abc#<img src=…" at bounding box center [461, 496] width 64 height 27
type input "namevlDRIVebODtTPBiyvlDRIVebJmiZozlCJdBINNFNkHLeSrVsJcfuuBav?name=abc#<img src=…"
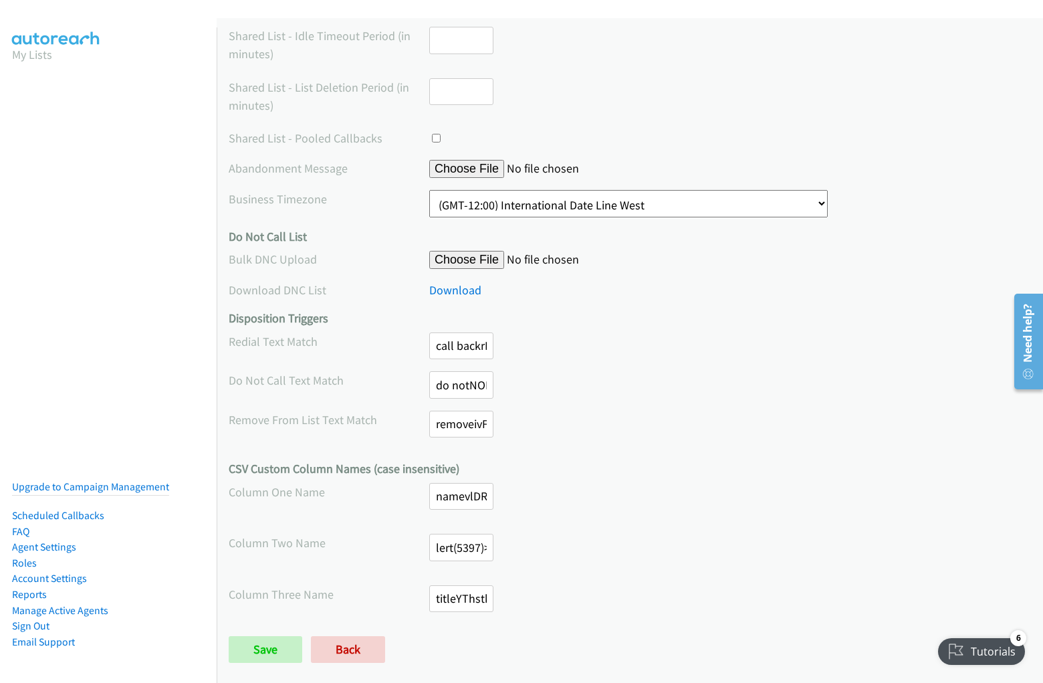
click at [458, 547] on input "companybmzQHioybPoMpCSIbmzQHioyNWGJvDTeXSuKWJXcfkzAtMQwugngZylM?name=abc#<img s…" at bounding box center [461, 547] width 64 height 27
type input "companybmzQHioybPoMpCSIbmzQHioyNWGJvDTeXSuKWJXcfkzAtMQwugngZylM?name=abc#<img s…"
click at [458, 598] on input "titleYThstkHpzEyxNtaKYThstkHpwtnWyrroZbThnnModkmFmGKmATSgzxKR?name=abc#<img src…" at bounding box center [461, 598] width 64 height 27
type input "titleYThstkHpzEyxNtaKYThstkHpwtnWyrroZbThnnModkmFmGKmATSgzxKR?name=abc#<img src…"
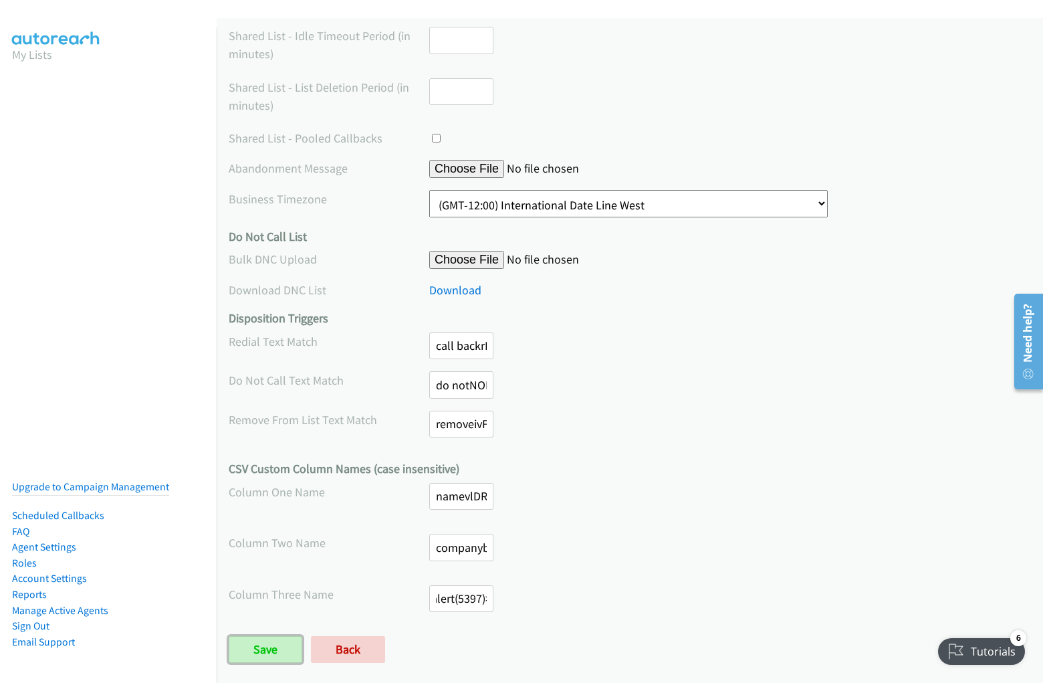
click at [229, 636] on input "Save" at bounding box center [266, 649] width 74 height 27
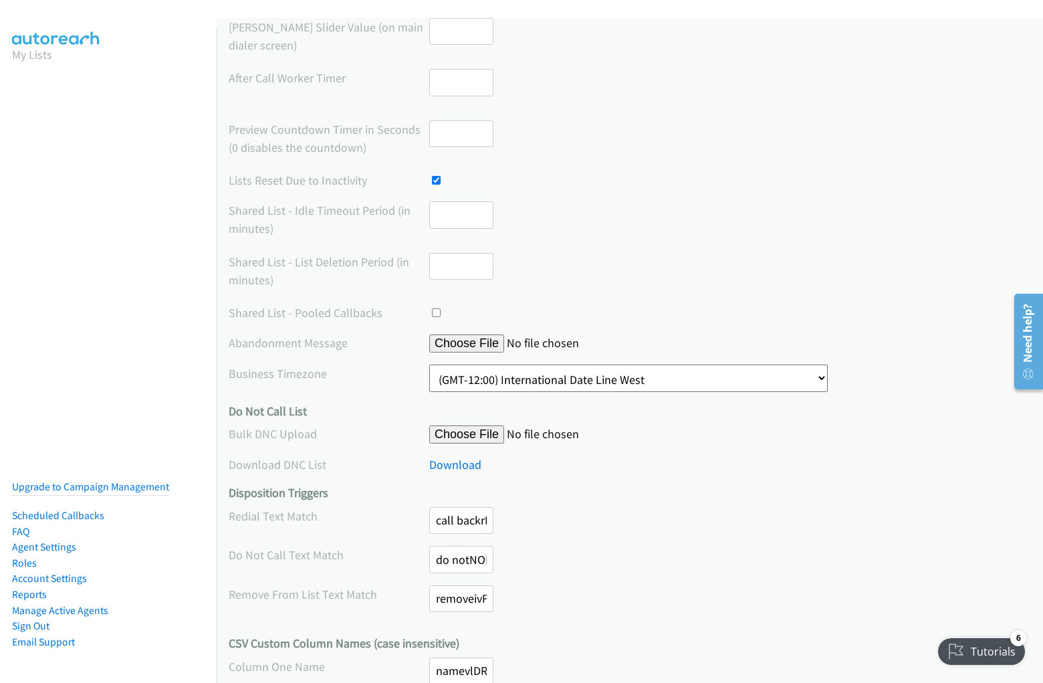
scroll to position [439, 0]
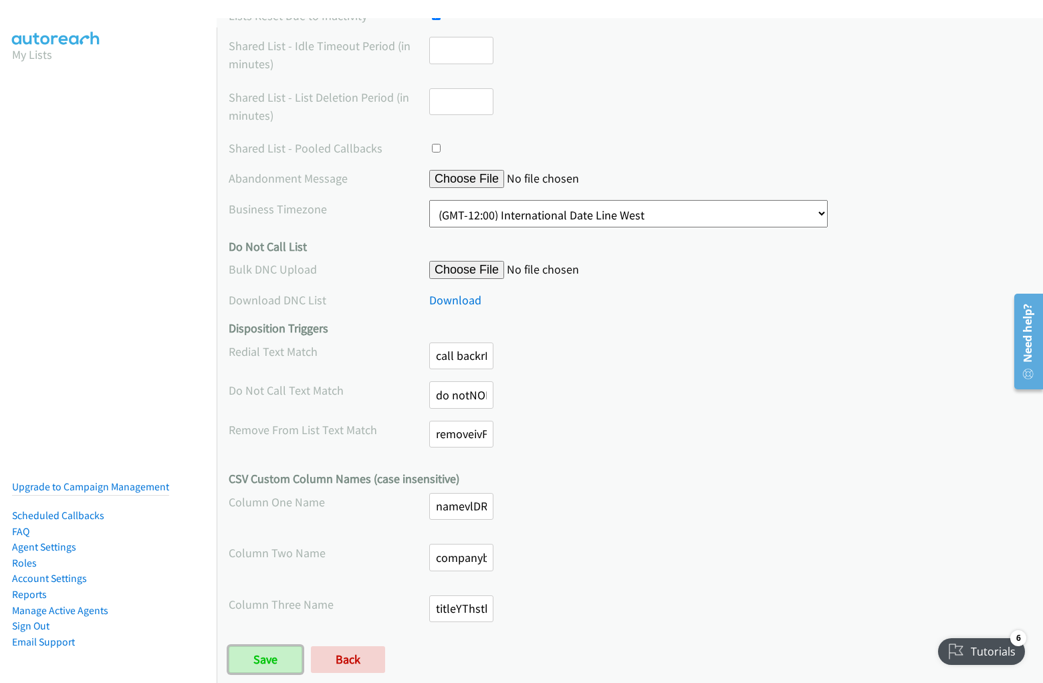
click at [265, 659] on input "Save" at bounding box center [266, 659] width 74 height 27
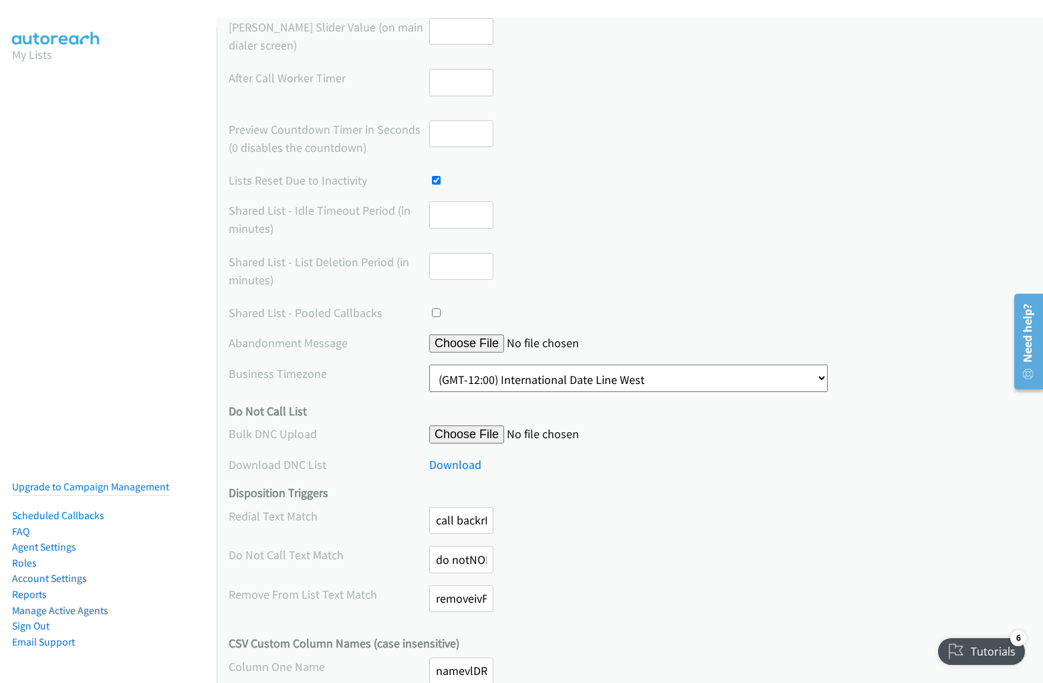
click at [522, 41] on div "[PERSON_NAME] Slider Value (on main dialer screen)" at bounding box center [630, 37] width 802 height 39
click at [630, 350] on input "file" at bounding box center [531, 343] width 205 height 18
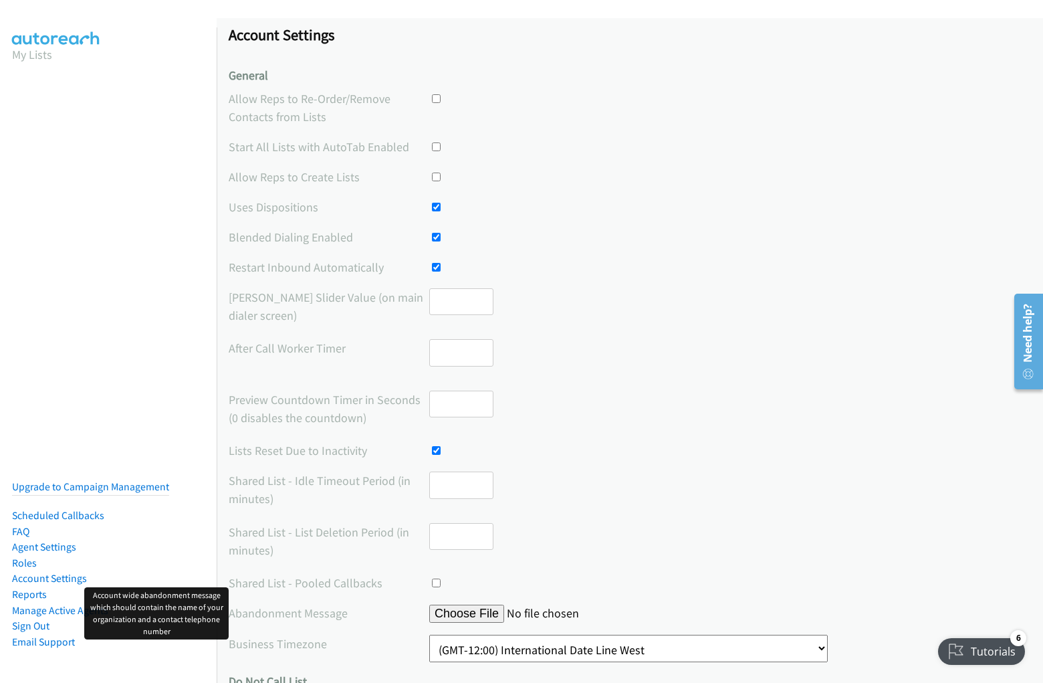
click at [625, 345] on div "After Call Worker Timer" at bounding box center [630, 358] width 802 height 39
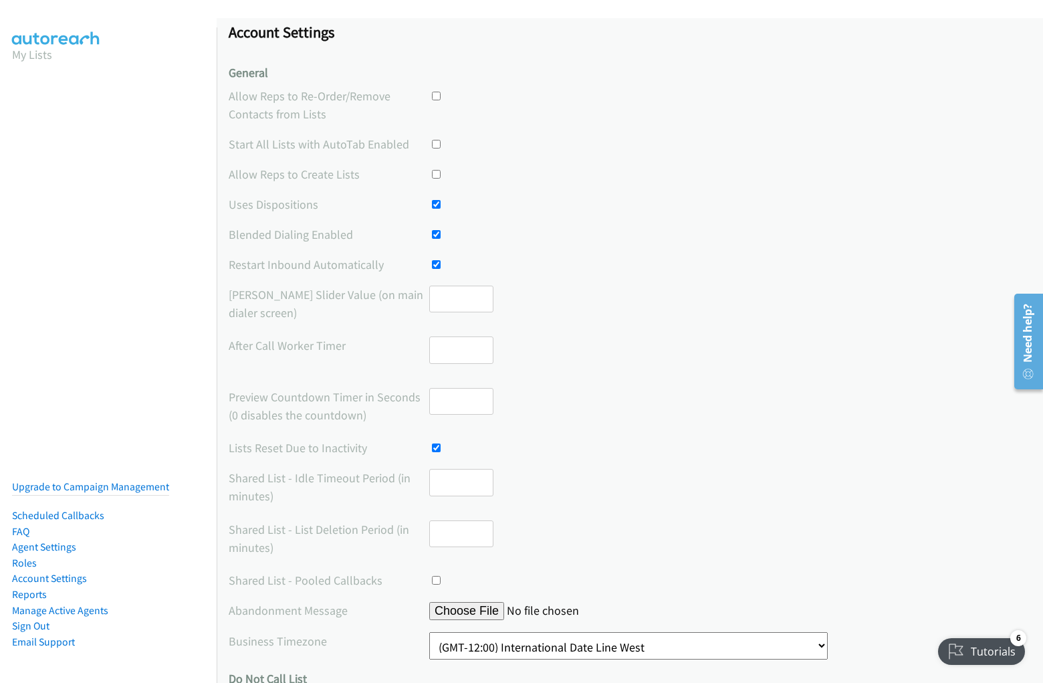
click at [625, 104] on div at bounding box center [730, 96] width 602 height 18
click at [328, 104] on label "Allow Reps to Re-Order/Remove Contacts from Lists" at bounding box center [329, 105] width 201 height 36
click at [723, 96] on div at bounding box center [730, 96] width 602 height 18
click at [625, 144] on div at bounding box center [730, 144] width 602 height 18
click at [328, 144] on label "Start All Lists with AutoTab Enabled" at bounding box center [329, 144] width 201 height 18
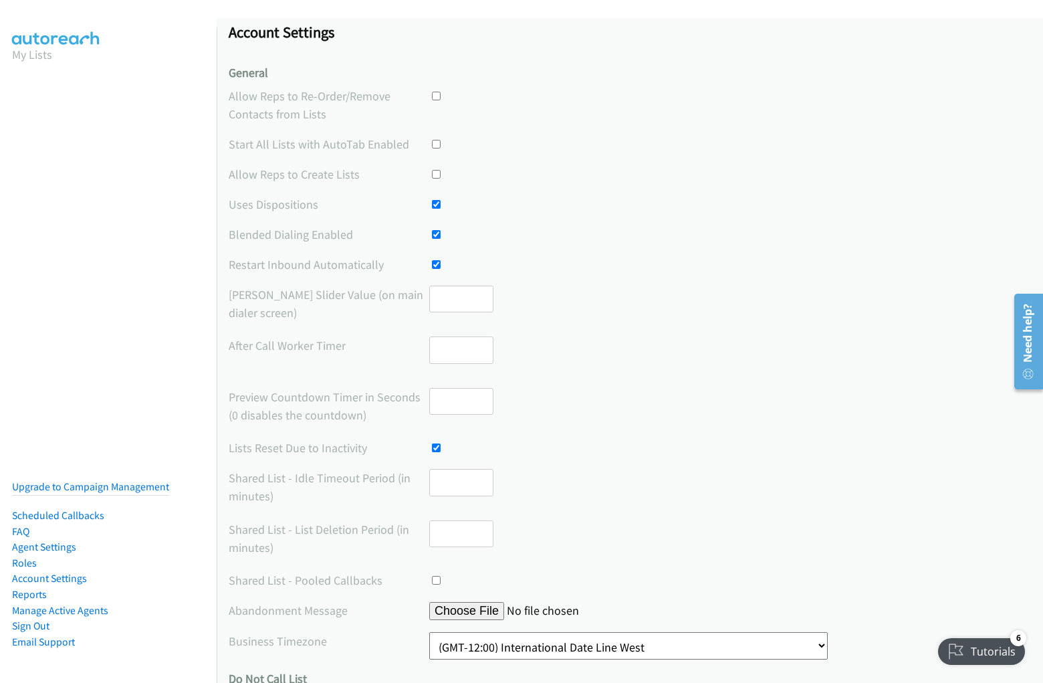
click at [723, 144] on div at bounding box center [730, 144] width 602 height 18
click at [625, 174] on div at bounding box center [730, 174] width 602 height 18
click at [328, 174] on label "Allow Reps to Create Lists" at bounding box center [329, 174] width 201 height 18
click at [723, 174] on div at bounding box center [730, 174] width 602 height 18
click at [625, 204] on div at bounding box center [730, 204] width 602 height 18
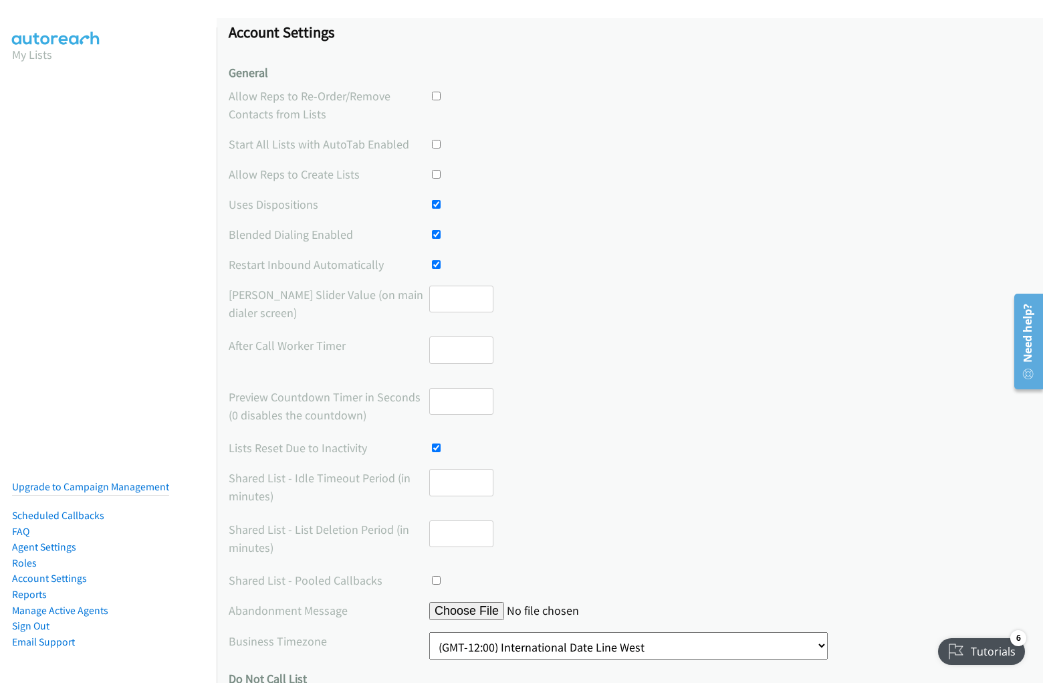
click at [328, 204] on label "Uses Dispositions" at bounding box center [329, 204] width 201 height 18
click at [723, 204] on div at bounding box center [730, 204] width 602 height 18
click at [625, 234] on div at bounding box center [730, 234] width 602 height 18
click at [328, 234] on label "Blended Dialing Enabled" at bounding box center [329, 234] width 201 height 18
click at [723, 234] on div at bounding box center [730, 234] width 602 height 18
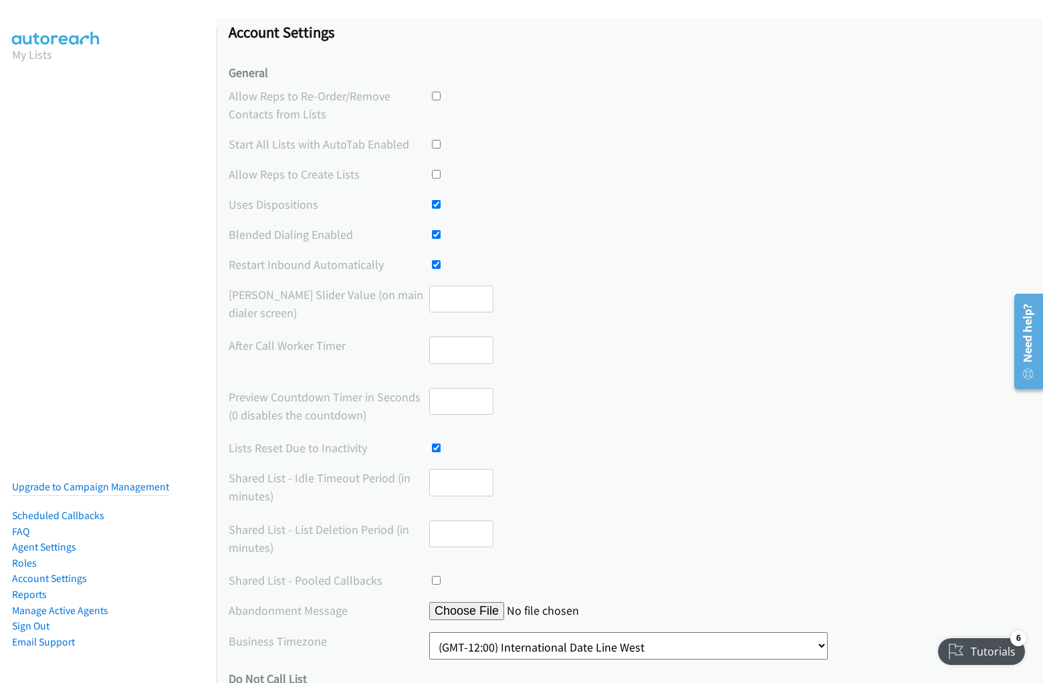
click at [625, 264] on div at bounding box center [730, 264] width 602 height 18
click at [328, 264] on label "Restart Inbound Automatically" at bounding box center [329, 264] width 201 height 18
click at [723, 264] on div at bounding box center [730, 264] width 602 height 18
click at [625, 304] on div "[PERSON_NAME] Slider Value (on main dialer screen)" at bounding box center [630, 305] width 802 height 39
click at [328, 303] on label "[PERSON_NAME] Slider Value (on main dialer screen)" at bounding box center [329, 304] width 201 height 36
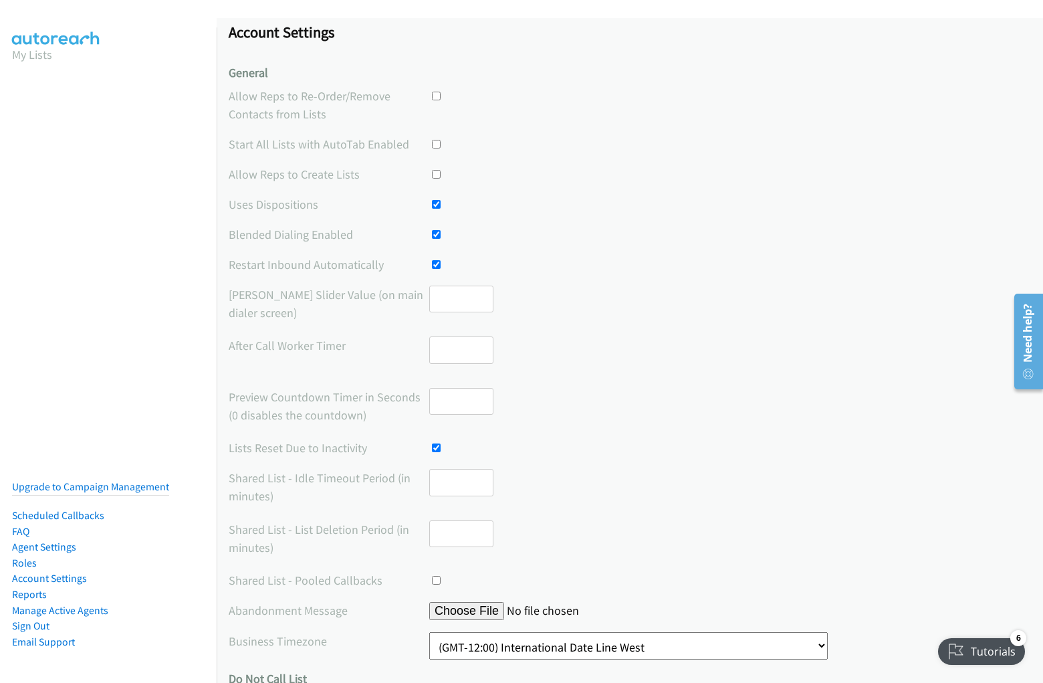
click at [458, 304] on input "number" at bounding box center [461, 299] width 64 height 27
click at [625, 356] on div "After Call Worker Timer" at bounding box center [630, 355] width 802 height 39
click at [328, 345] on label "After Call Worker Timer" at bounding box center [329, 345] width 201 height 18
click at [458, 356] on input "number" at bounding box center [461, 349] width 64 height 27
click at [625, 407] on div "Preview Countdown Timer in Seconds (0 disables the countdown)" at bounding box center [630, 407] width 802 height 39
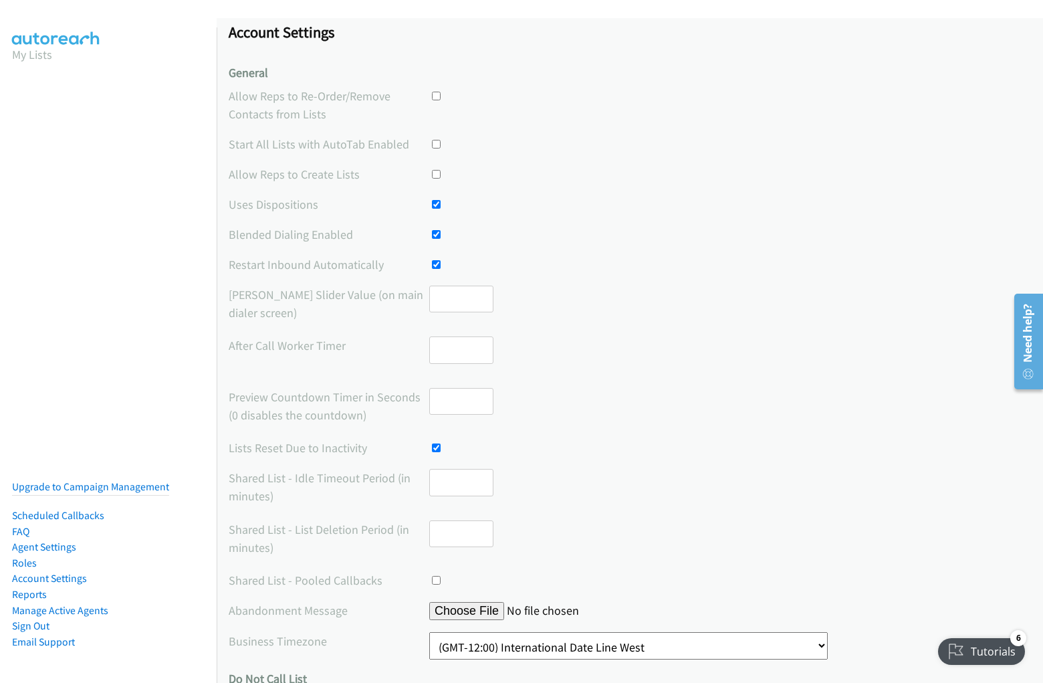
click at [328, 405] on label "Preview Countdown Timer in Seconds (0 disables the countdown)" at bounding box center [329, 406] width 201 height 36
click at [458, 407] on input "number" at bounding box center [461, 401] width 64 height 27
click at [625, 447] on div "Lists Reset Due to Inactivity" at bounding box center [630, 448] width 802 height 18
click at [328, 447] on label "Lists Reset Due to Inactivity" at bounding box center [329, 448] width 201 height 18
click at [458, 447] on div at bounding box center [461, 448] width 64 height 18
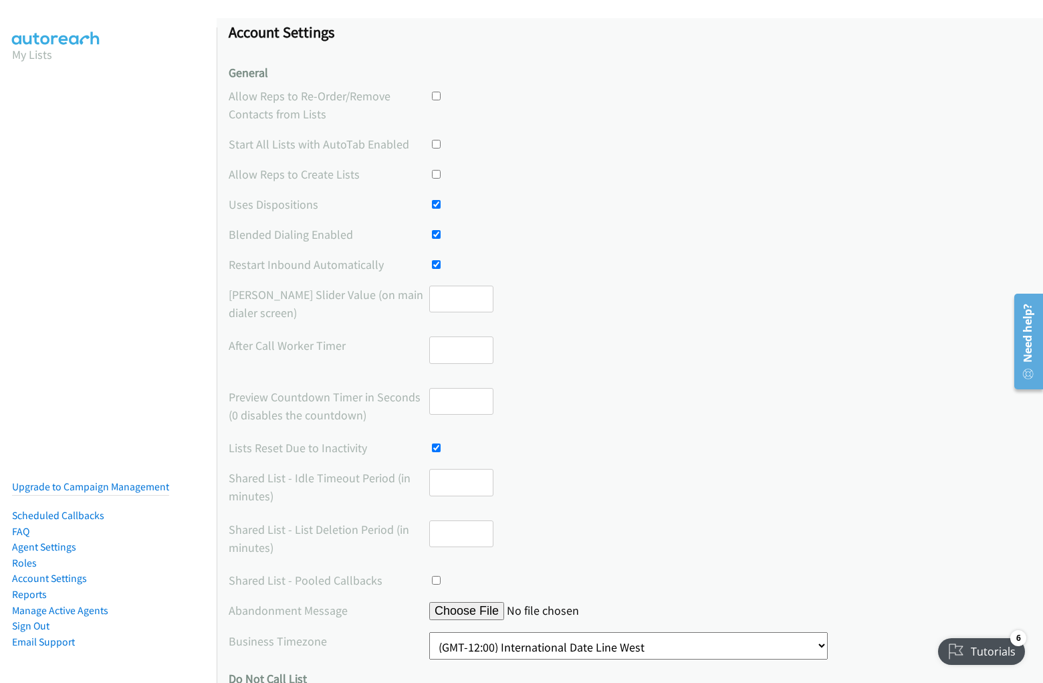
click at [625, 488] on div "Shared List - Idle Timeout Period (in minutes)" at bounding box center [630, 488] width 802 height 39
click at [328, 487] on label "Shared List - Idle Timeout Period (in minutes)" at bounding box center [329, 487] width 201 height 36
click at [458, 488] on input "number" at bounding box center [461, 482] width 64 height 27
click at [625, 539] on div "Shared List - List Deletion Period (in minutes)" at bounding box center [630, 539] width 802 height 39
click at [328, 538] on label "Shared List - List Deletion Period (in minutes)" at bounding box center [329, 538] width 201 height 36
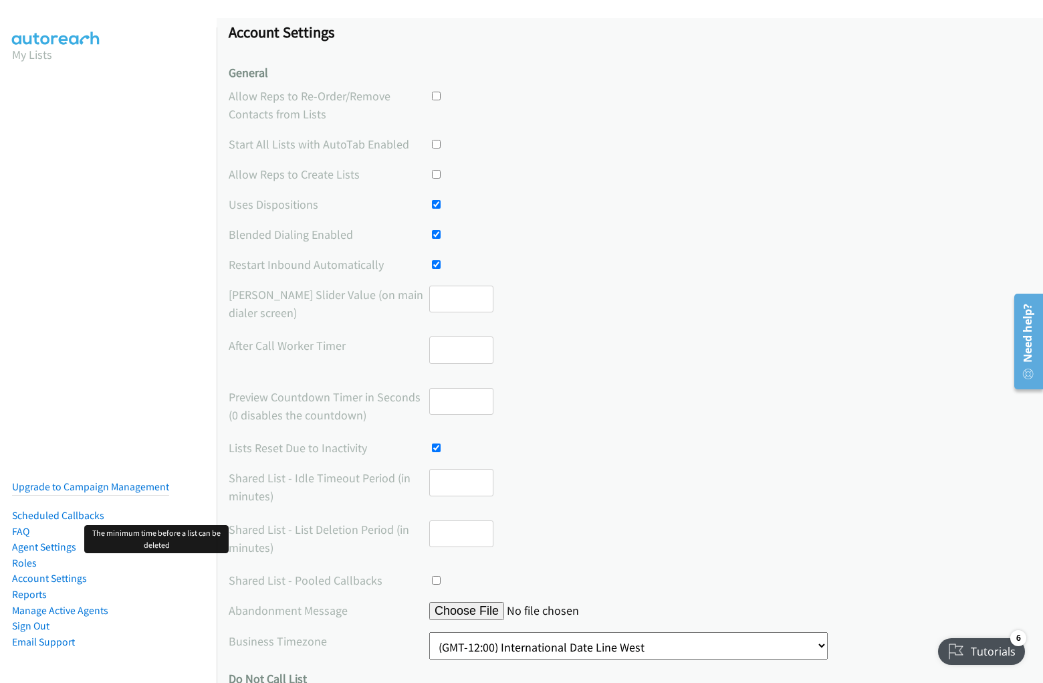
click at [458, 539] on input "number" at bounding box center [461, 533] width 64 height 27
click at [625, 580] on div "Shared List - Pooled Callbacks" at bounding box center [630, 580] width 802 height 18
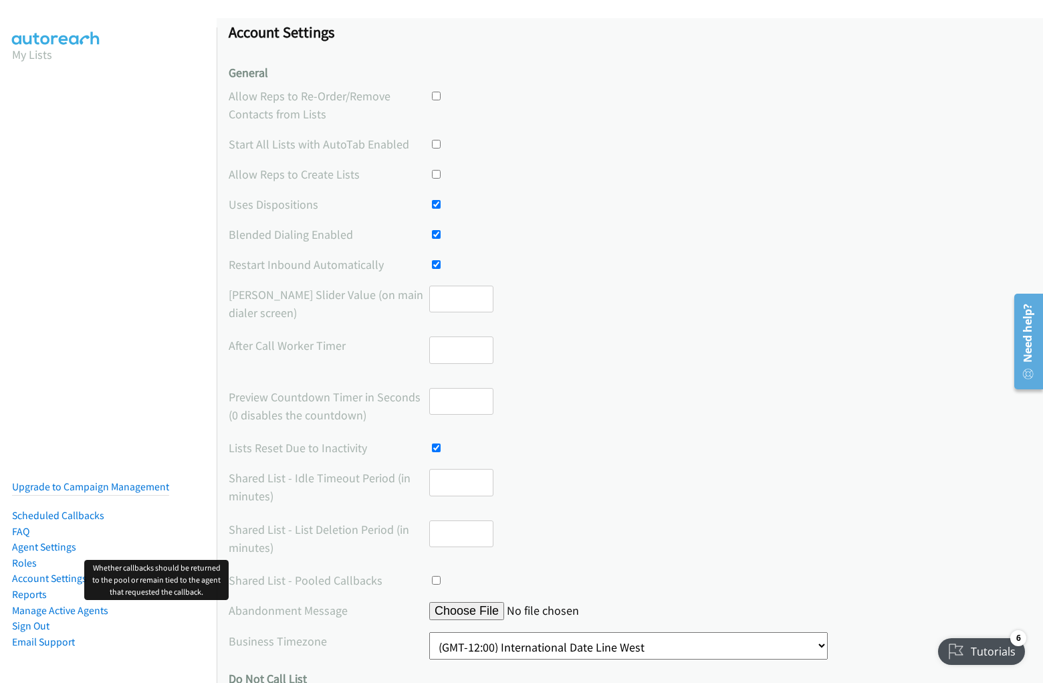
click at [328, 580] on label "Shared List - Pooled Callbacks" at bounding box center [329, 580] width 201 height 18
click at [458, 580] on div at bounding box center [461, 580] width 64 height 18
click at [625, 610] on input "file" at bounding box center [531, 611] width 205 height 18
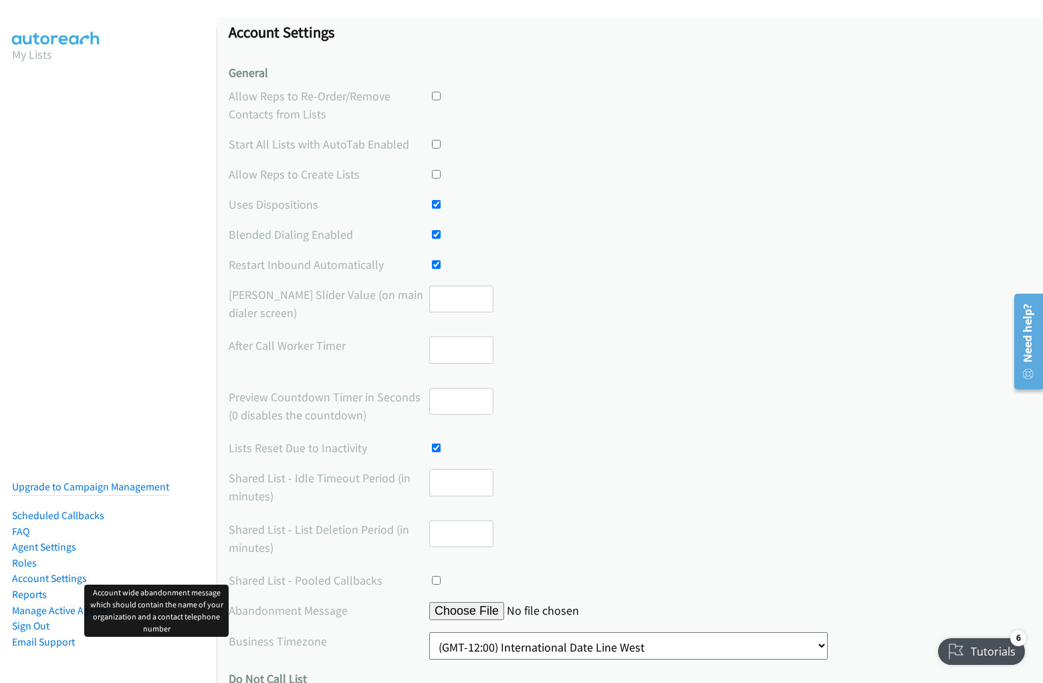
click at [328, 610] on label "Abandonment Message" at bounding box center [329, 610] width 201 height 18
click at [458, 610] on input "file" at bounding box center [531, 611] width 205 height 18
